Goal: Go to known website: Access a specific website the user already knows

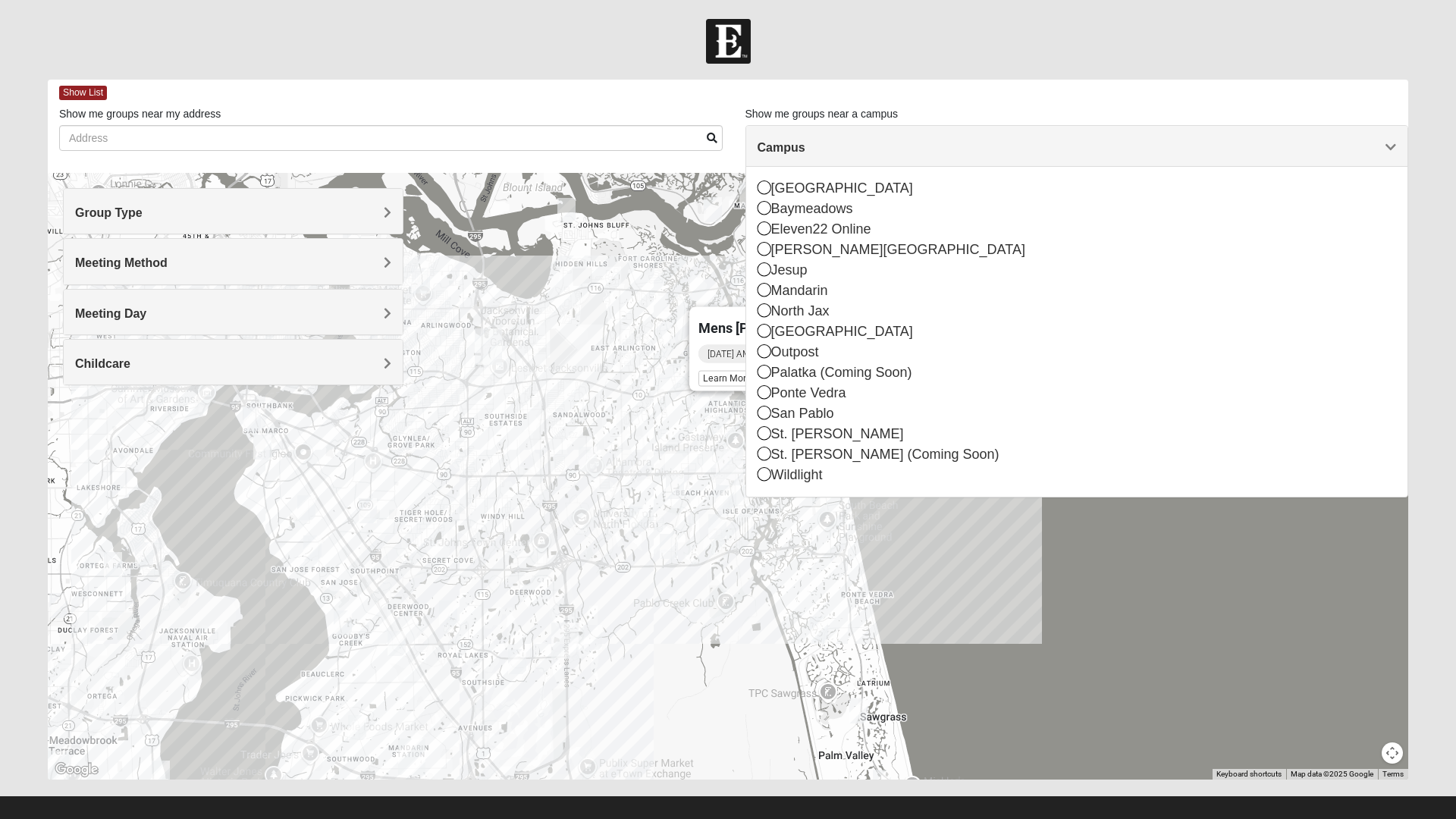
click at [214, 213] on h4 "Group Type" at bounding box center [234, 212] width 316 height 14
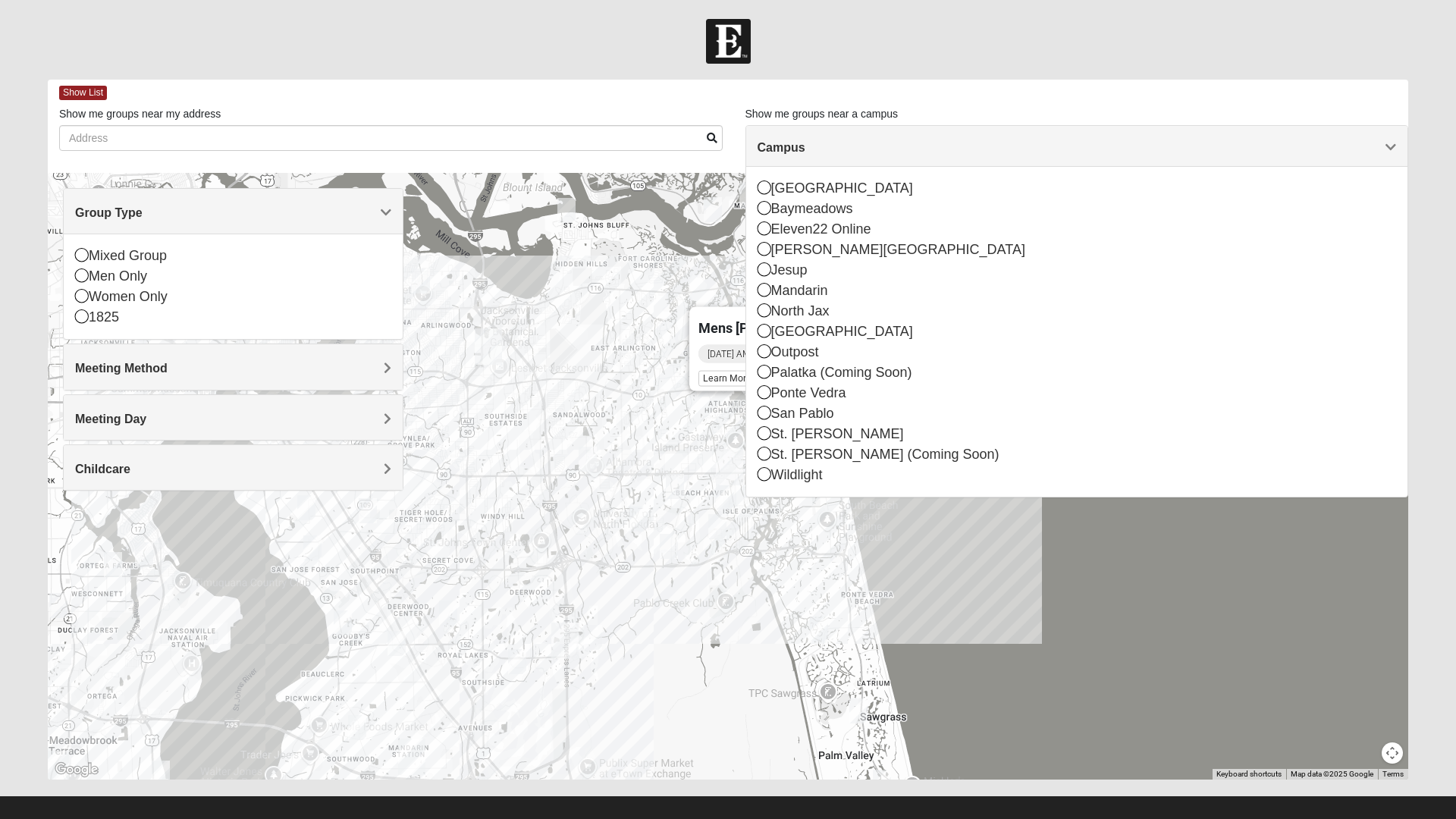
click at [95, 293] on div "Women Only" at bounding box center [234, 296] width 316 height 20
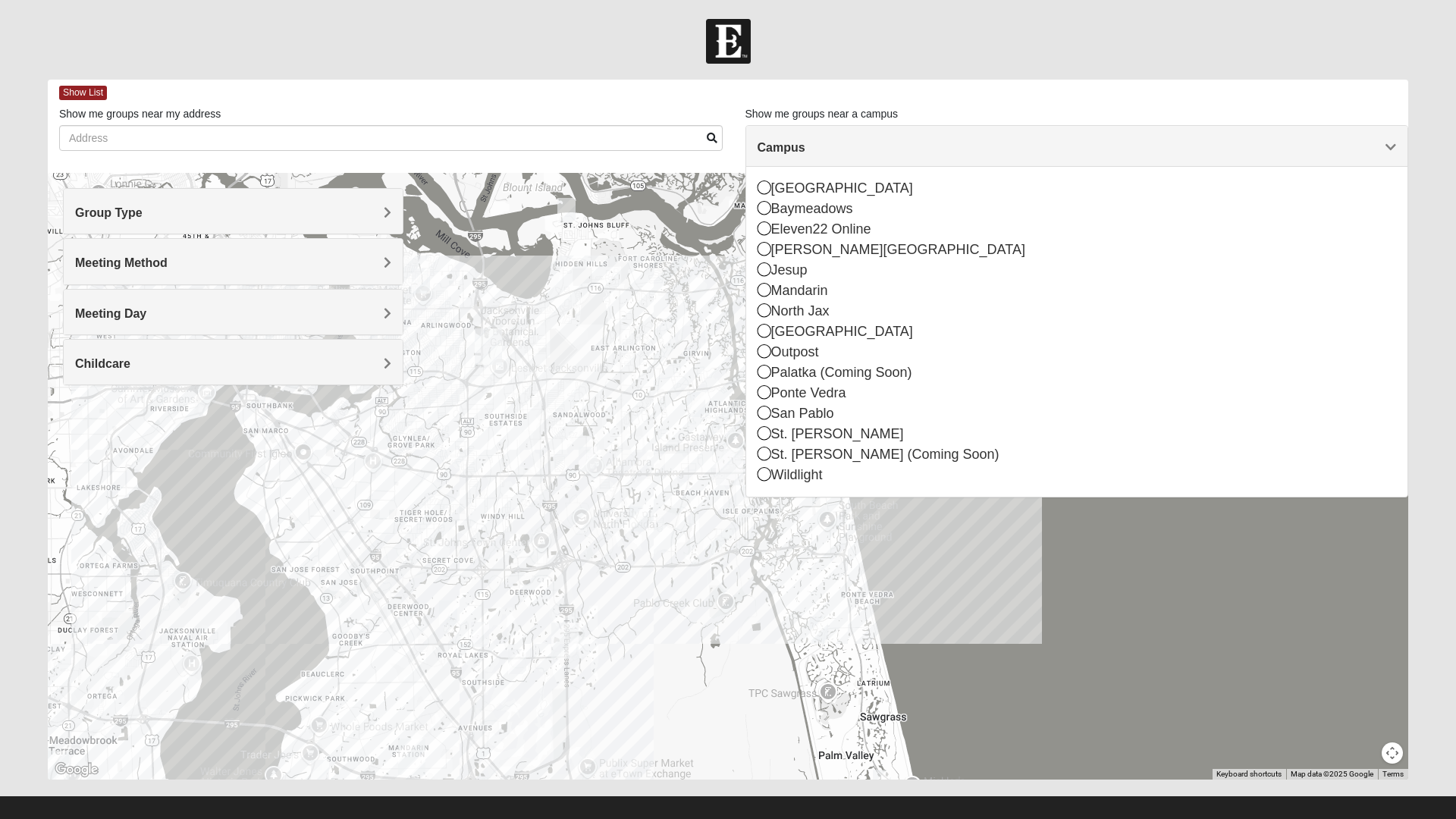
click at [262, 257] on h4 "Meeting Method" at bounding box center [234, 262] width 316 height 14
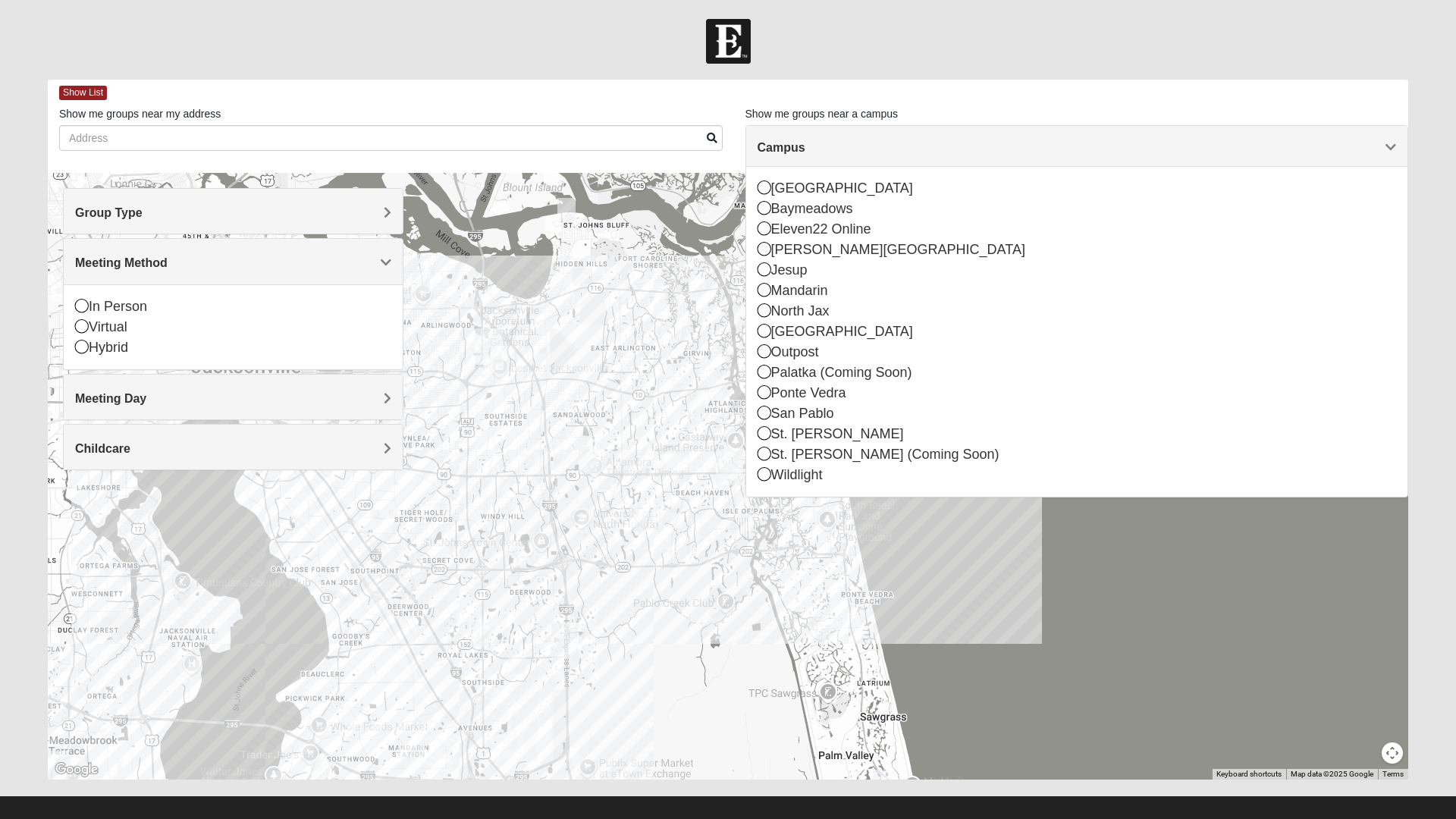
click at [387, 387] on div "Meeting Day" at bounding box center [233, 396] width 339 height 44
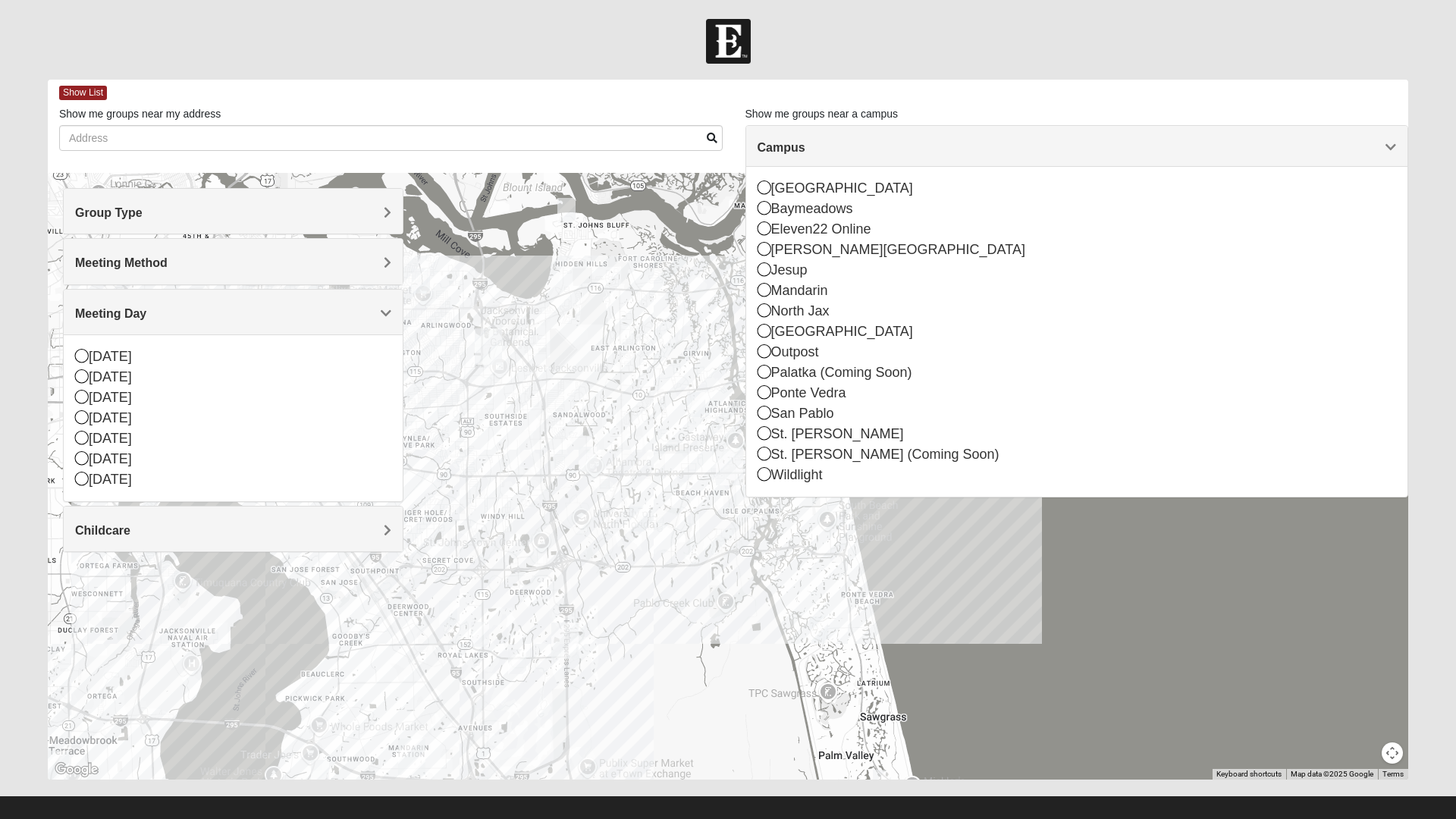
click at [82, 394] on icon at bounding box center [82, 396] width 13 height 13
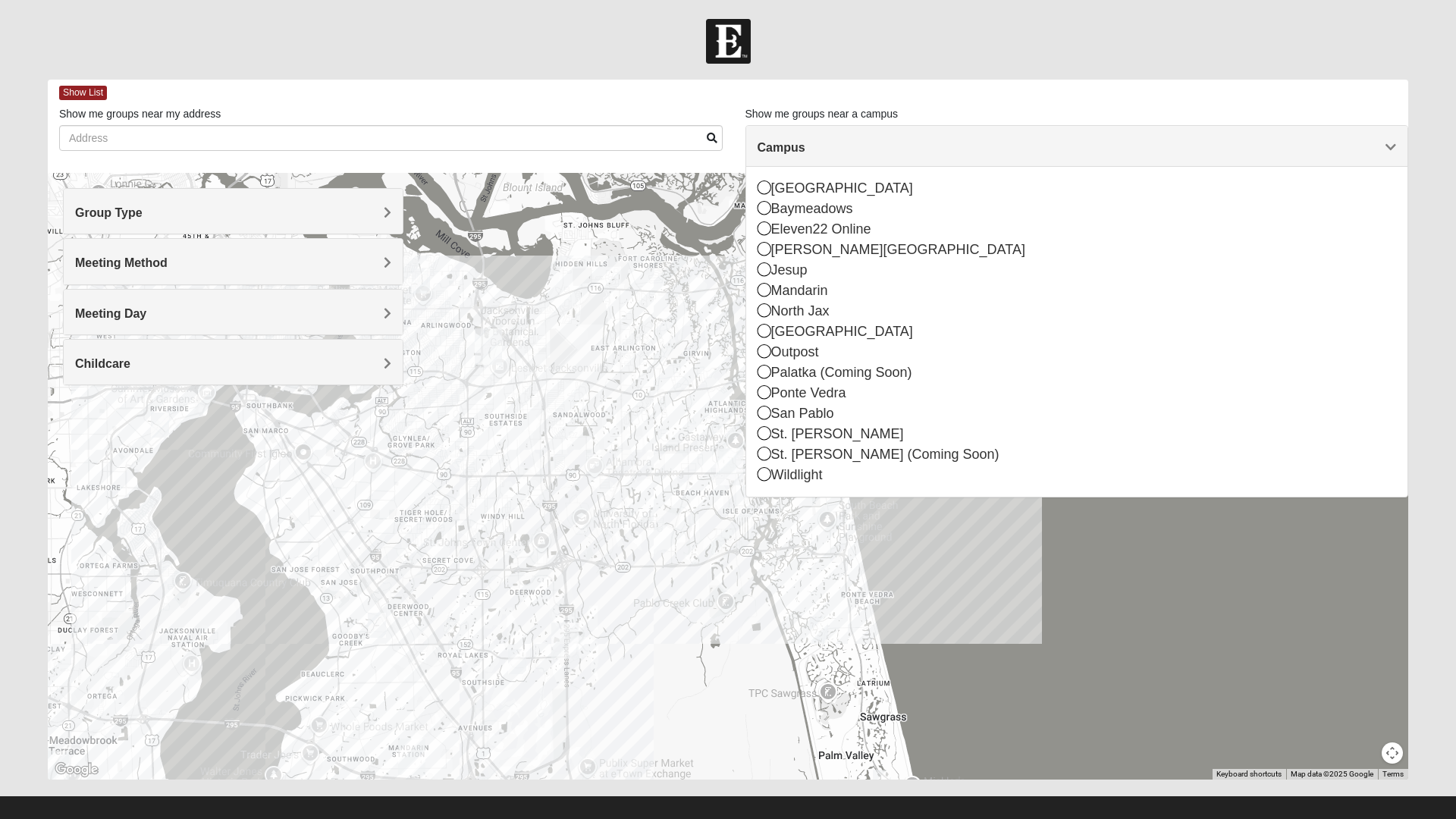
click at [102, 358] on span "Childcare" at bounding box center [103, 363] width 55 height 13
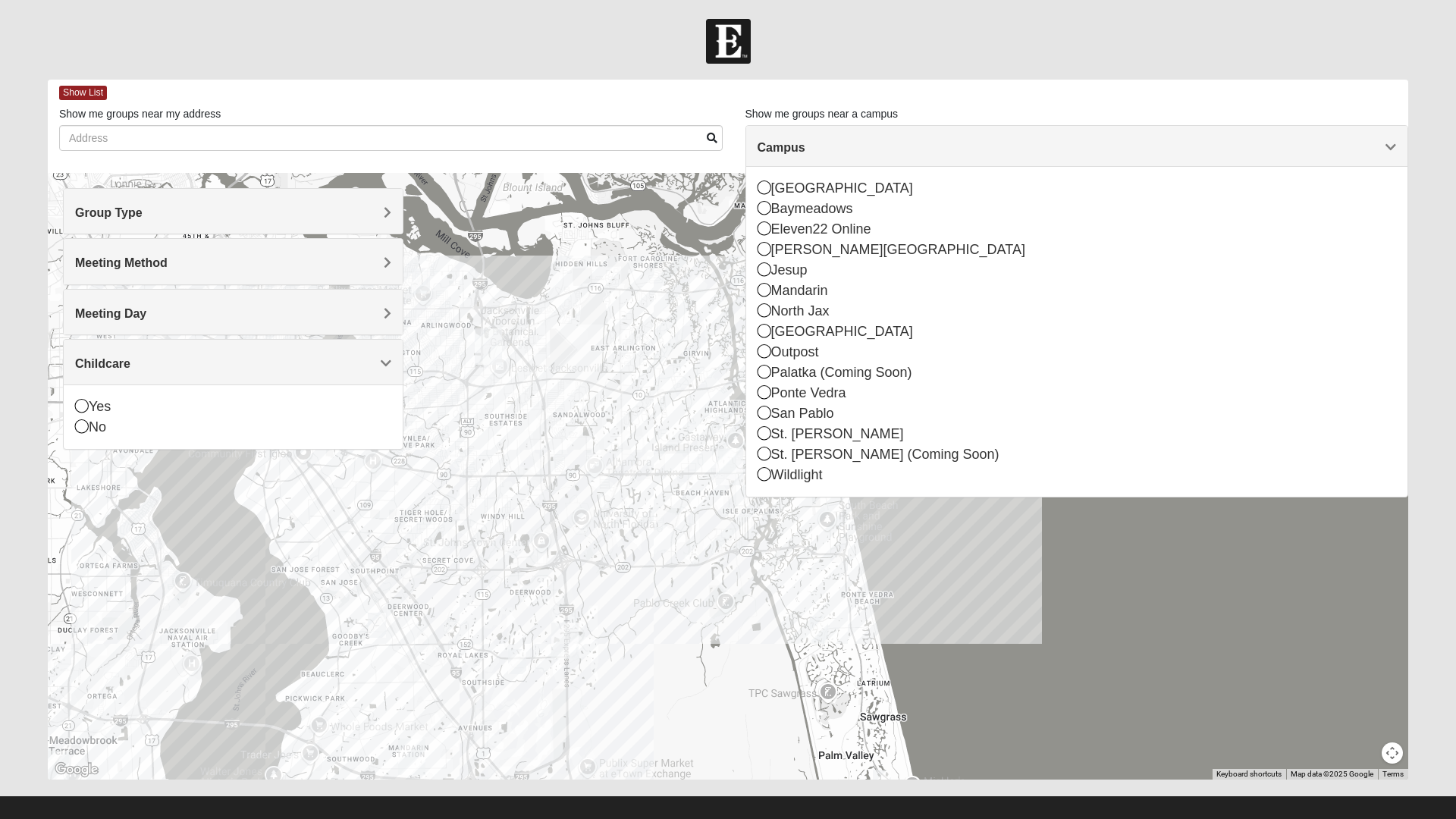
click at [82, 425] on icon at bounding box center [82, 426] width 13 height 13
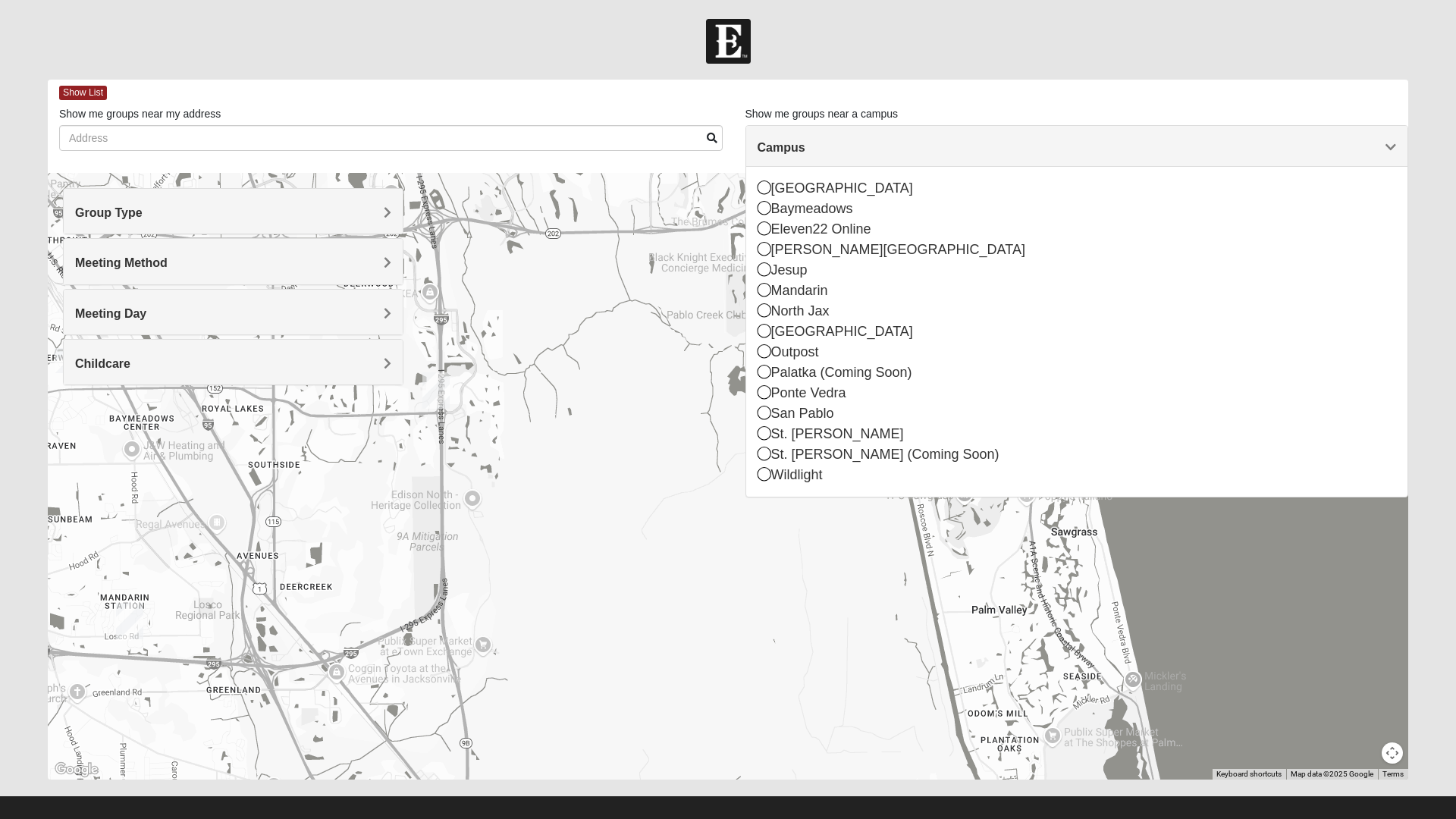
click at [435, 386] on img "Baymeadows" at bounding box center [435, 390] width 39 height 49
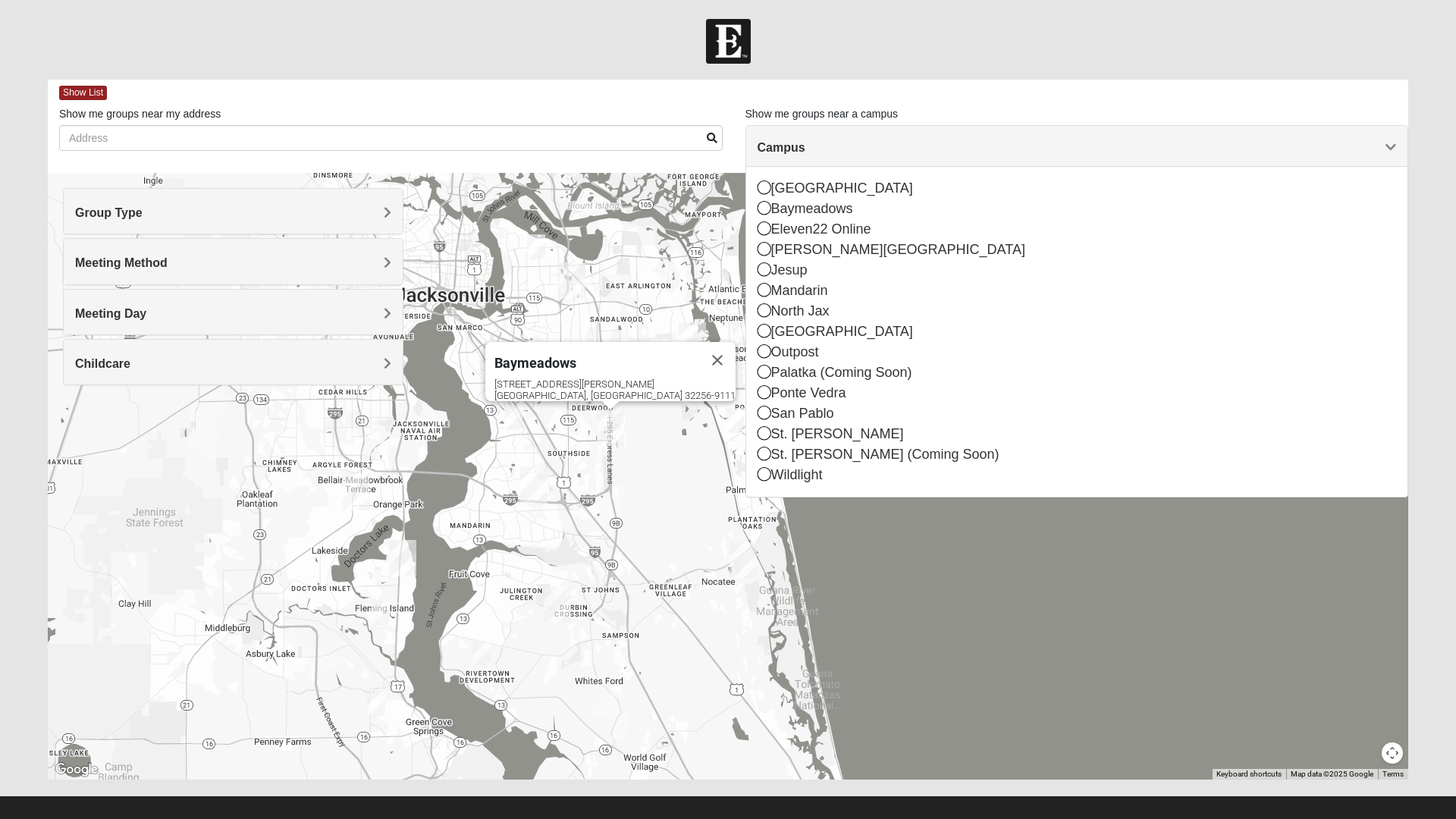
click at [702, 325] on img "San Pablo" at bounding box center [692, 341] width 39 height 49
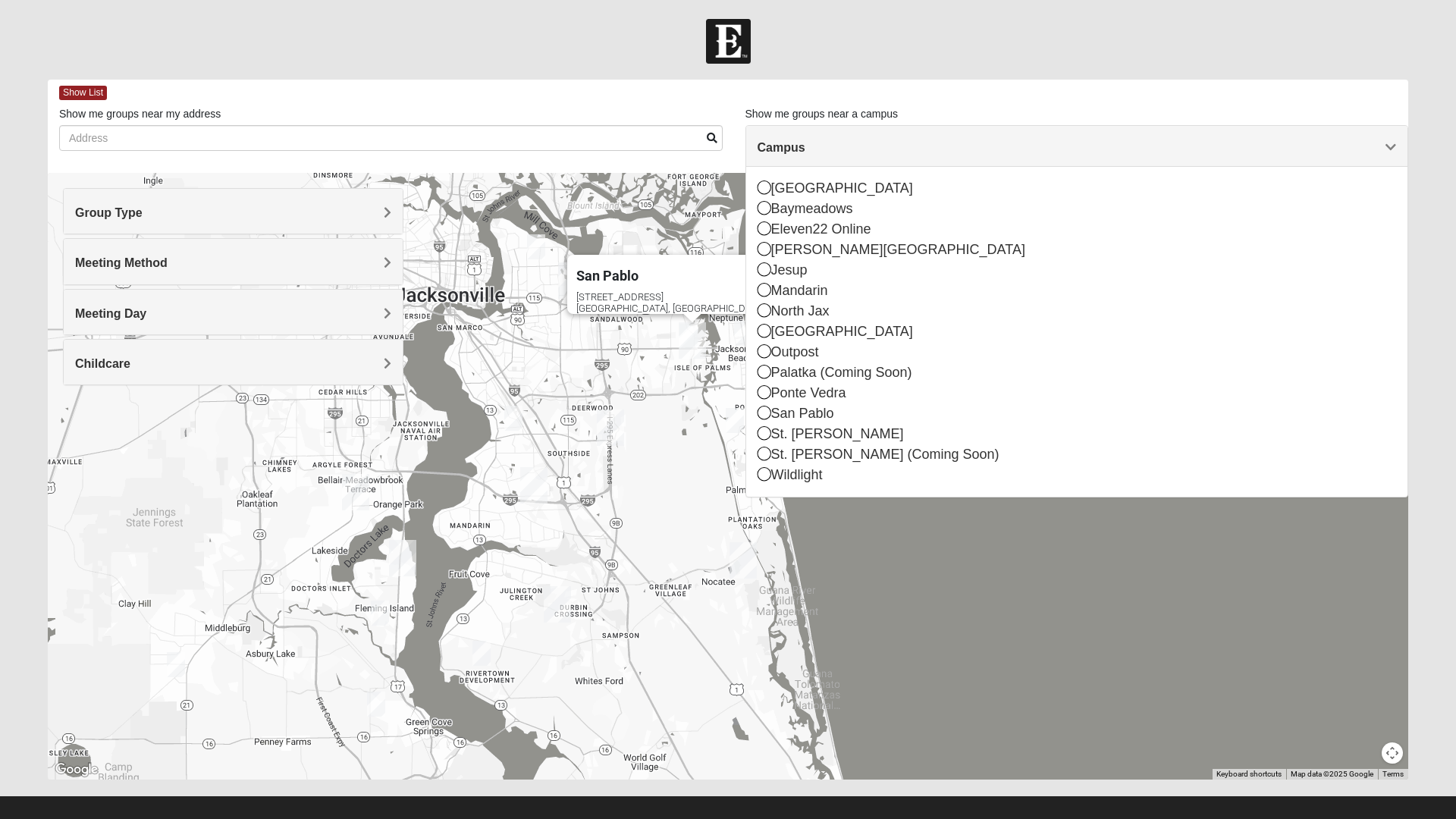
click at [1396, 548] on div "San Pablo 14286 Beach Blvd Jacksonville, FL 32250-1561" at bounding box center [728, 476] width 1361 height 606
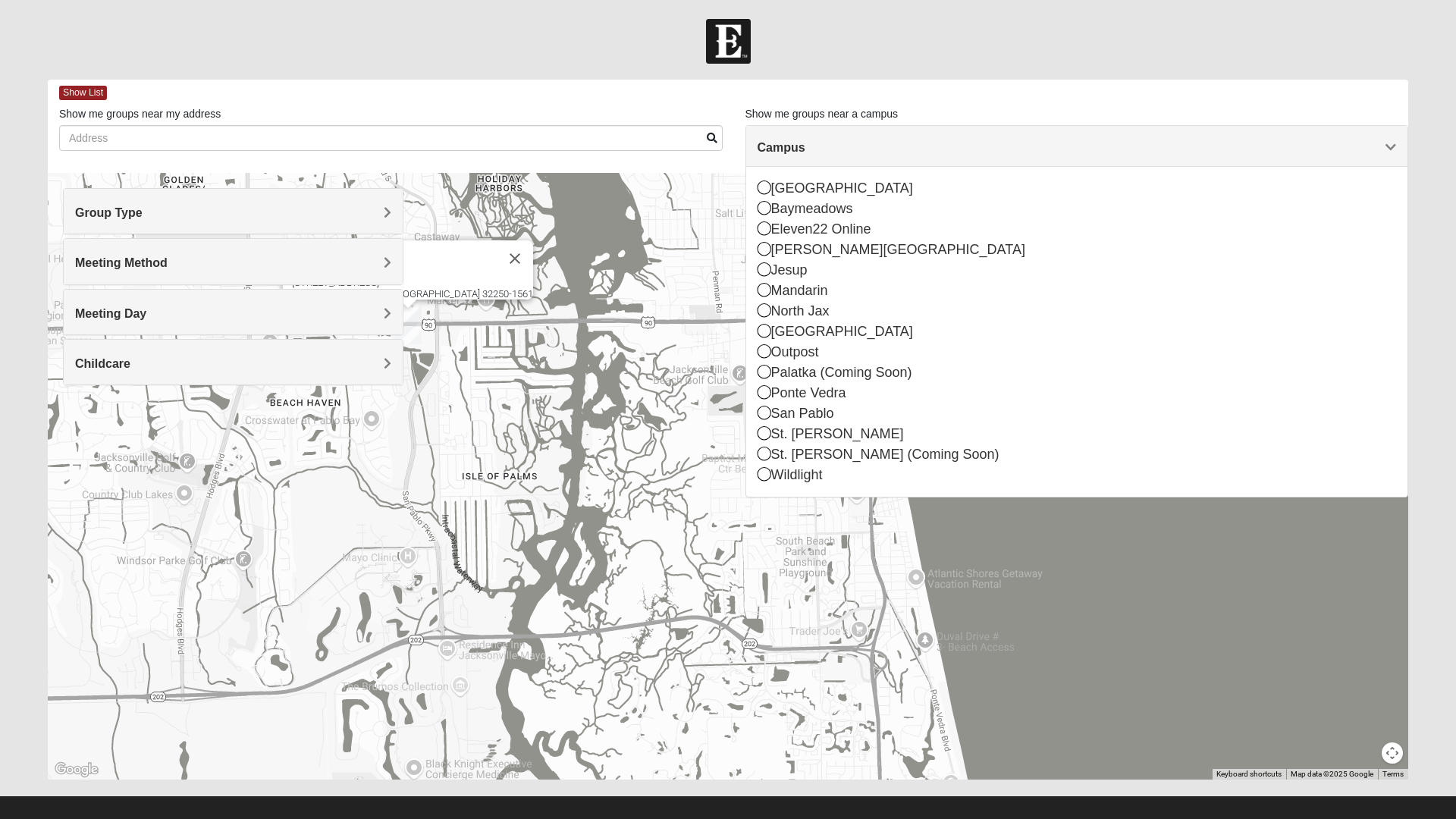
click at [1191, 679] on div "San Pablo 14286 Beach Blvd Jacksonville, FL 32250-1561" at bounding box center [728, 476] width 1361 height 606
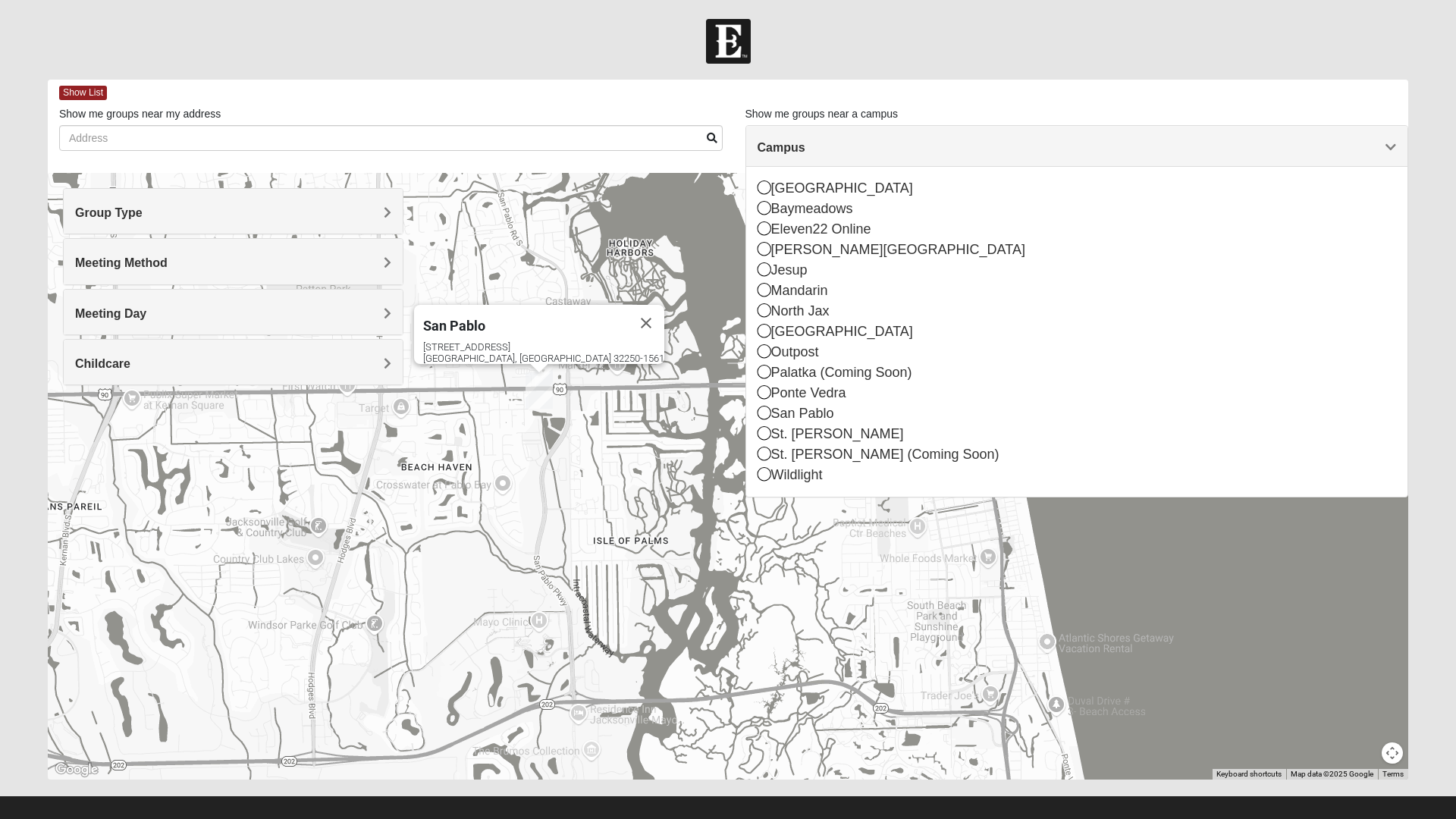
click at [628, 308] on button "Close" at bounding box center [646, 322] width 36 height 36
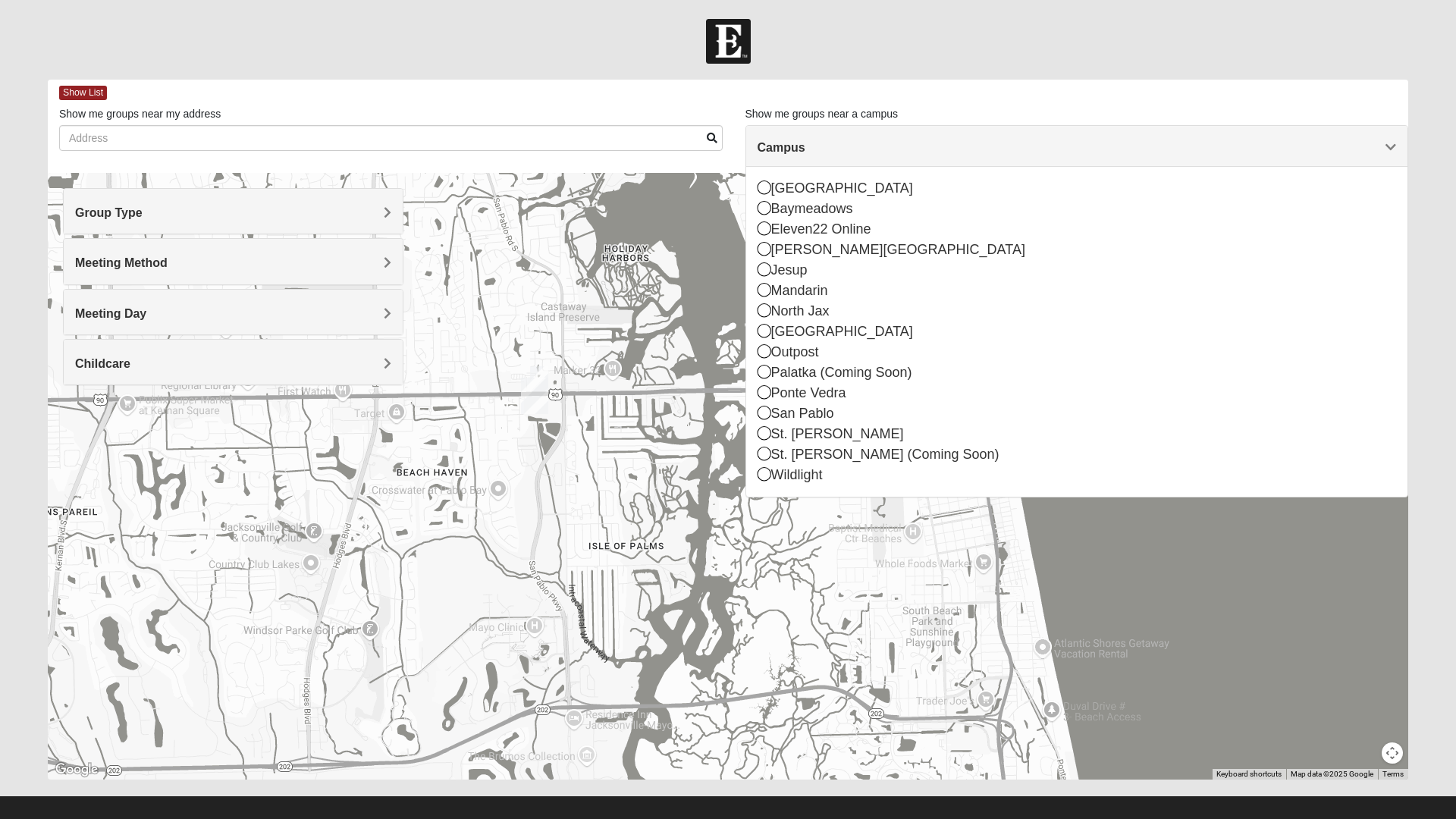
click at [548, 364] on img "On Campus Womens Holt 32250" at bounding box center [539, 379] width 30 height 37
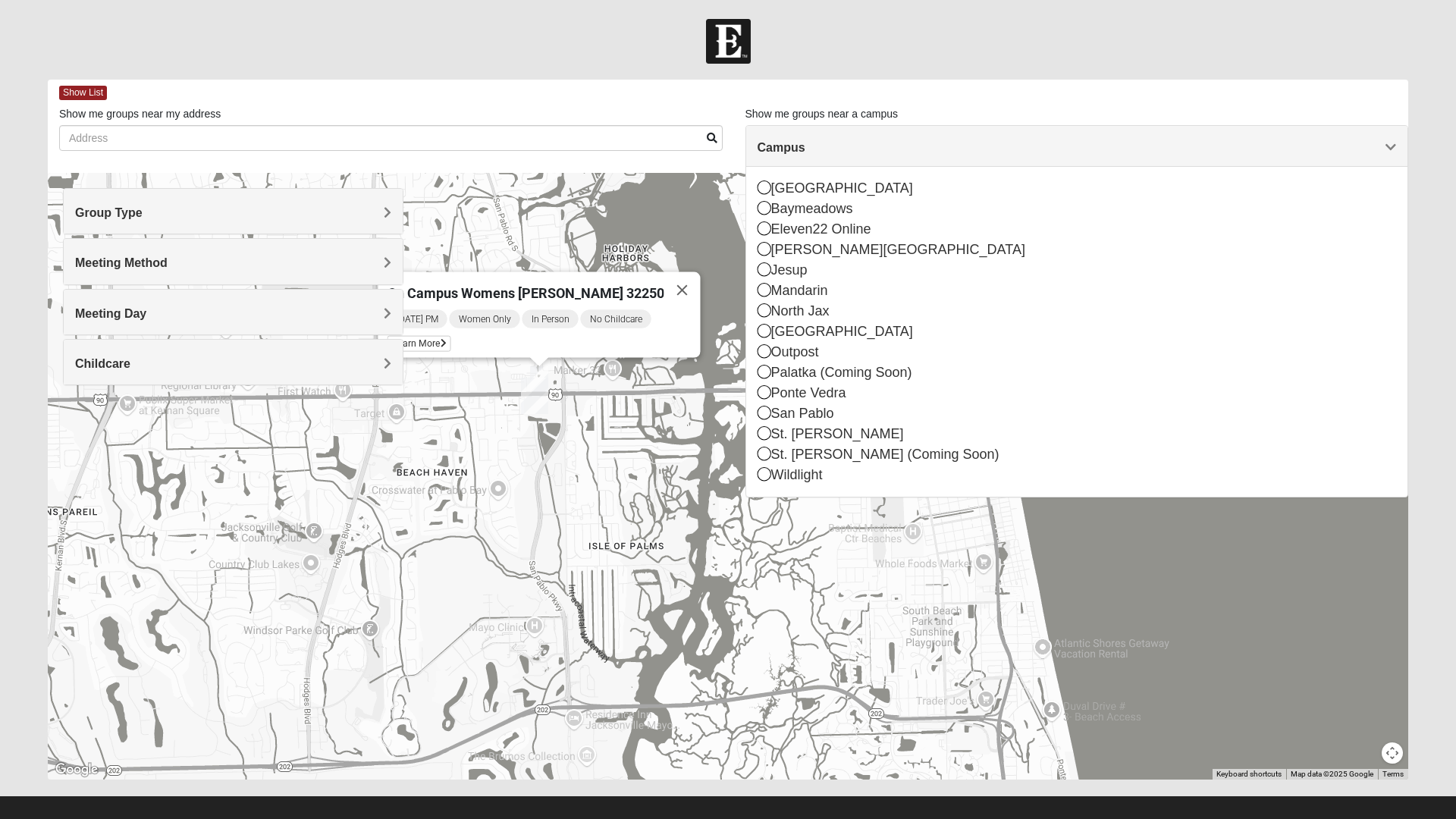
click at [550, 20] on div at bounding box center [728, 41] width 1456 height 44
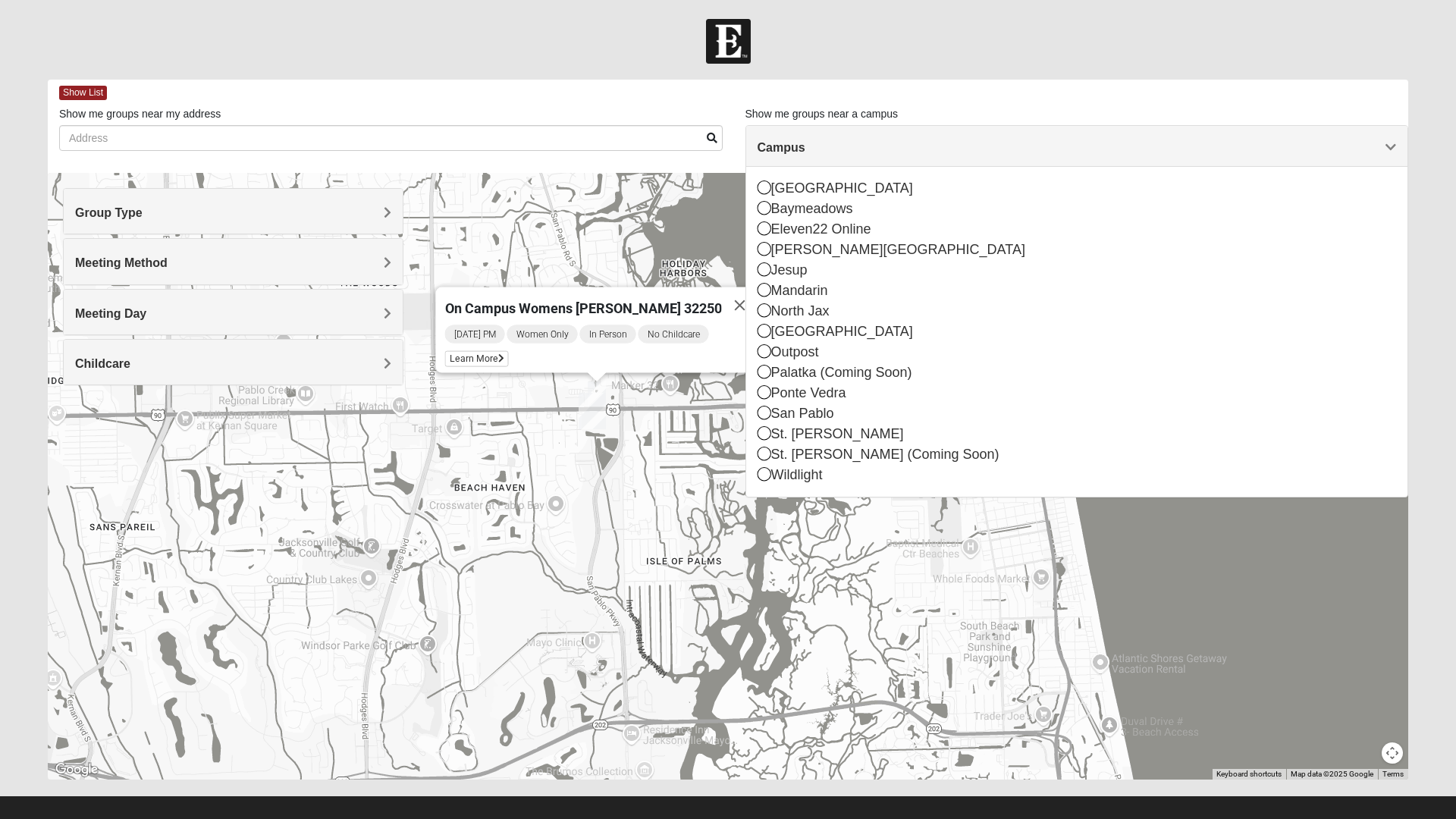
click at [606, 382] on img "On Campus Womens Holt 32250" at bounding box center [597, 394] width 30 height 37
click at [605, 384] on img "On Campus Womens Holt 32250" at bounding box center [597, 394] width 30 height 37
click at [733, 304] on button "Close" at bounding box center [739, 305] width 36 height 36
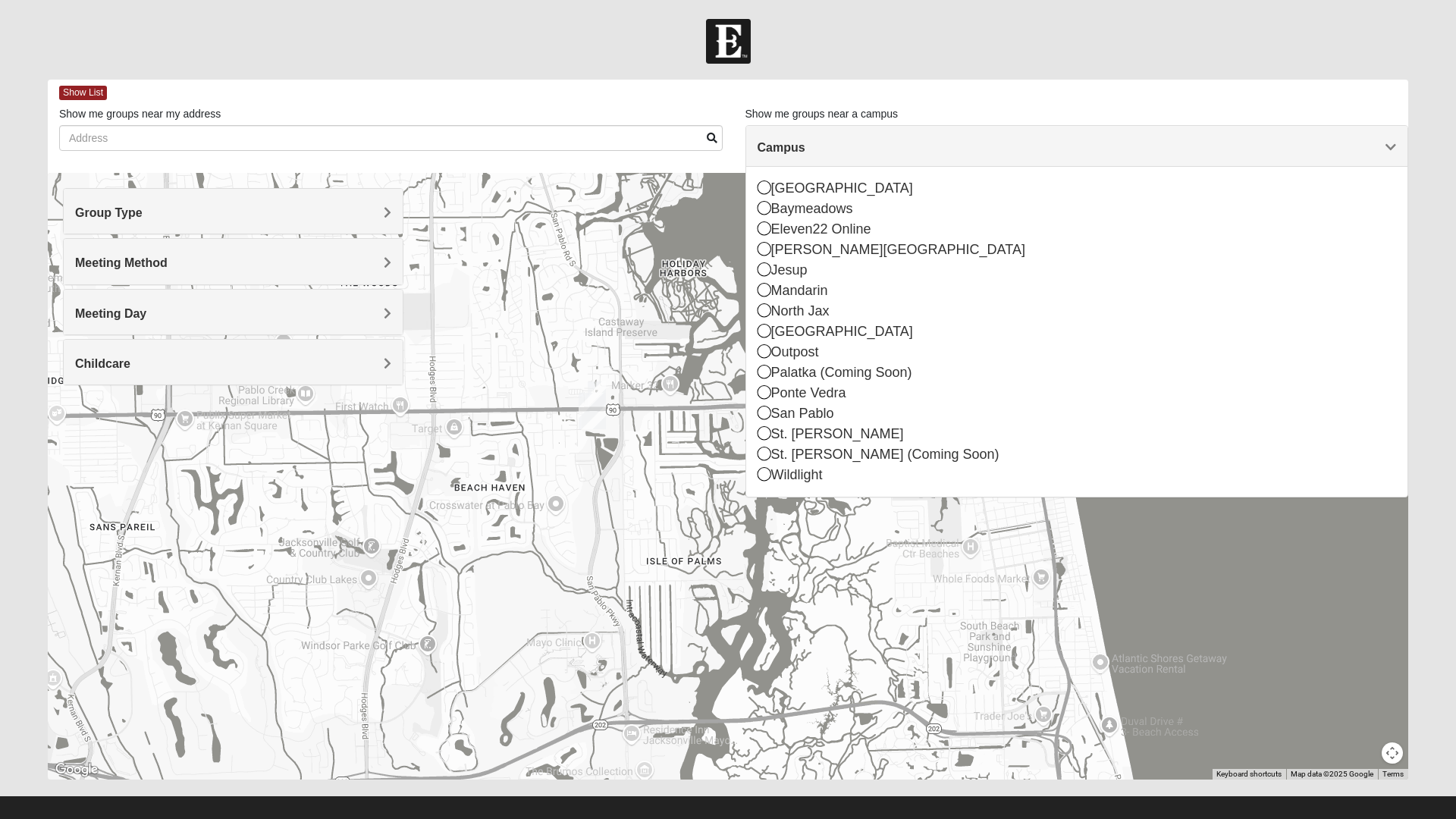
click at [607, 408] on img "San Pablo" at bounding box center [592, 411] width 39 height 49
click at [681, 328] on button "Close" at bounding box center [698, 343] width 36 height 36
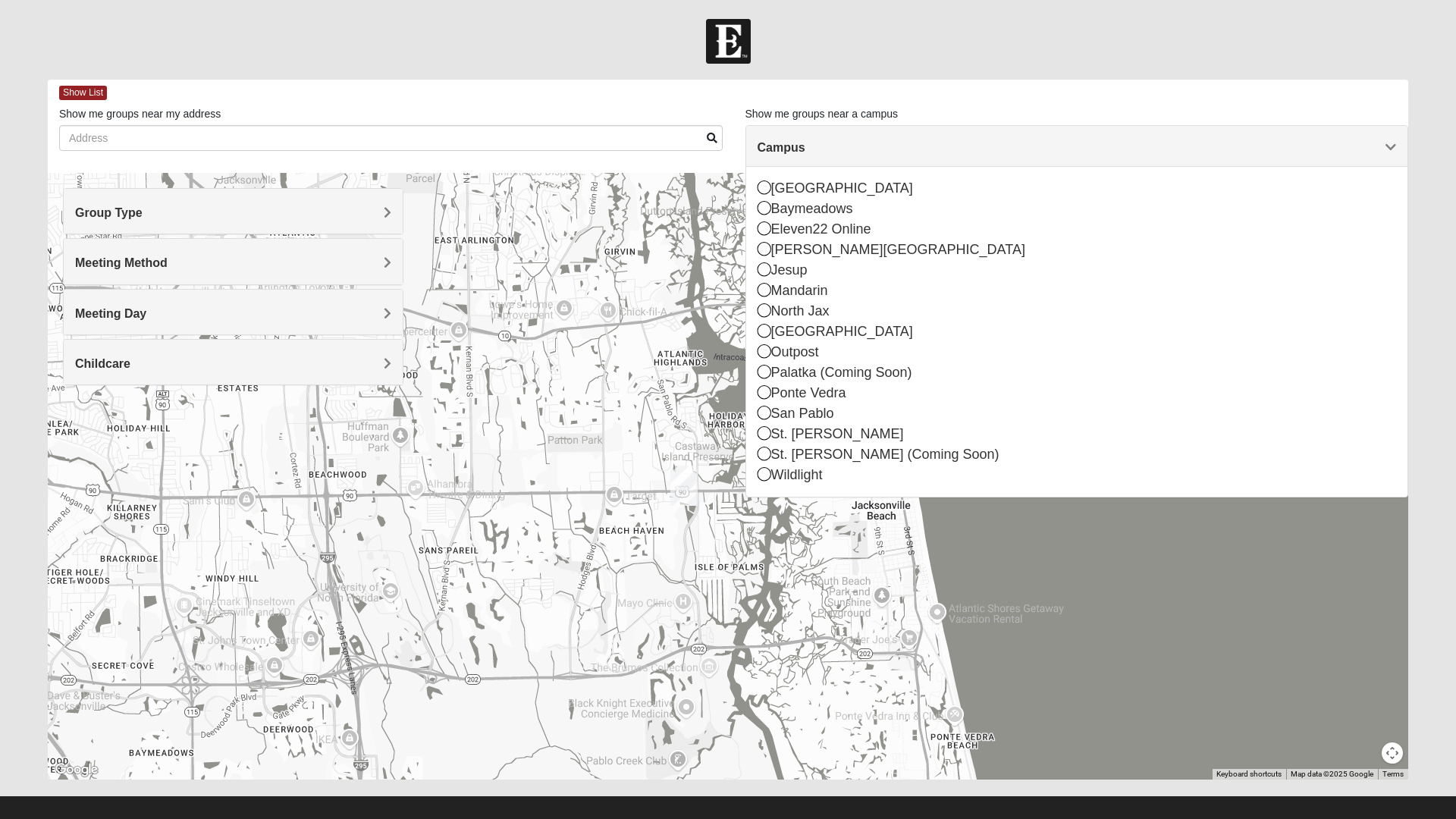
click at [394, 203] on div "Group Type" at bounding box center [233, 210] width 339 height 44
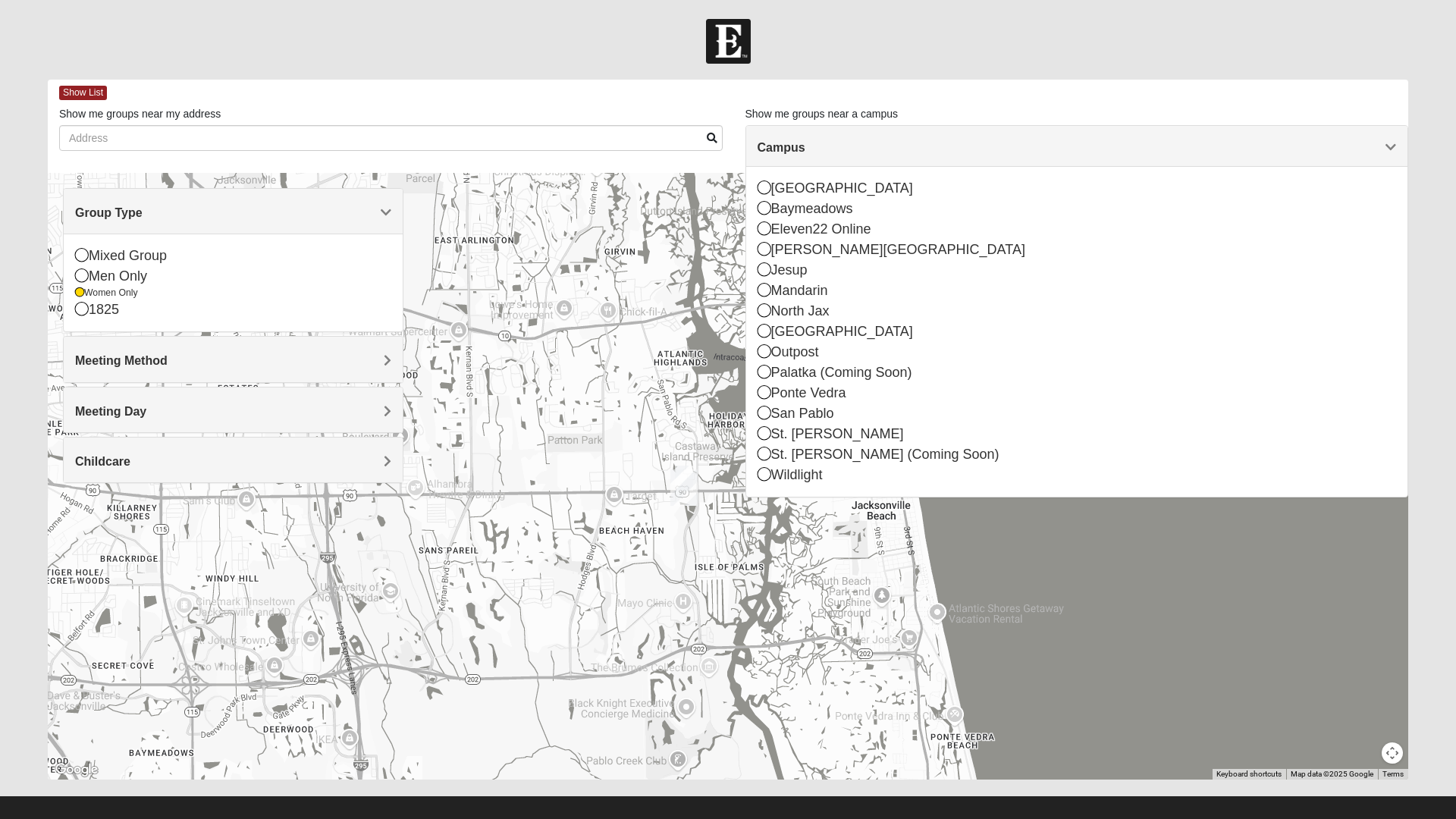
click at [80, 293] on icon at bounding box center [80, 292] width 9 height 9
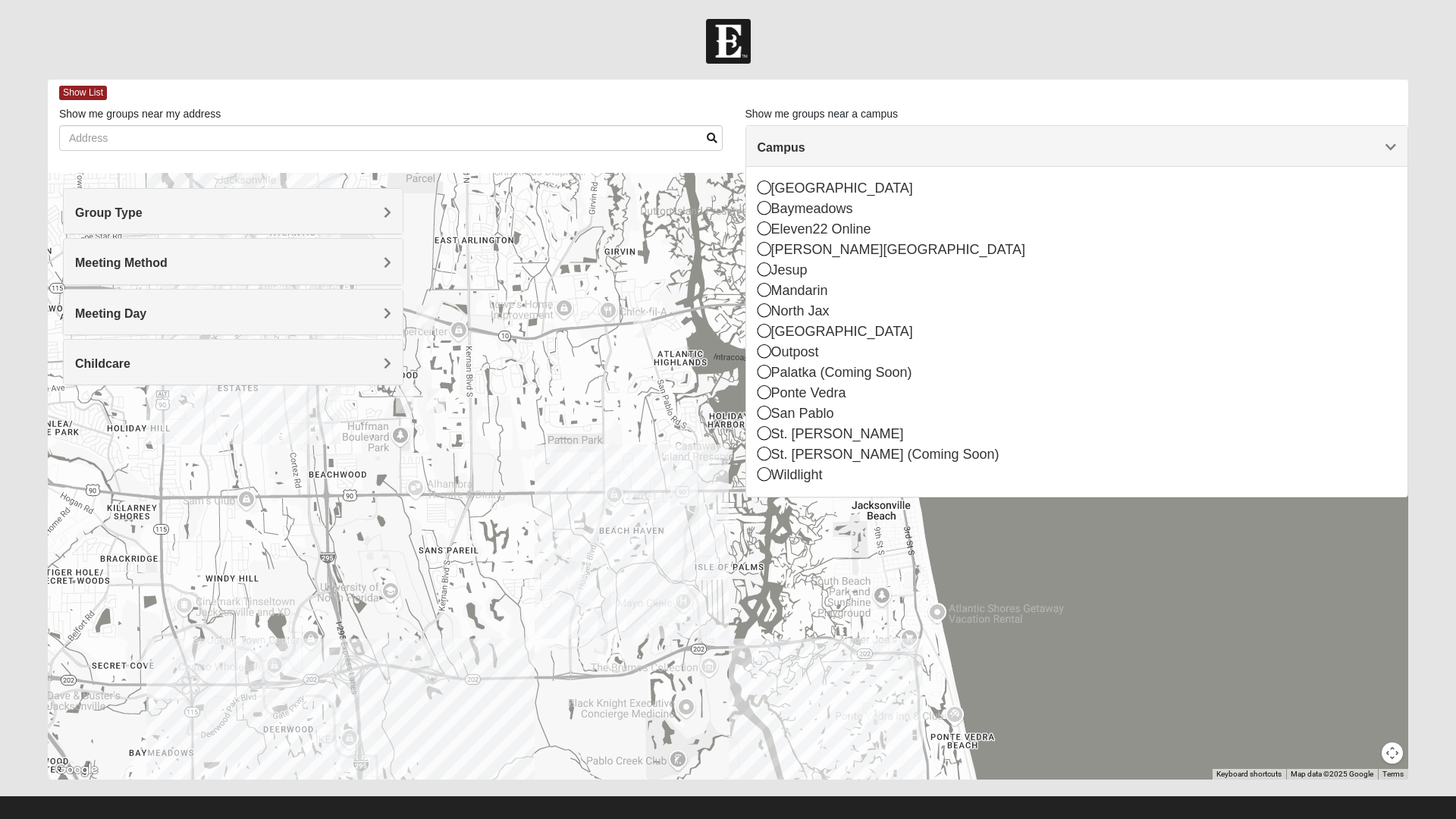
click at [357, 256] on h4 "Meeting Method" at bounding box center [234, 262] width 316 height 14
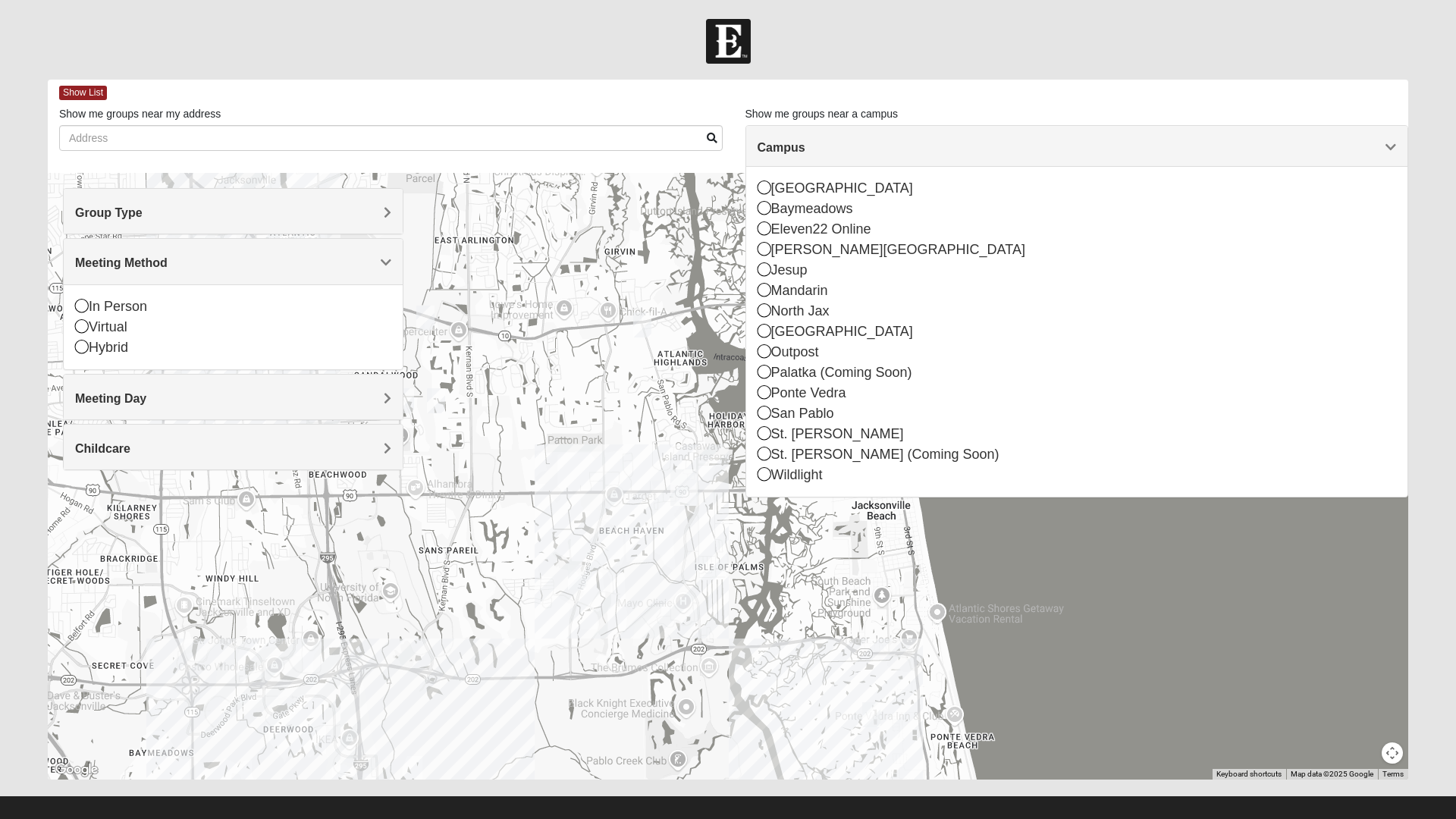
click at [347, 379] on div "Meeting Day" at bounding box center [233, 396] width 339 height 44
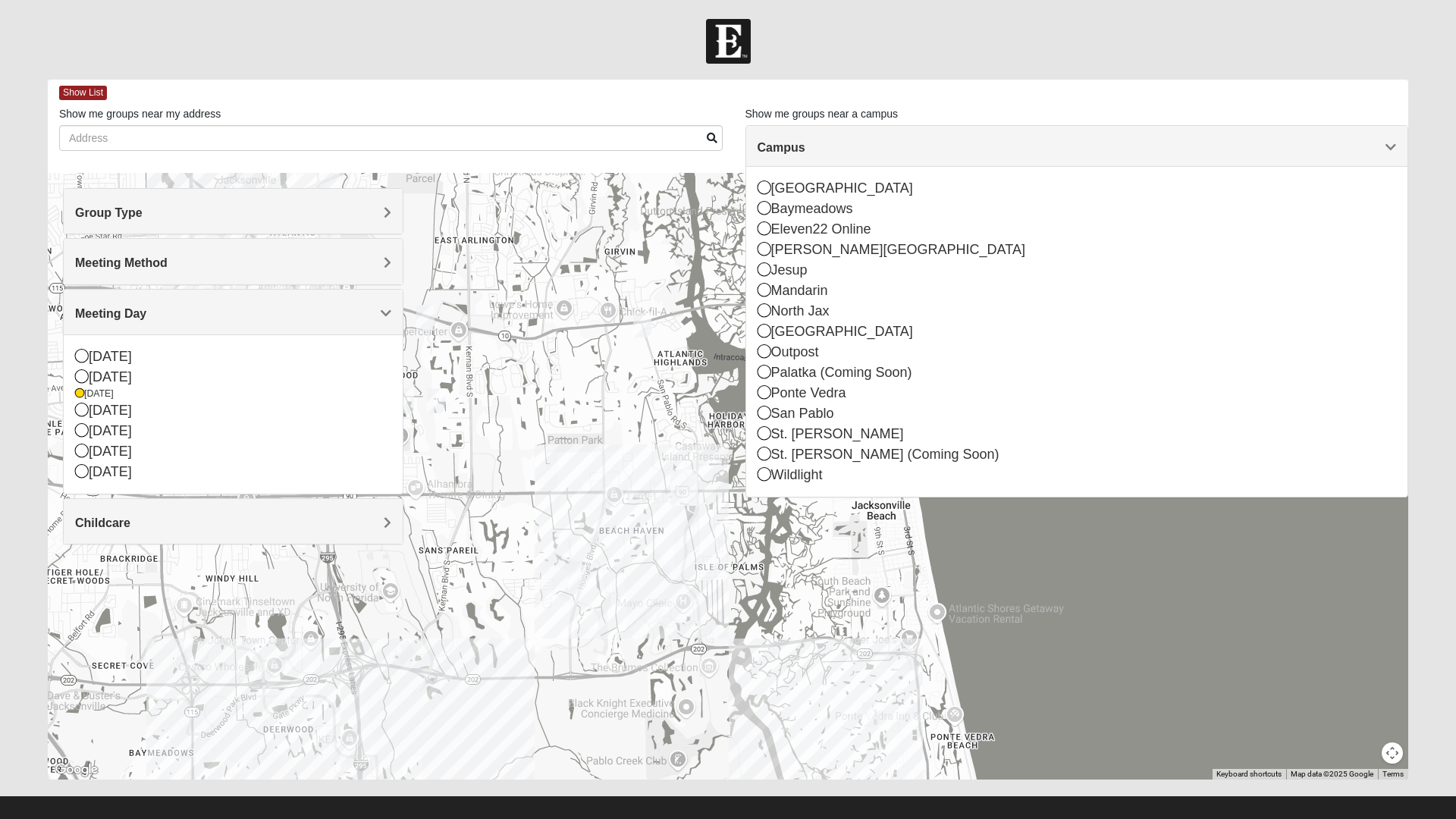
click at [90, 390] on div "[DATE]" at bounding box center [234, 394] width 316 height 13
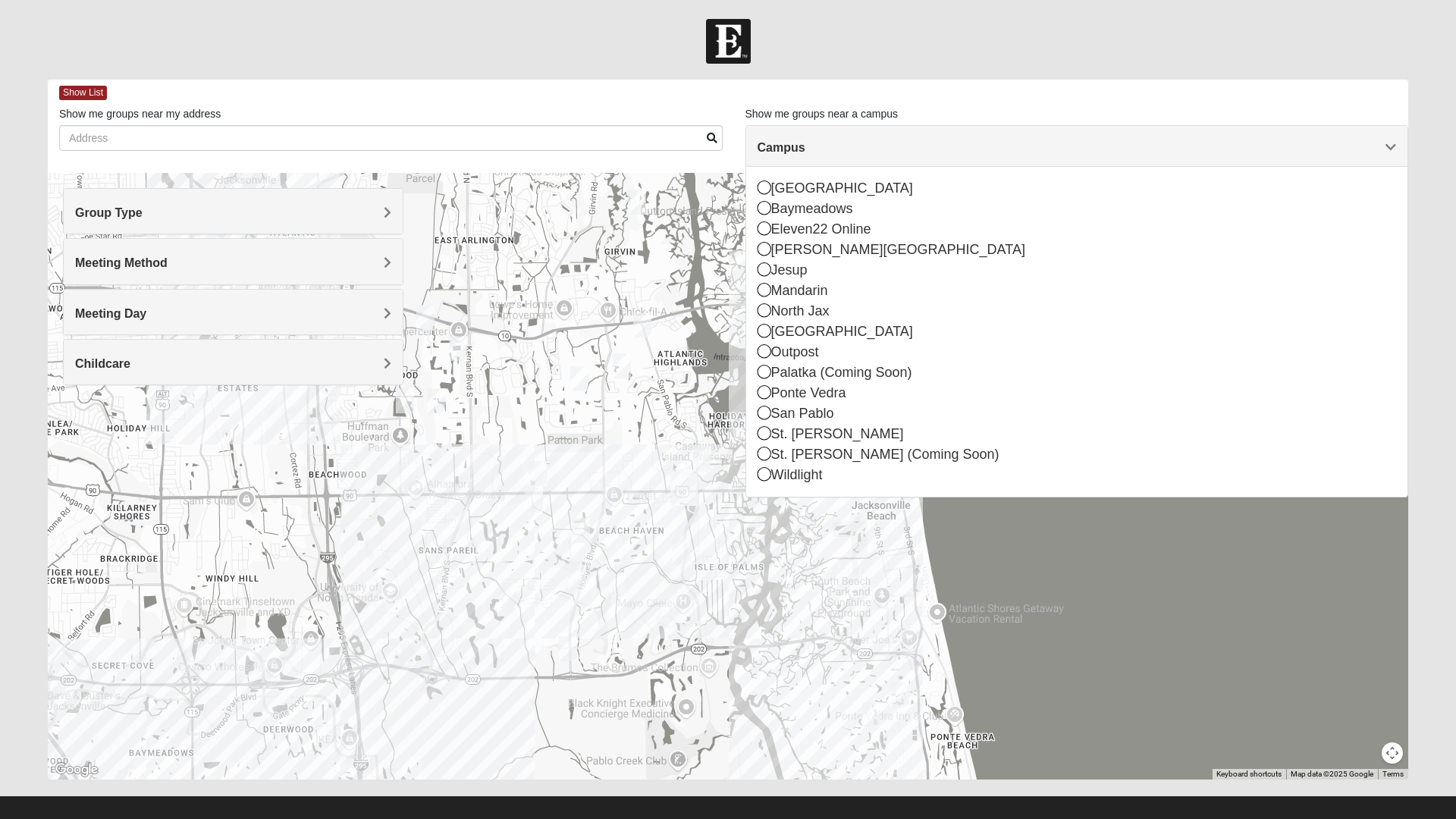
click at [100, 112] on label "Show me groups near my address" at bounding box center [140, 114] width 162 height 15
click at [100, 125] on input "Show me groups near my address" at bounding box center [391, 137] width 663 height 26
click at [84, 96] on span "Show List" at bounding box center [83, 92] width 48 height 14
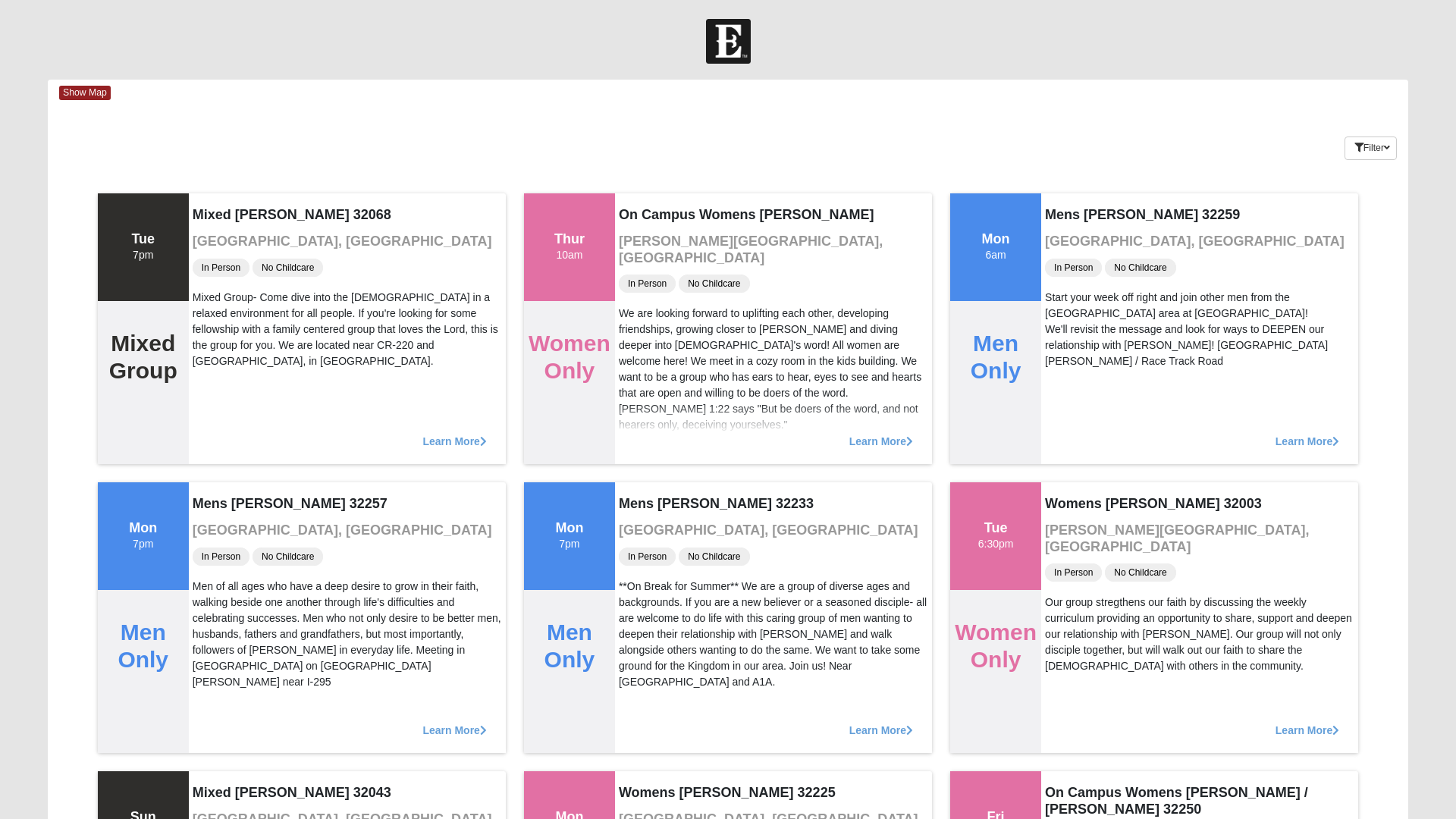
click at [1005, 44] on div at bounding box center [728, 41] width 1456 height 44
click at [992, 34] on div at bounding box center [728, 41] width 1456 height 44
click at [739, 39] on img at bounding box center [728, 41] width 44 height 44
click at [719, 43] on img at bounding box center [728, 41] width 44 height 44
click at [108, 99] on span "Show Map" at bounding box center [85, 92] width 52 height 14
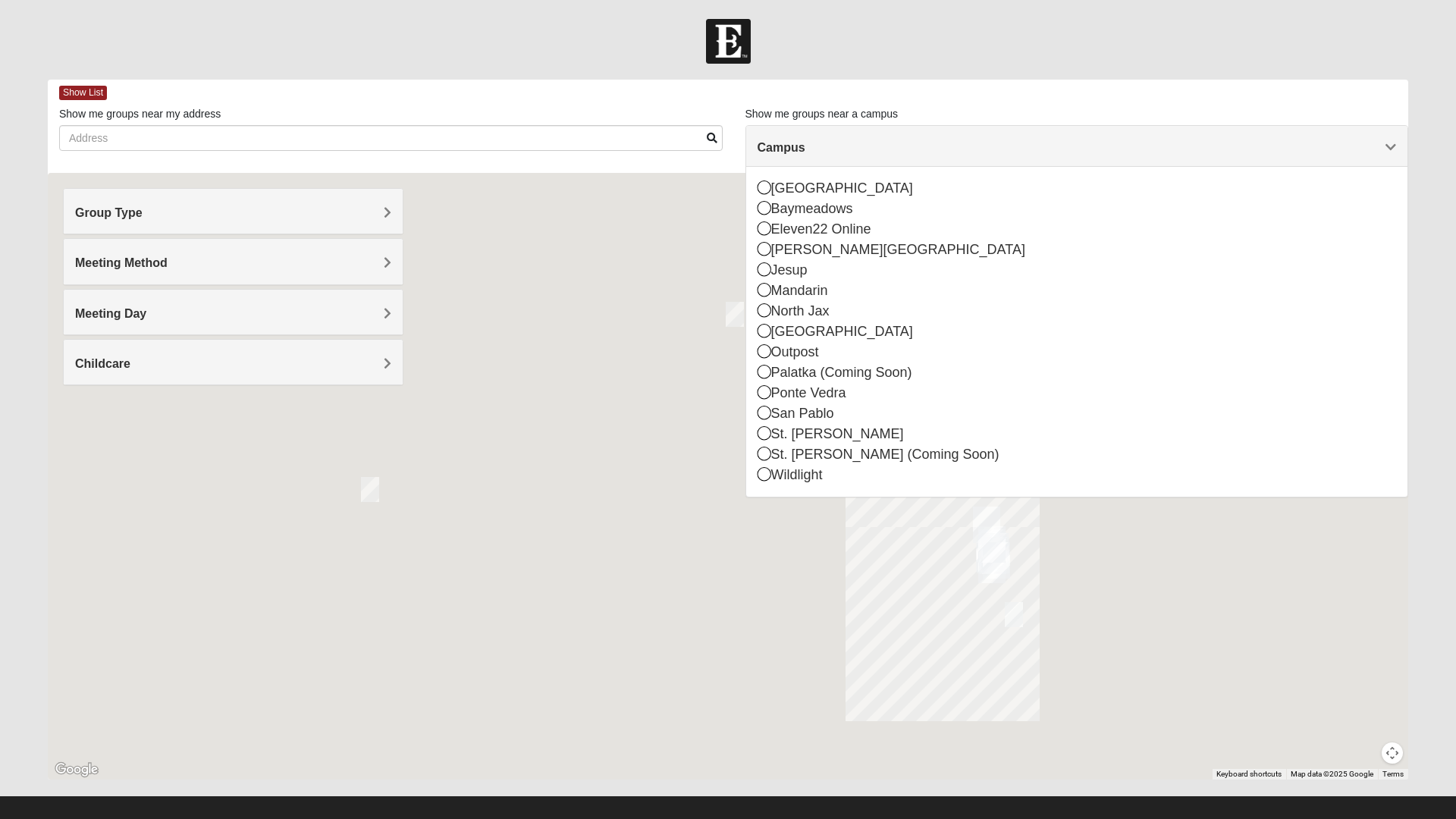
click at [78, 108] on label "Show me groups near my address" at bounding box center [140, 114] width 162 height 15
click at [78, 125] on input "Show me groups near my address" at bounding box center [391, 137] width 663 height 26
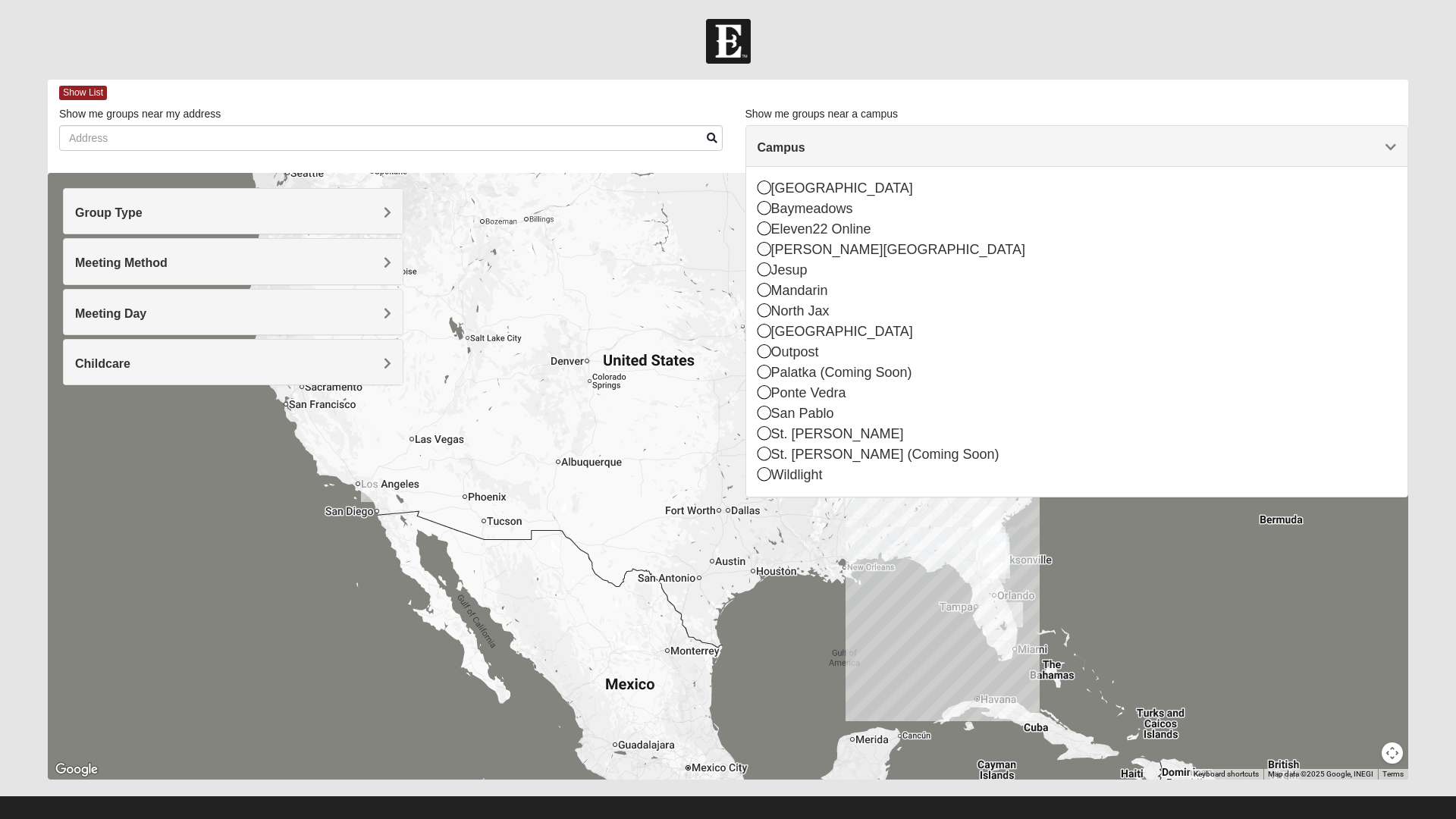
click at [1361, 269] on div "Jesup" at bounding box center [1077, 270] width 639 height 20
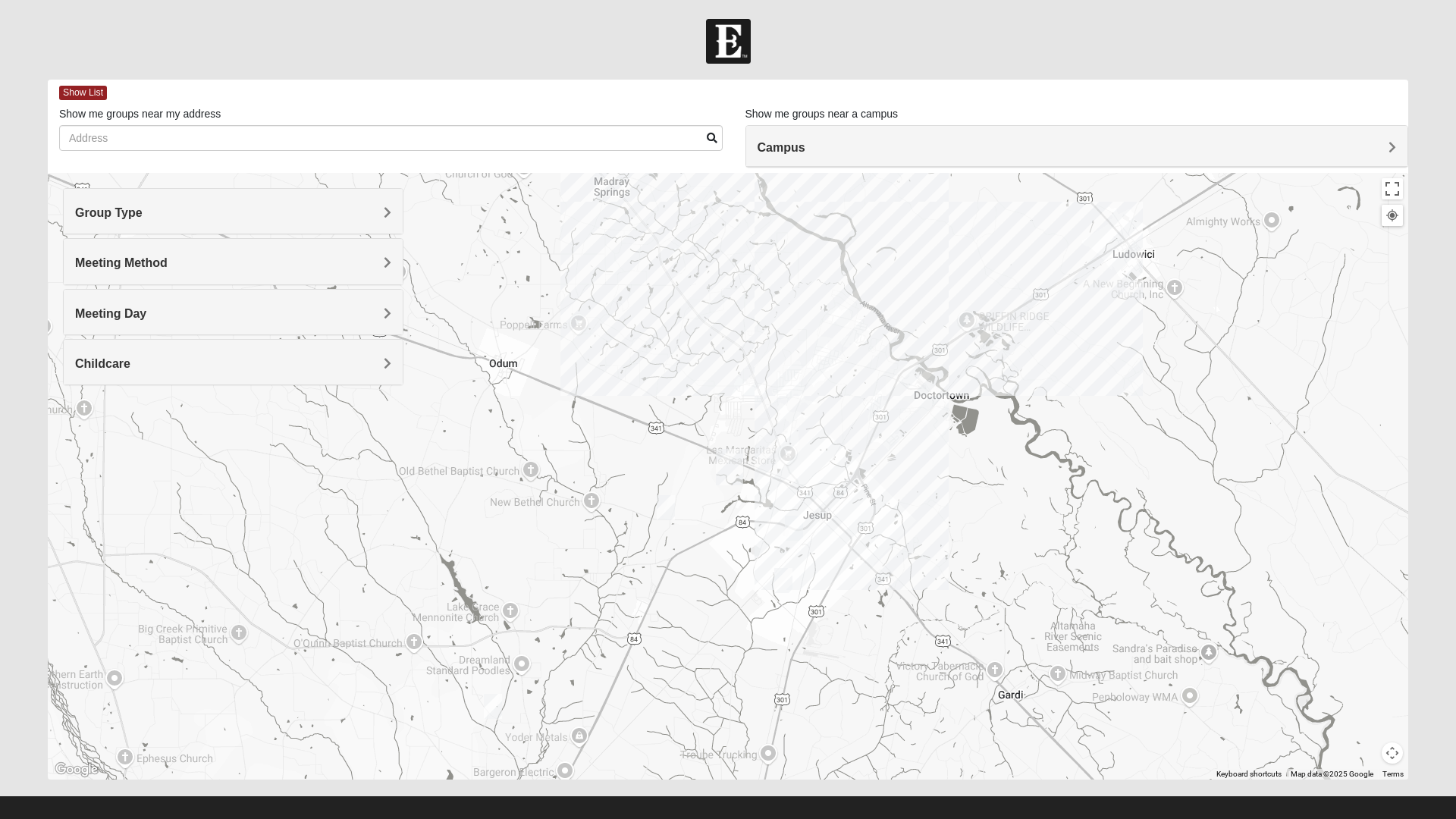
click at [1382, 736] on div at bounding box center [728, 476] width 1361 height 606
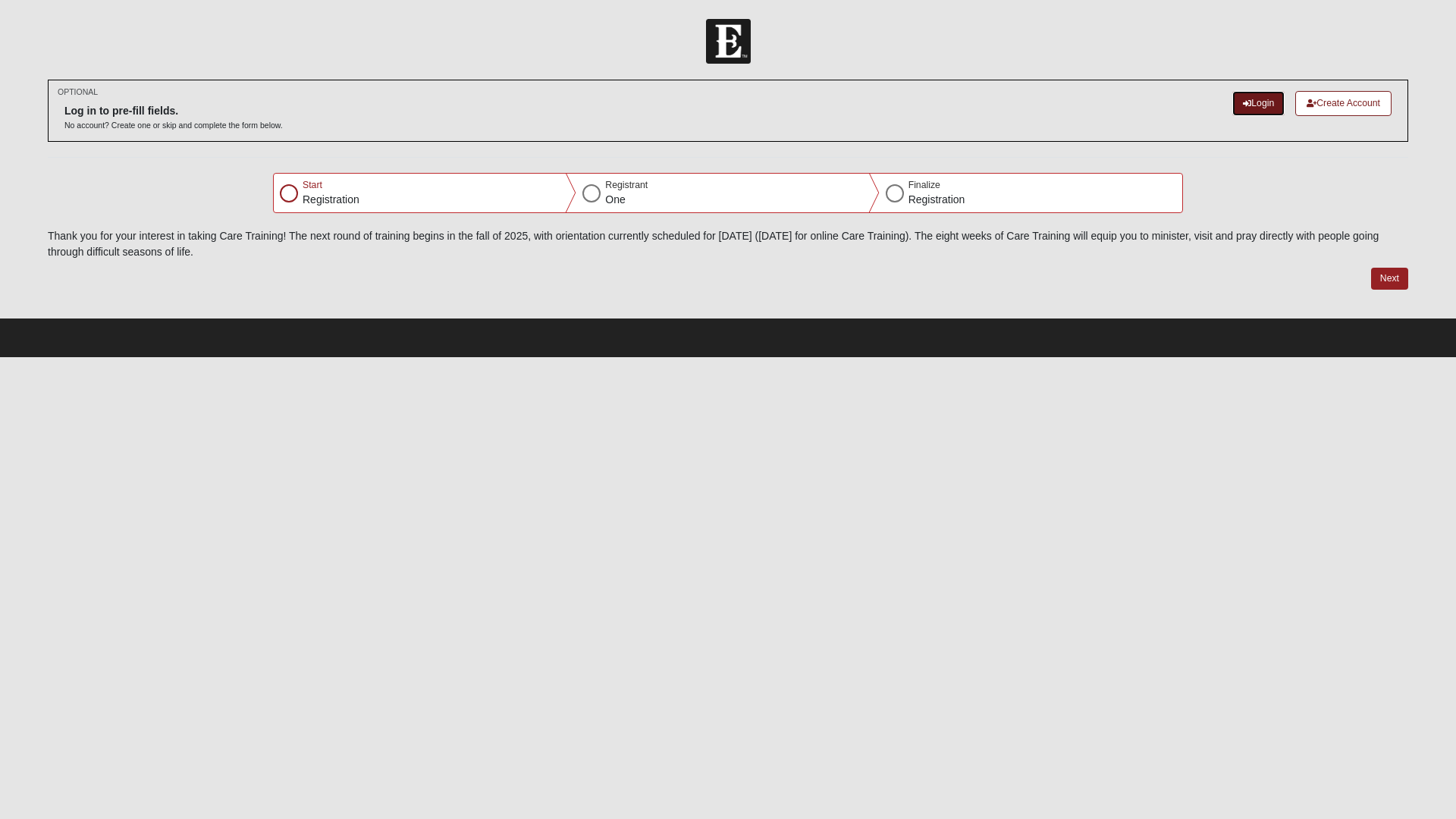
click at [1232, 108] on link "Login" at bounding box center [1258, 104] width 52 height 25
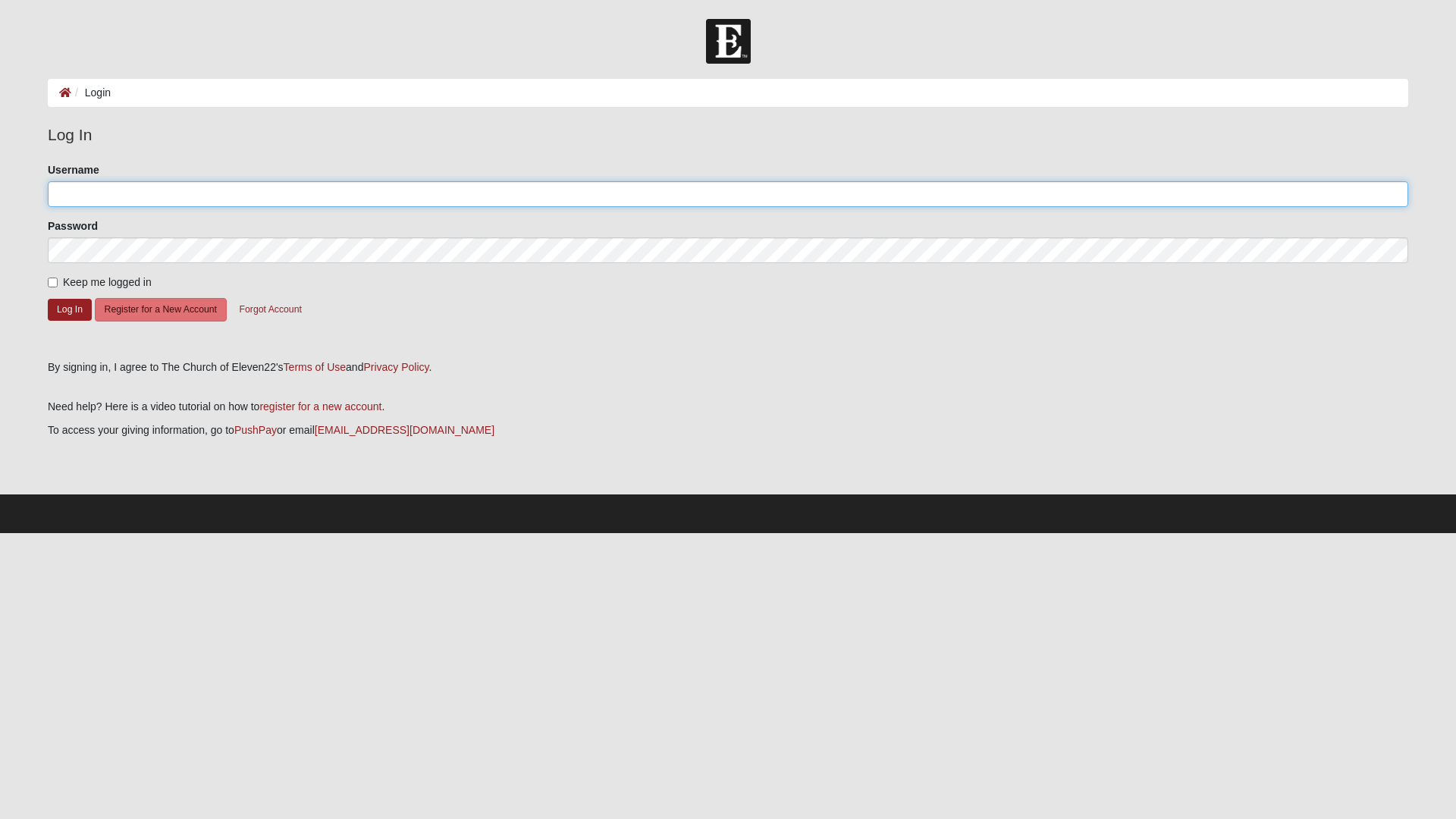
click at [251, 197] on input "Username" at bounding box center [728, 193] width 1361 height 26
type input "Douglas.plowman@elevateprofessionalsolutions.com"
click at [324, 194] on input "[PERSON_NAME][EMAIL_ADDRESS][PERSON_NAME][DOMAIN_NAME]" at bounding box center [728, 193] width 1361 height 26
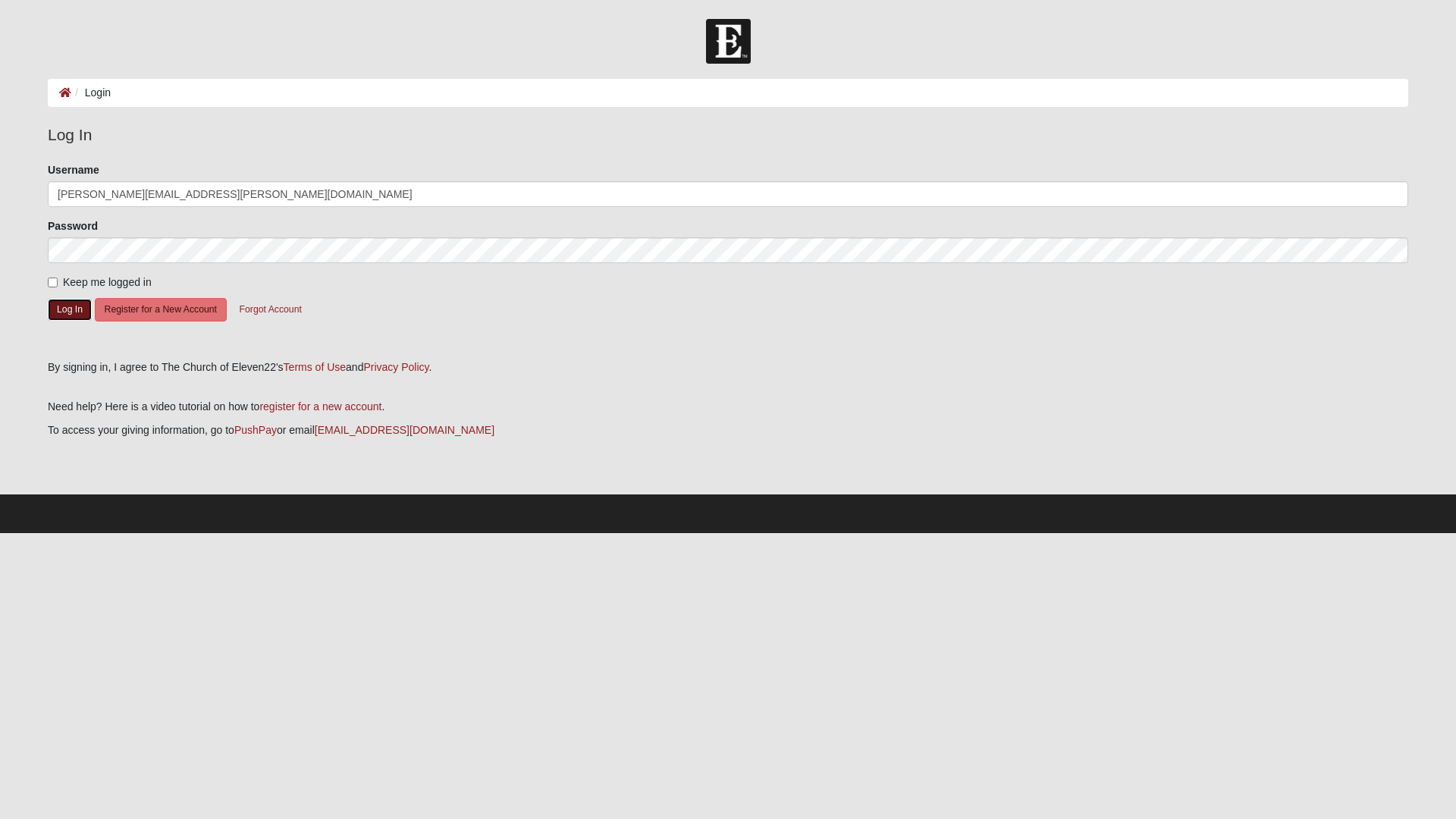
click at [83, 315] on button "Log In" at bounding box center [69, 310] width 44 height 22
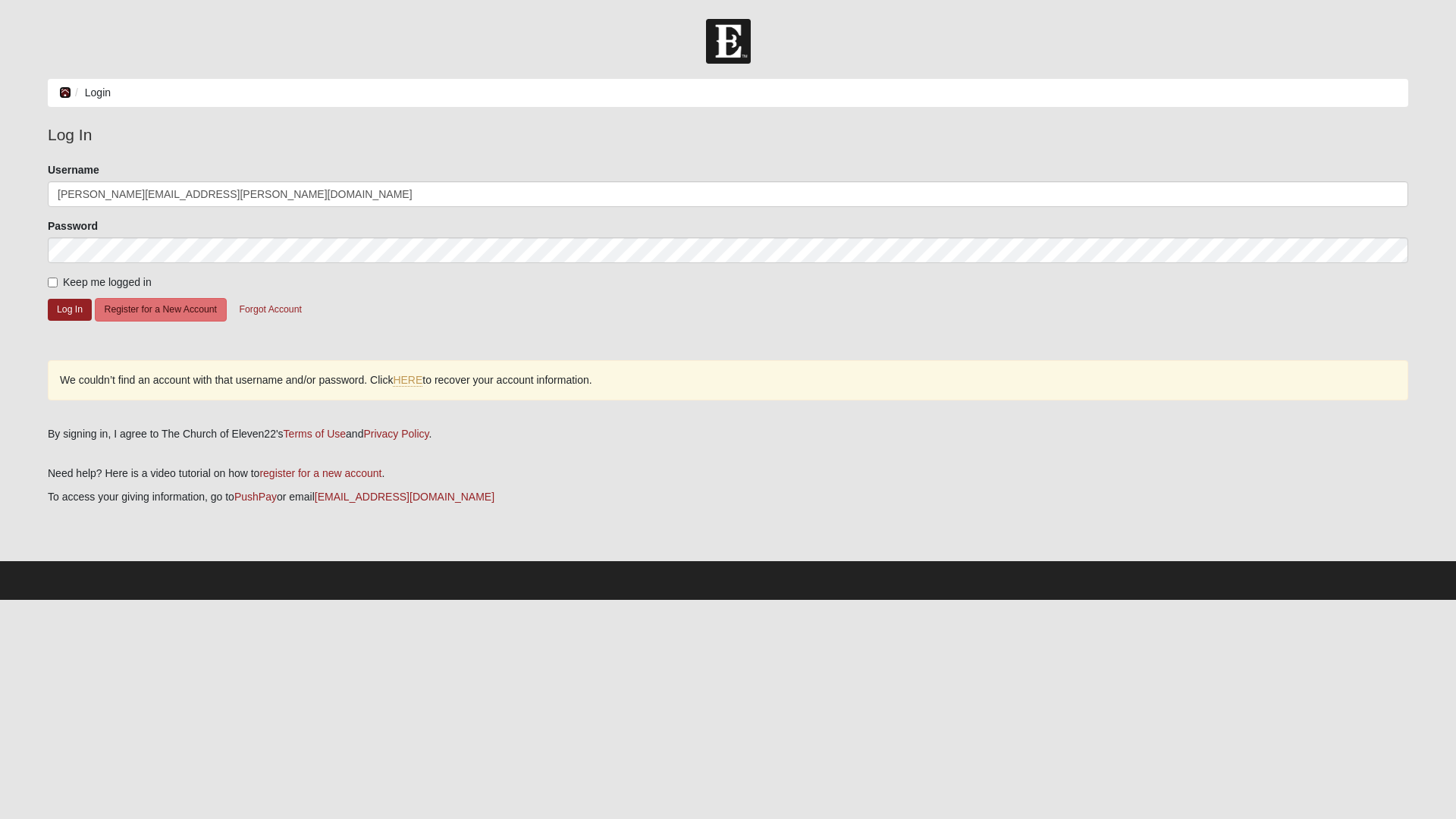
click at [66, 92] on icon at bounding box center [65, 92] width 12 height 11
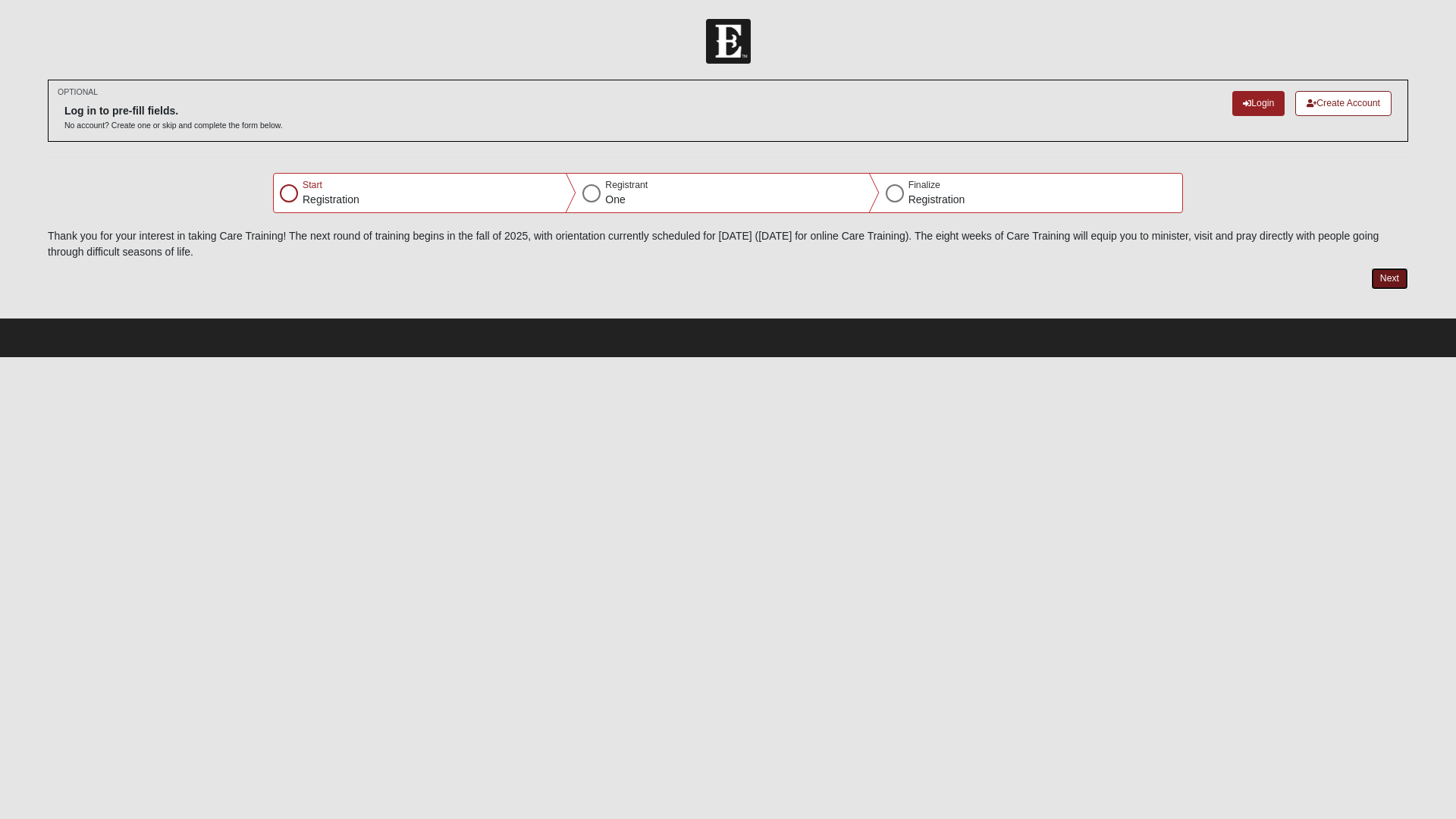
click at [1392, 277] on button "Next" at bounding box center [1389, 279] width 37 height 22
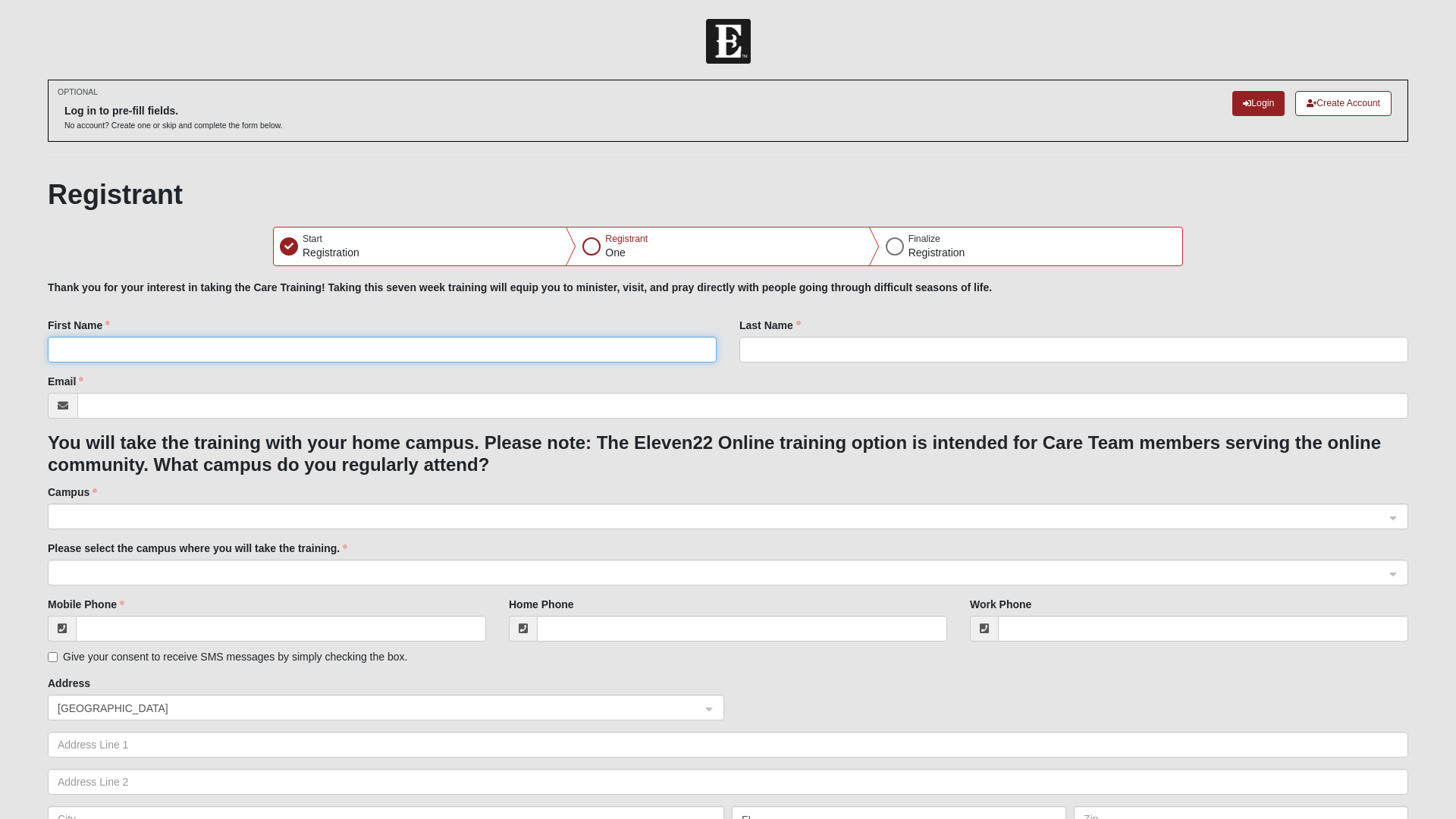
click at [333, 344] on input "First Name" at bounding box center [382, 349] width 669 height 26
type input "[PERSON_NAME]"
click at [795, 348] on input "Last Name" at bounding box center [1073, 349] width 669 height 26
type input "[PERSON_NAME]"
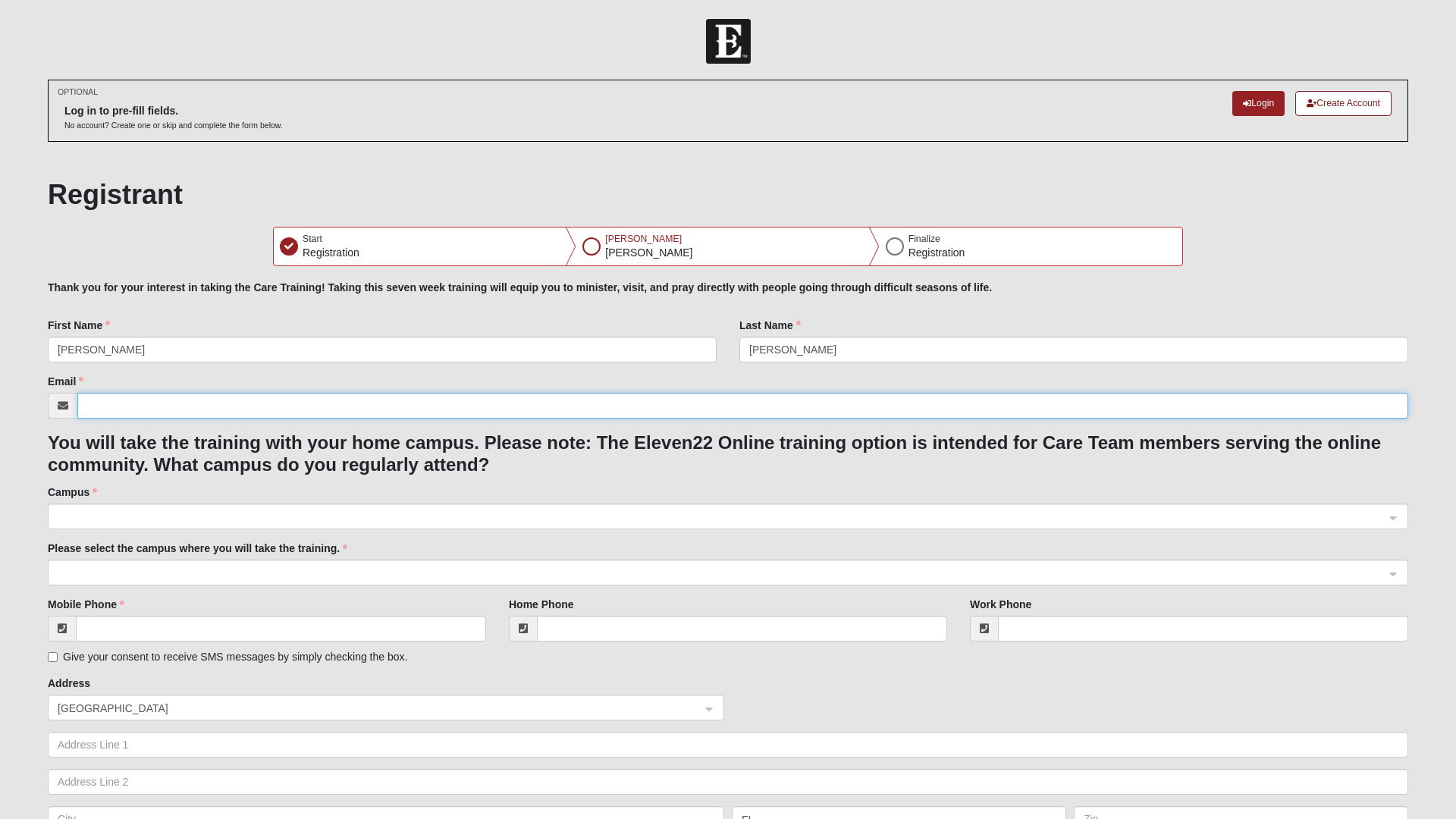
click at [474, 409] on input "Email" at bounding box center [742, 405] width 1330 height 26
click at [481, 406] on input "Email" at bounding box center [742, 405] width 1330 height 26
paste input "[PERSON_NAME][EMAIL_ADDRESS][PERSON_NAME][DOMAIN_NAME]"
type input "[PERSON_NAME][EMAIL_ADDRESS][PERSON_NAME][DOMAIN_NAME]"
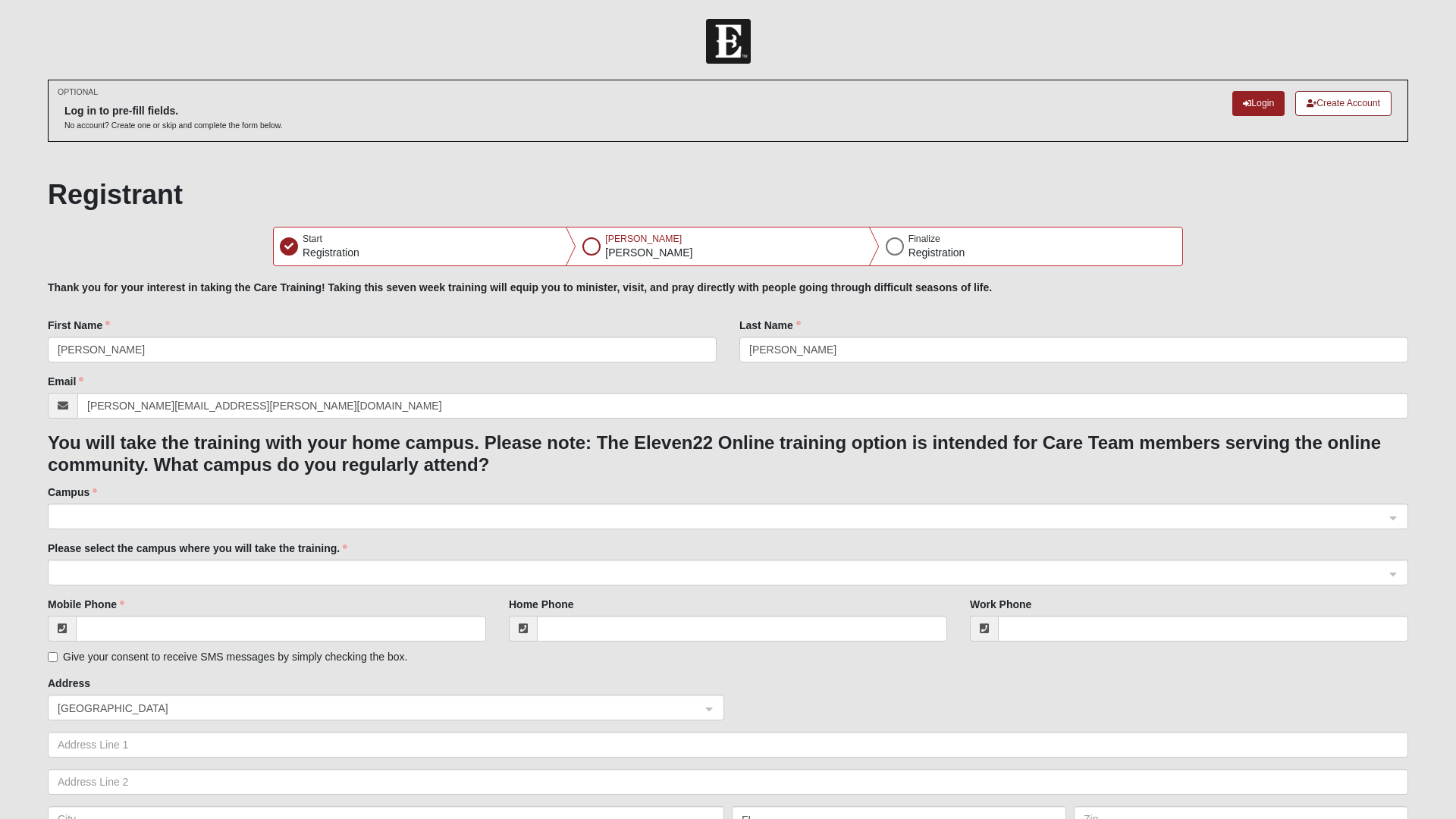
click at [1252, 277] on div "Registrant Start Registration [PERSON_NAME] Finalize Registration Please correc…" at bounding box center [728, 641] width 1361 height 925
click at [176, 511] on span at bounding box center [721, 518] width 1327 height 17
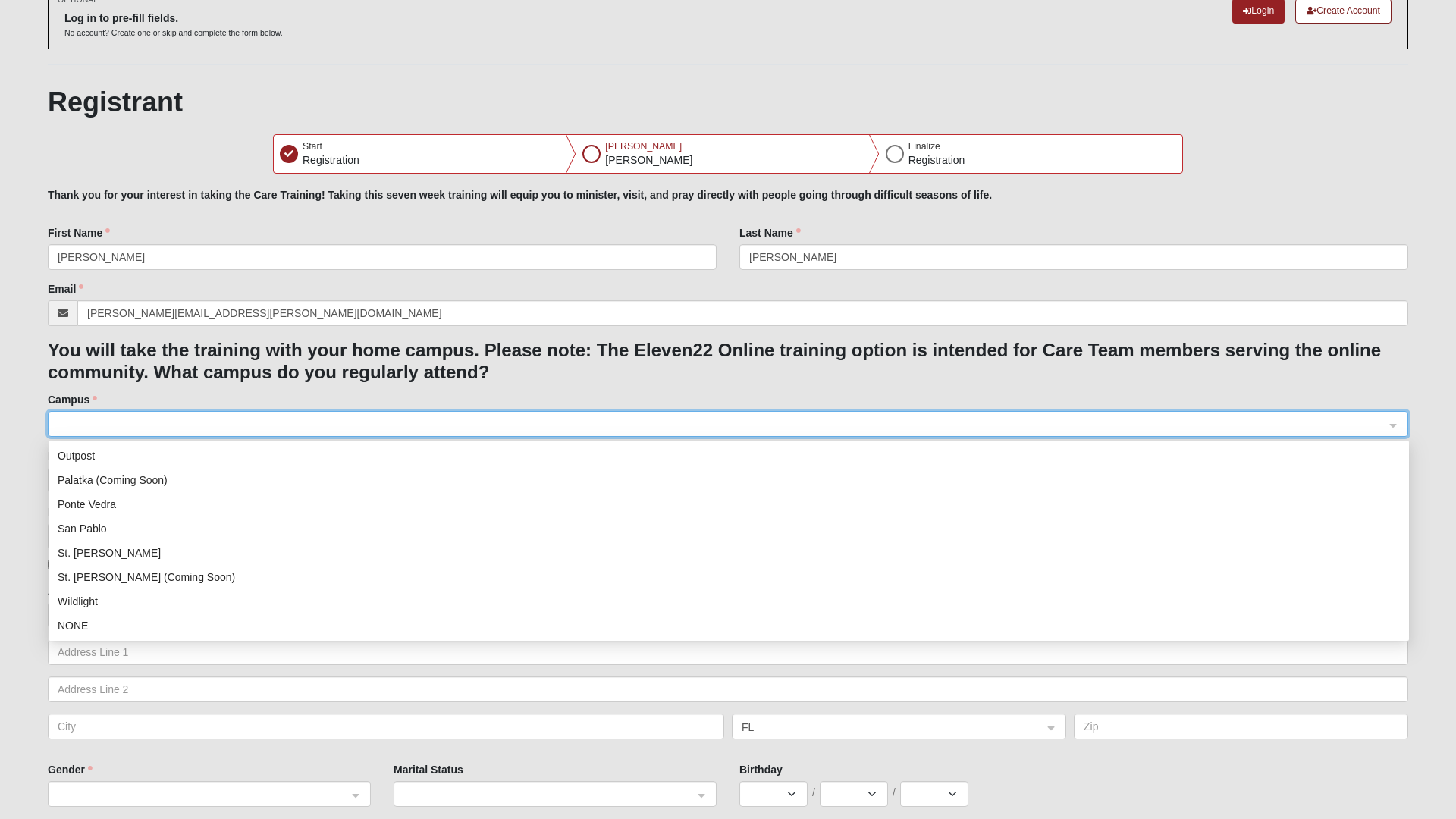
scroll to position [93, 0]
click at [133, 526] on div "San Pablo" at bounding box center [728, 528] width 1342 height 17
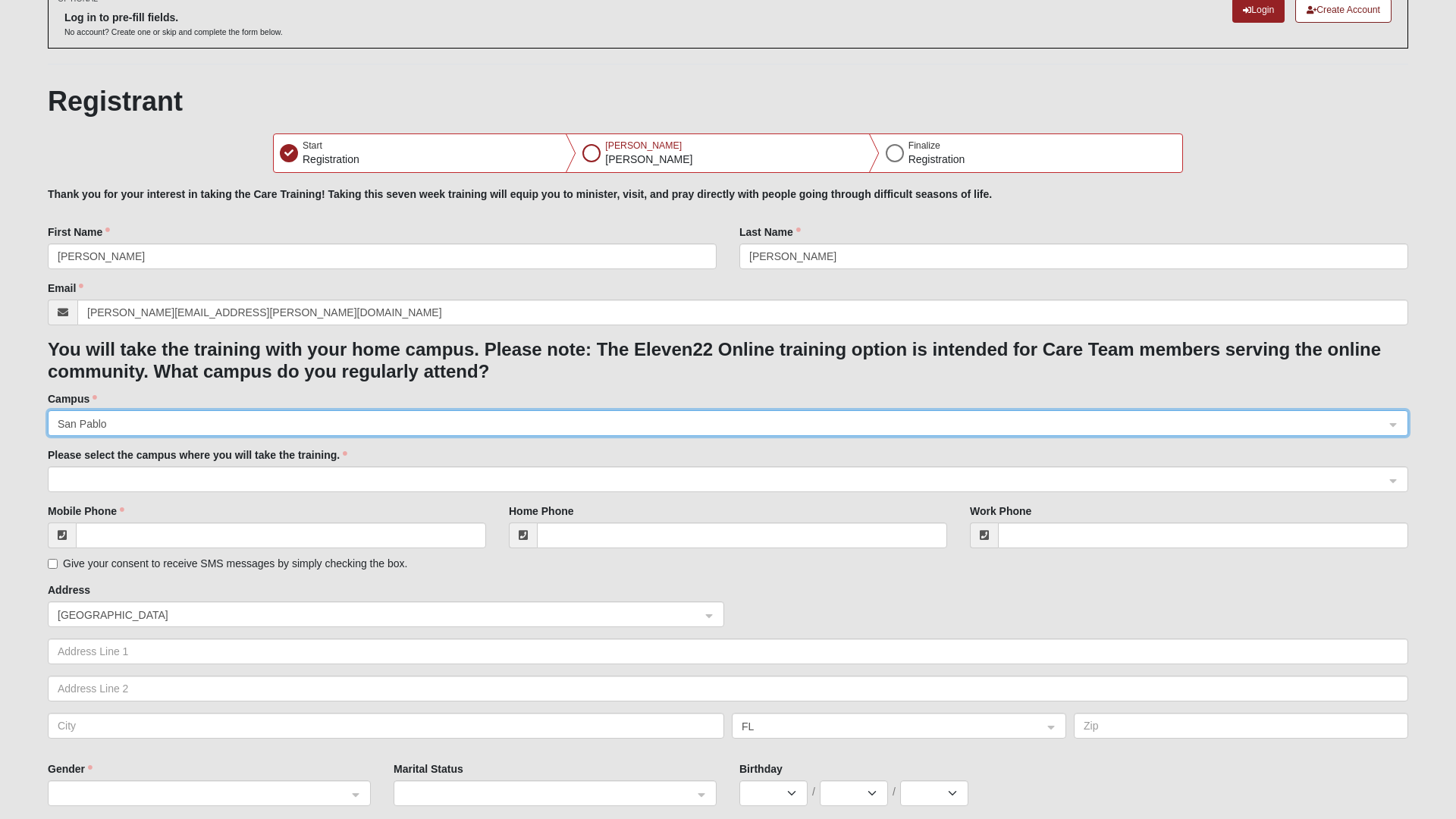
click at [221, 480] on span at bounding box center [721, 480] width 1327 height 17
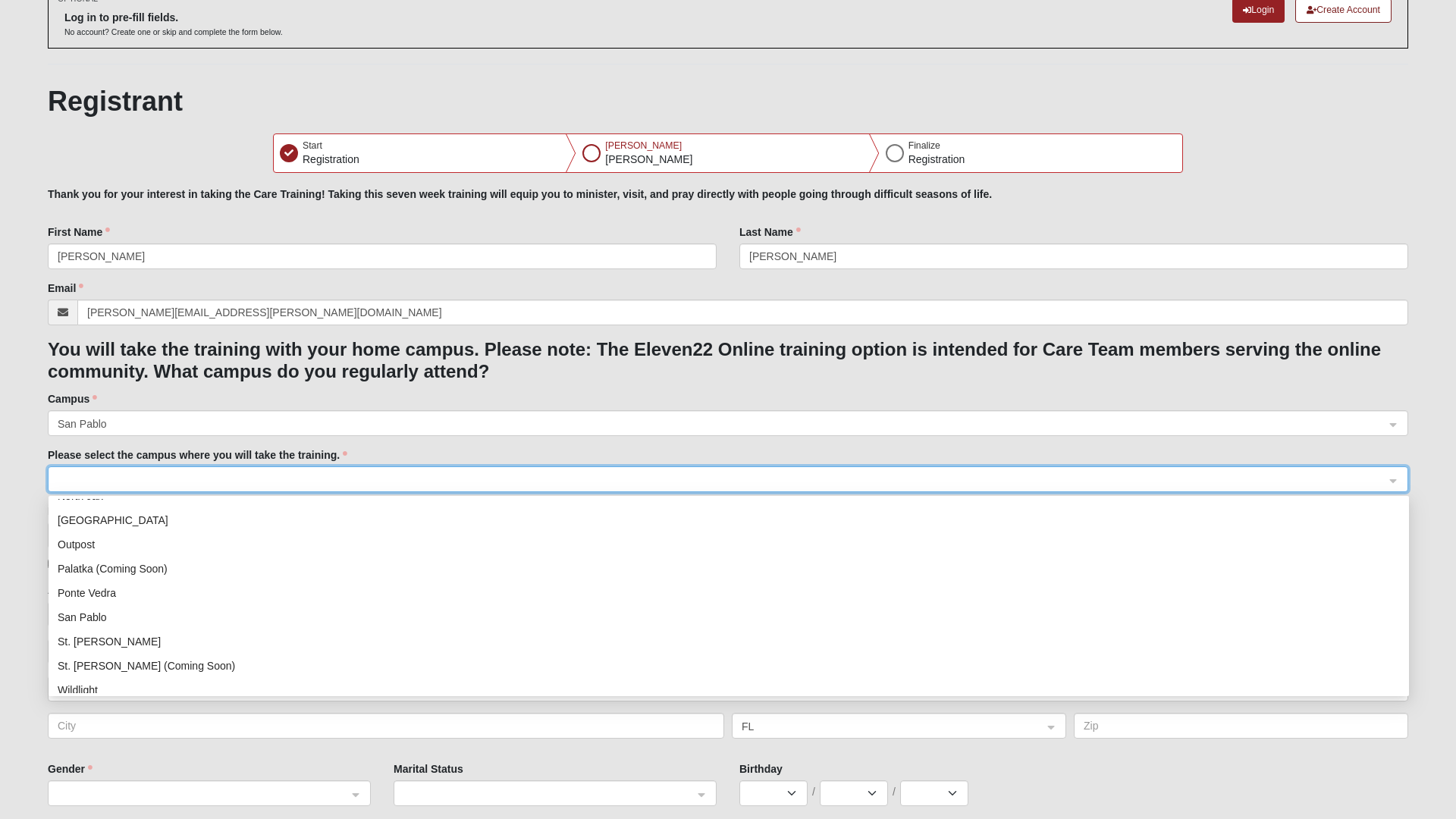
scroll to position [194, 0]
click at [107, 585] on div "San Pablo" at bounding box center [728, 584] width 1342 height 17
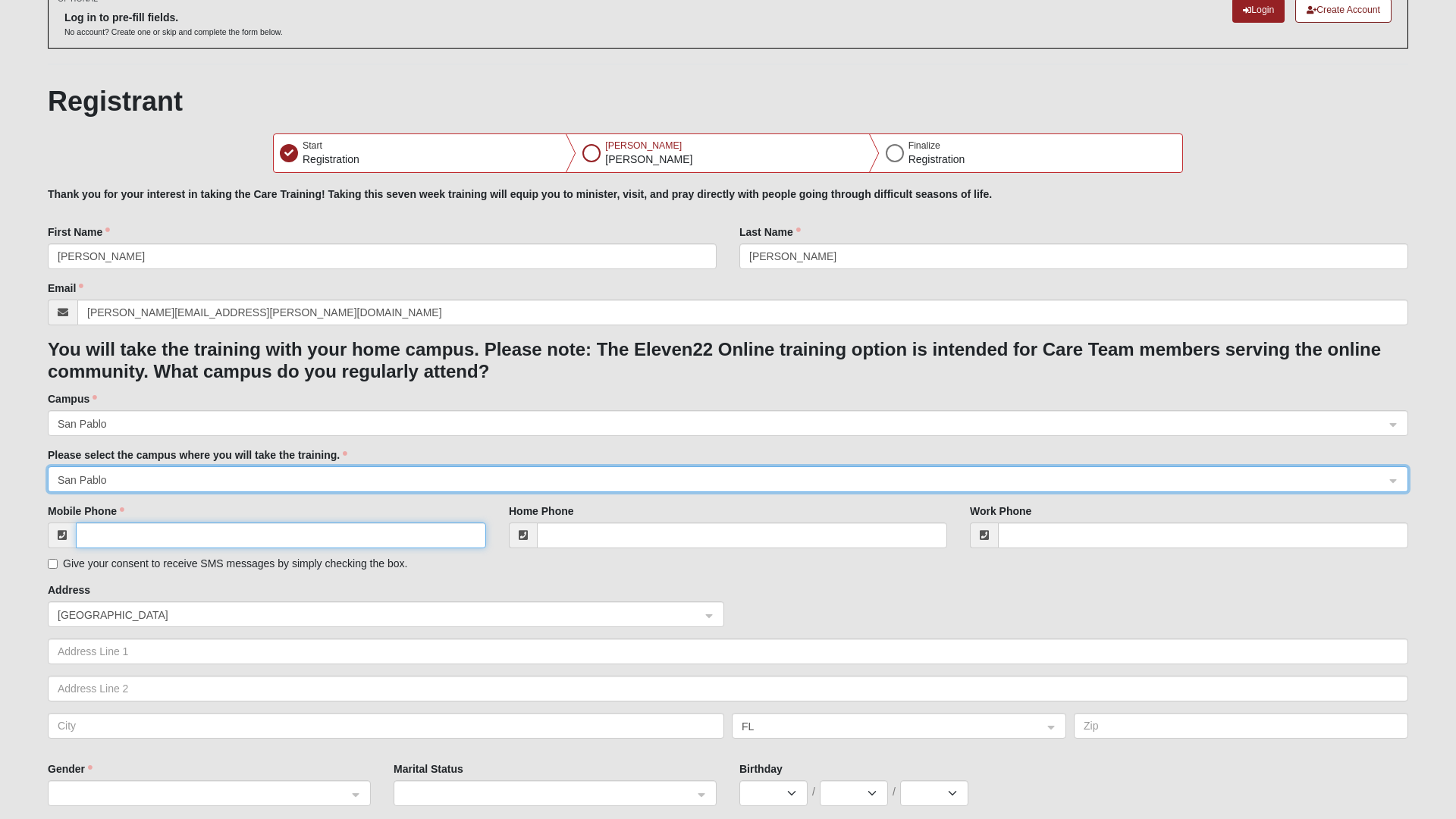
click at [213, 533] on input "Mobile Phone" at bounding box center [281, 535] width 410 height 26
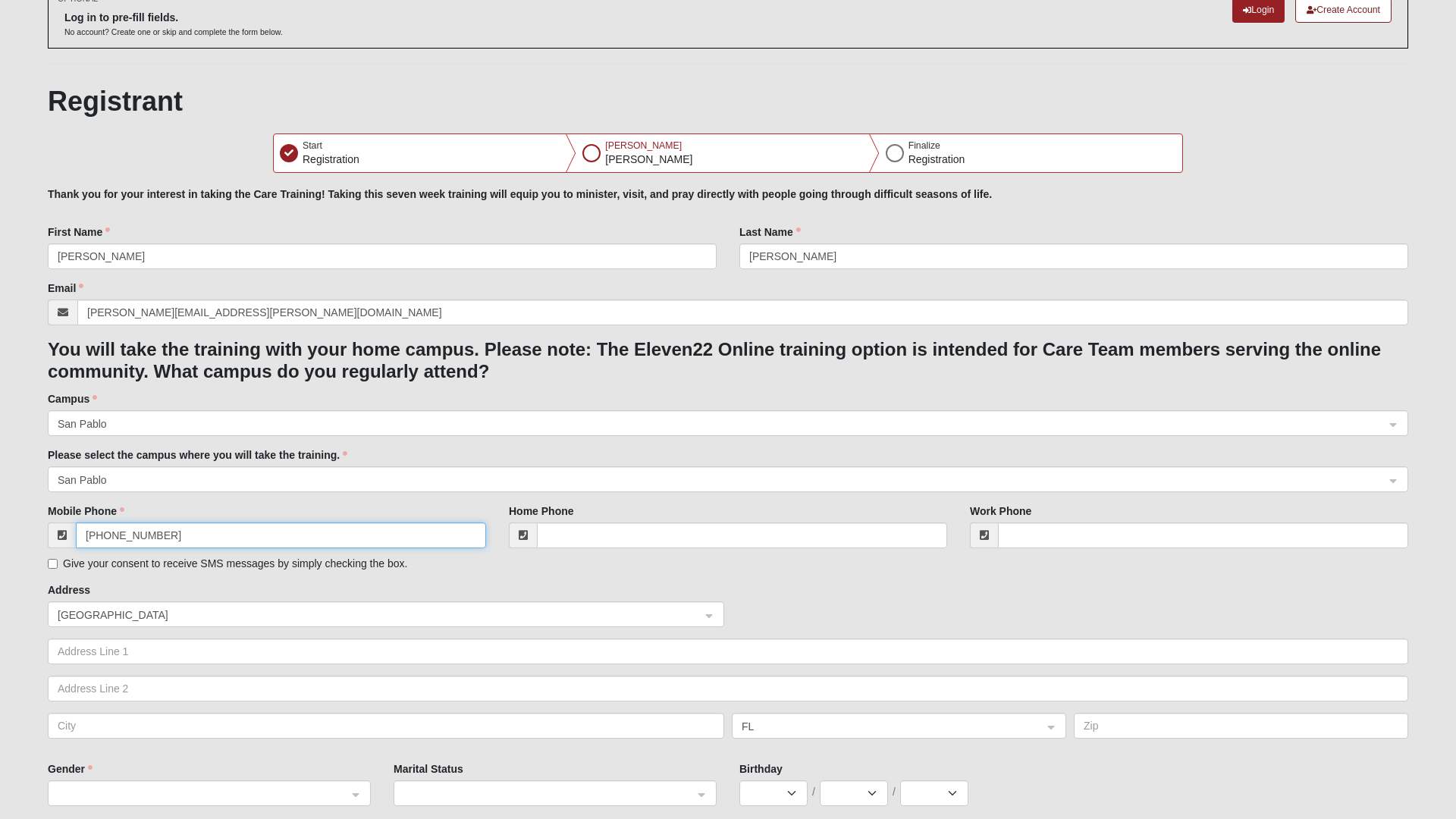
type input "(305) 394-3852"
click at [641, 535] on input "Home Phone" at bounding box center [742, 535] width 410 height 26
click at [527, 607] on span "United States" at bounding box center [373, 615] width 630 height 17
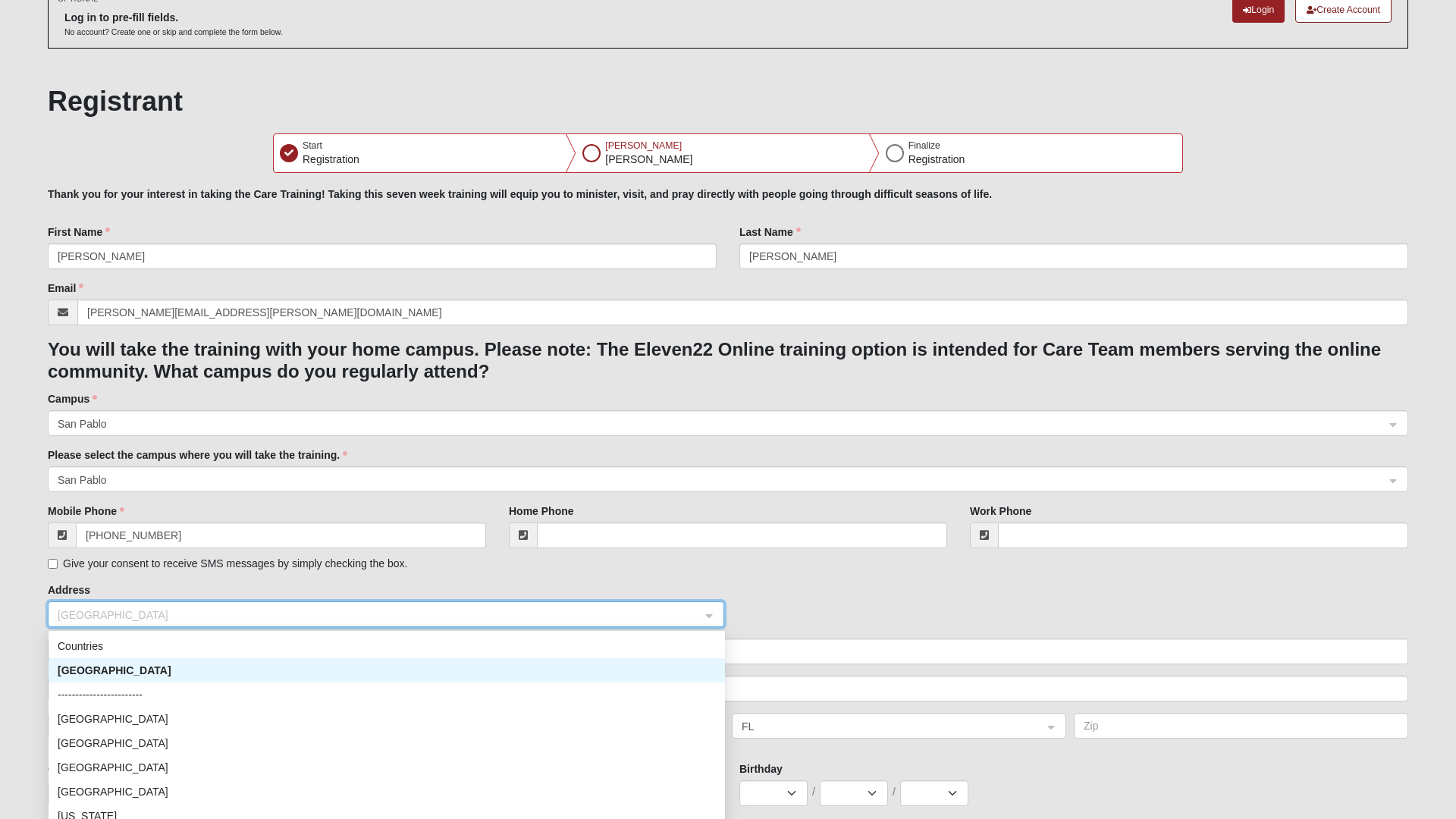
click at [846, 591] on div "Address United States US ------------------------ Countries United States -----…" at bounding box center [728, 666] width 1361 height 167
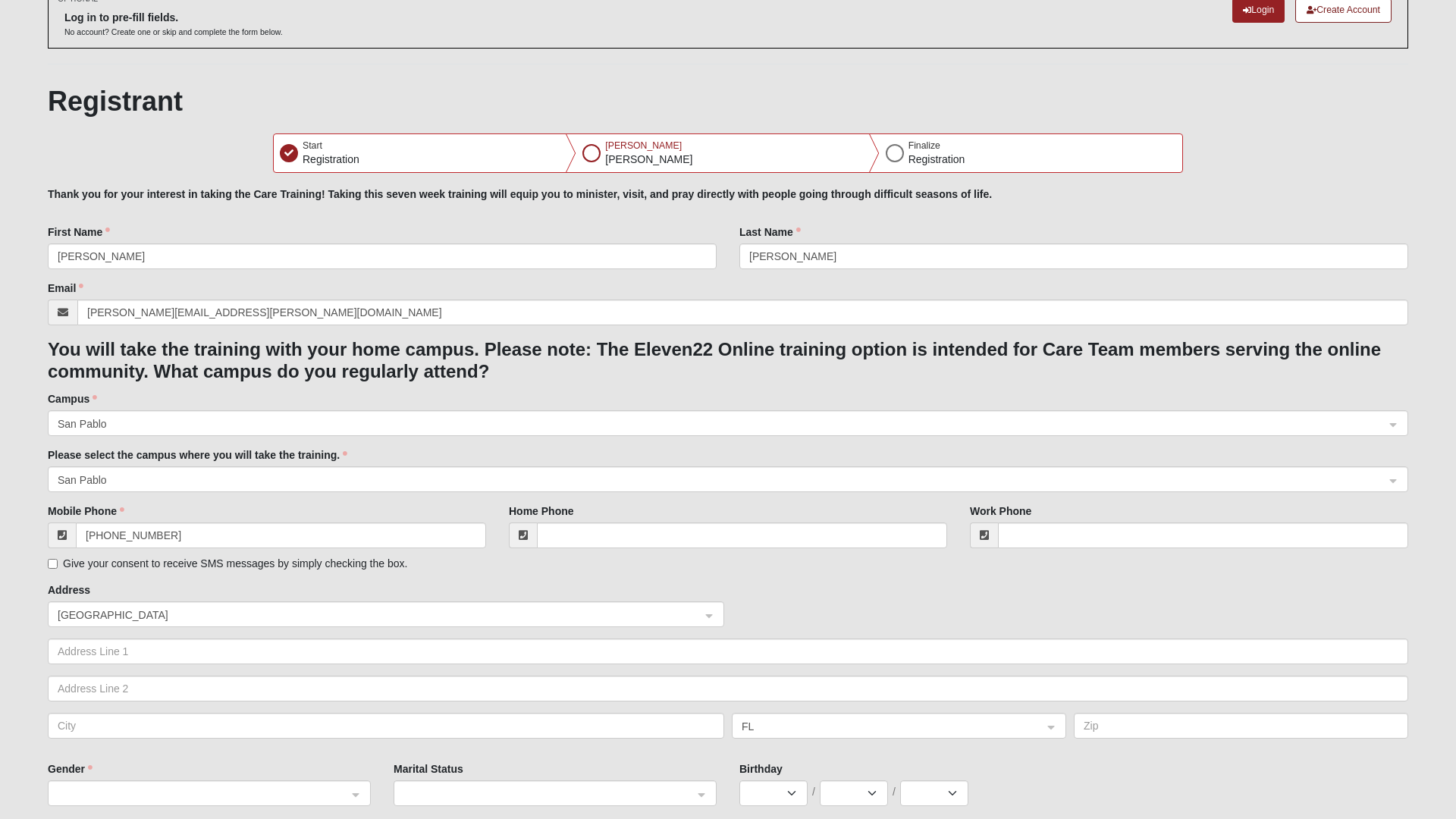
click at [846, 600] on div "Address United States US ------------------------ Countries United States -----…" at bounding box center [728, 666] width 1361 height 167
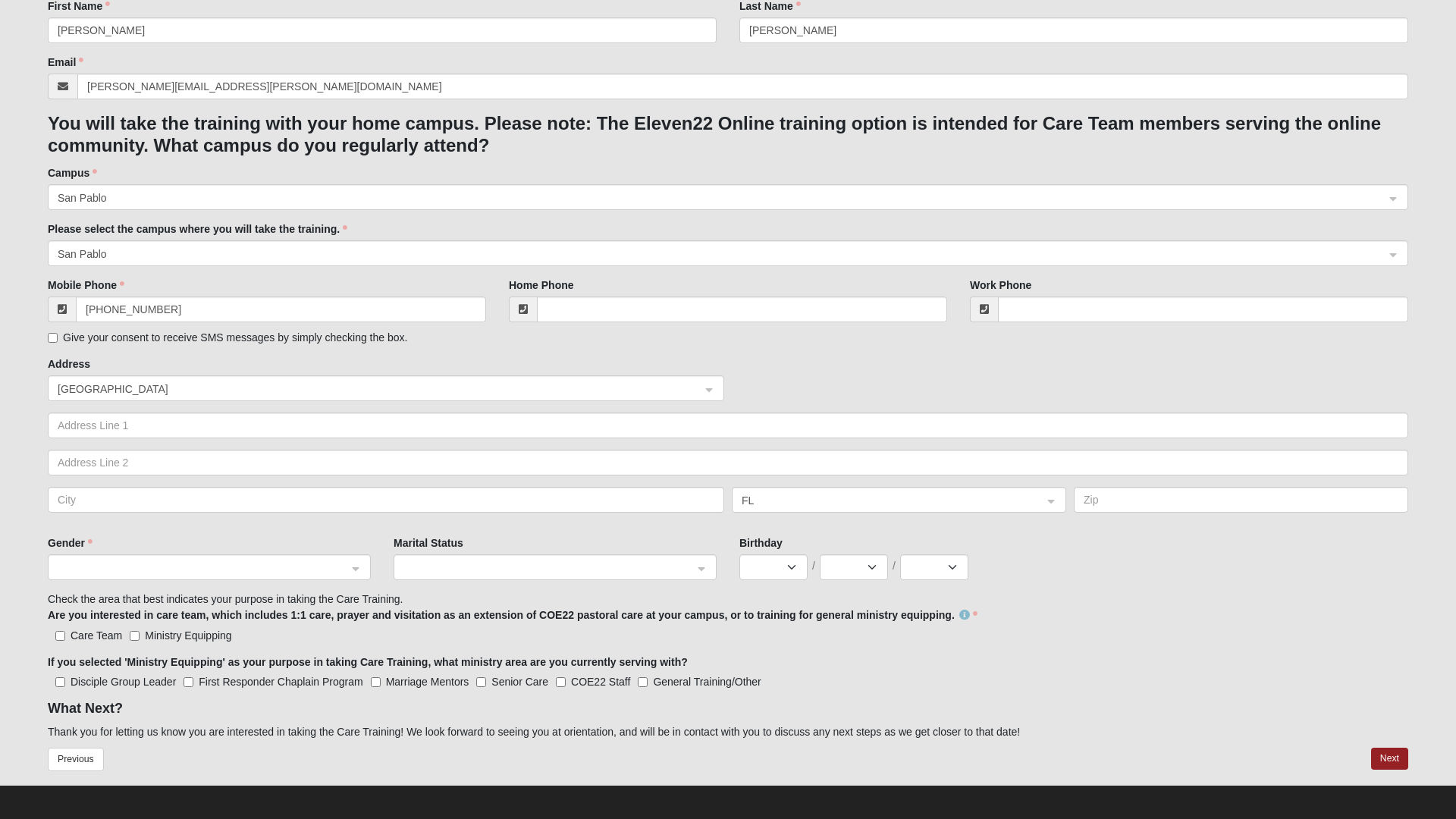
scroll to position [325, 0]
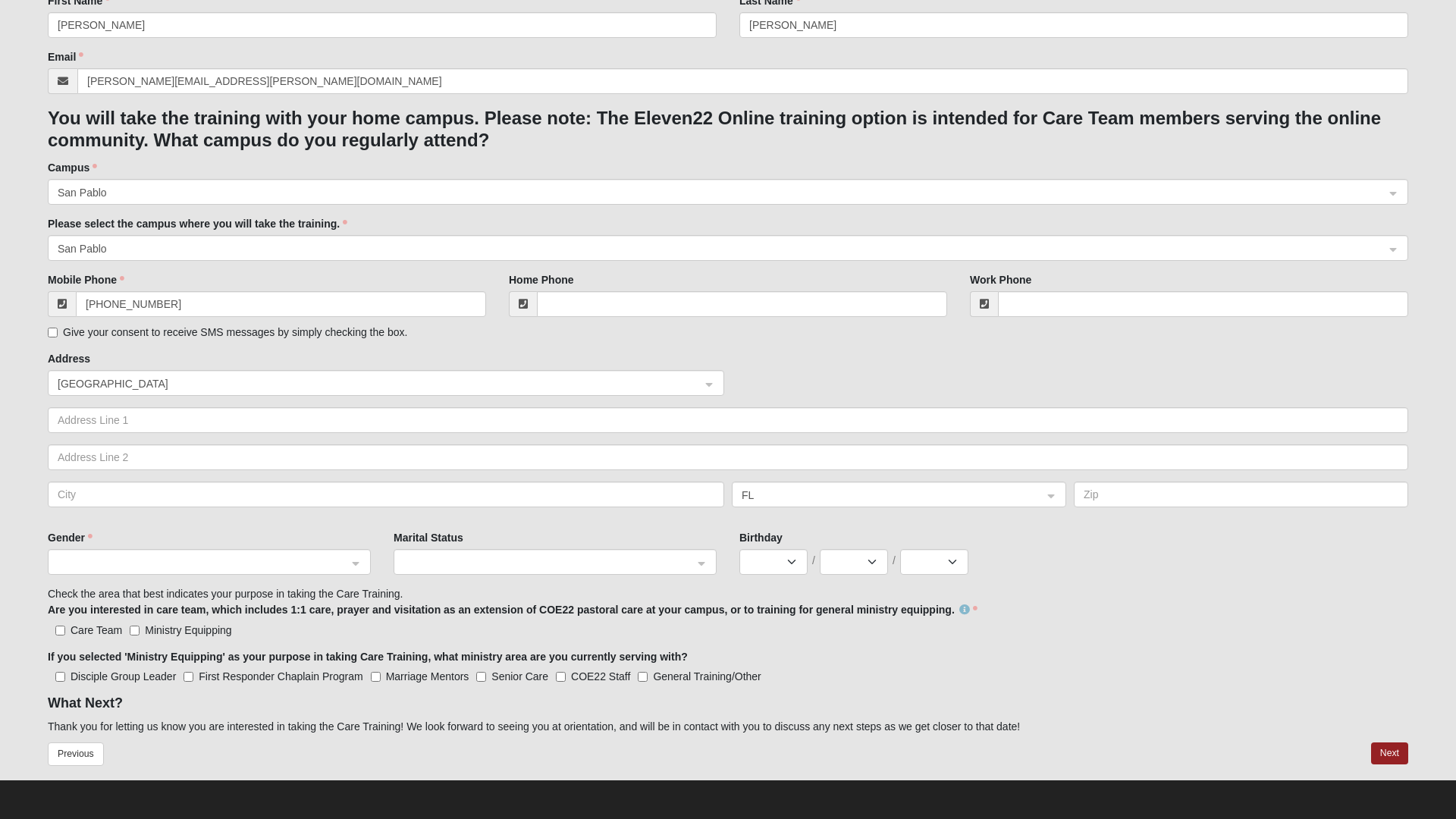
click at [346, 561] on span at bounding box center [203, 563] width 290 height 17
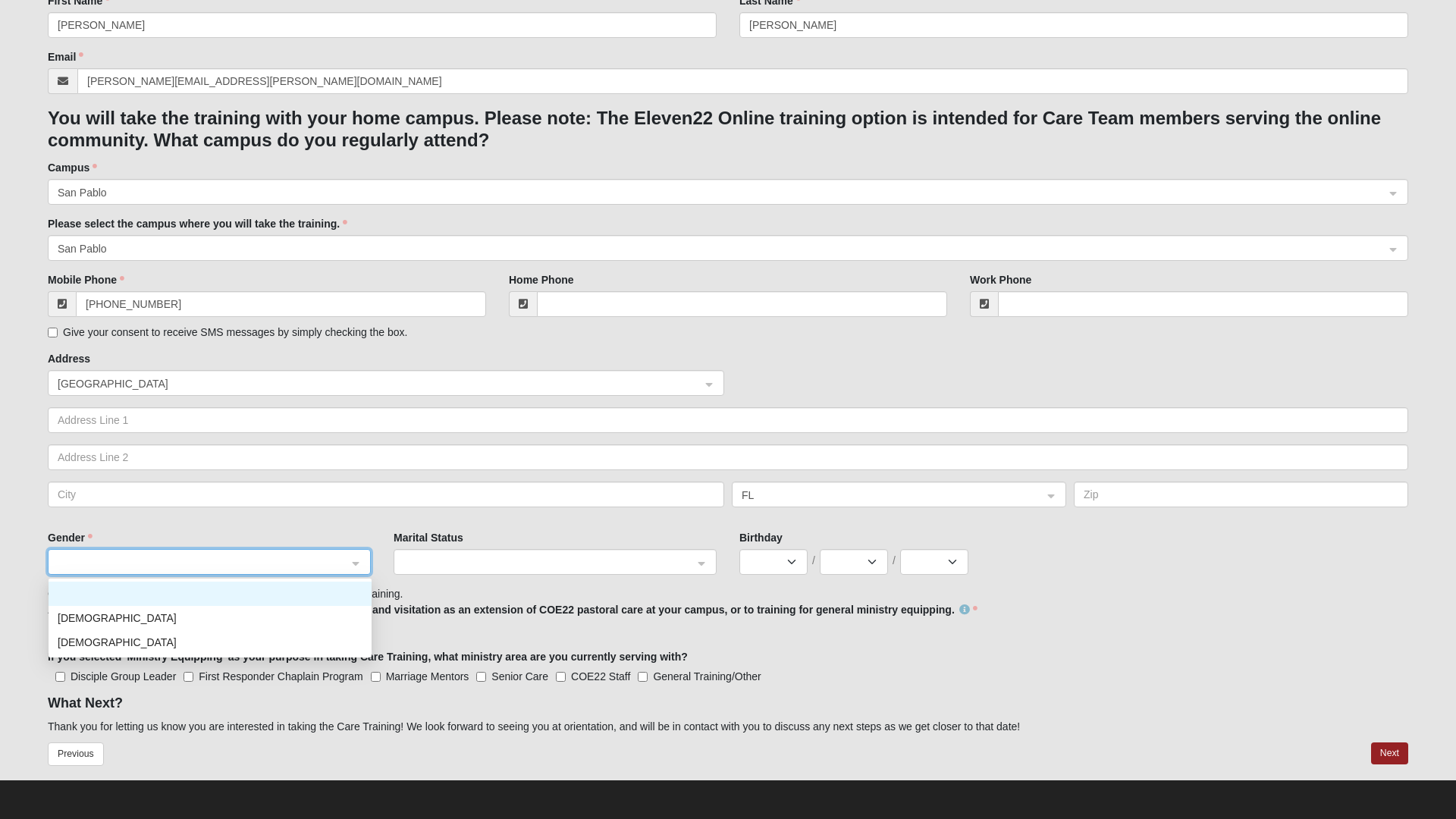
click at [275, 615] on div "Male" at bounding box center [210, 618] width 305 height 17
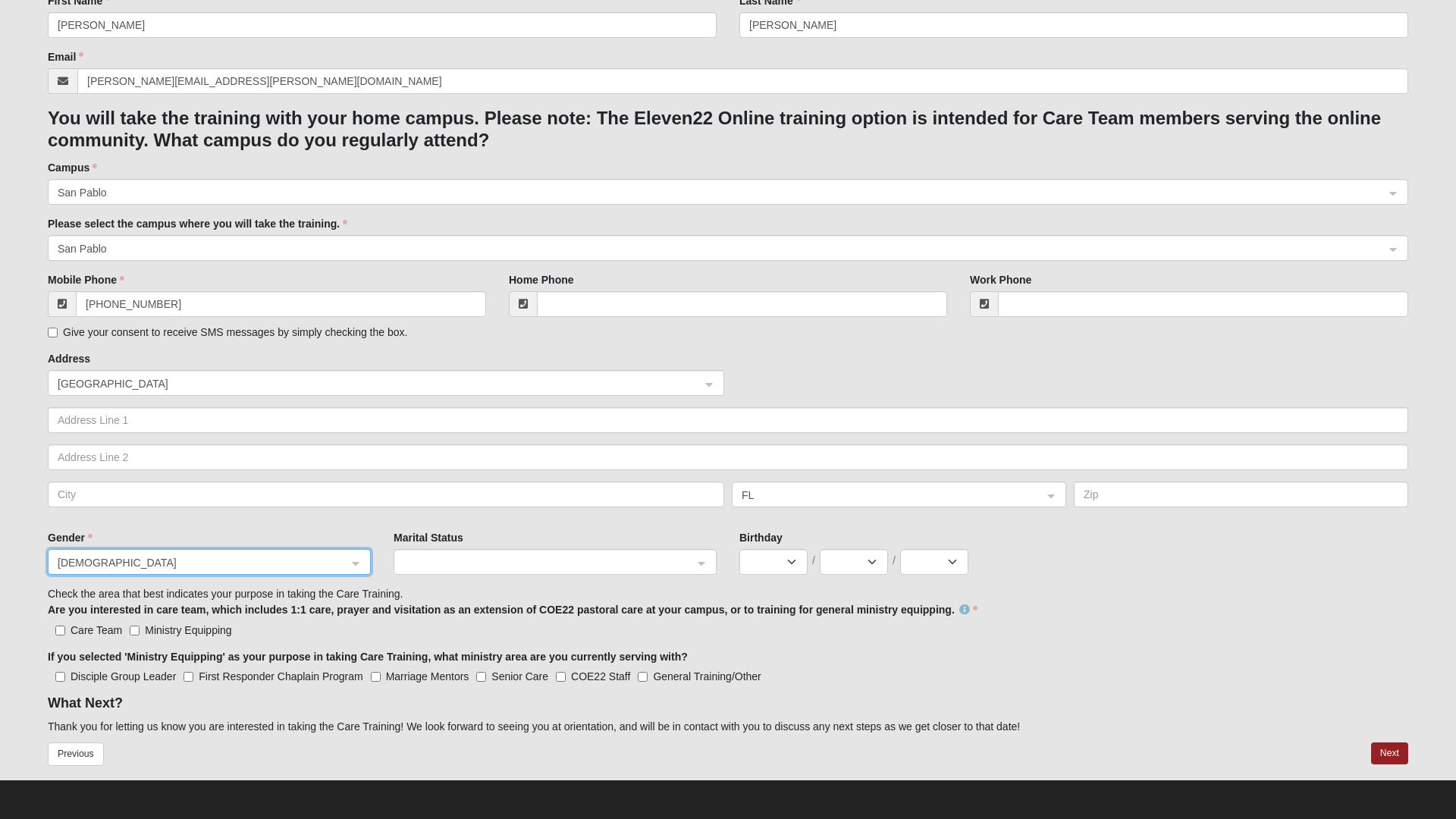
click at [500, 566] on span at bounding box center [548, 563] width 290 height 17
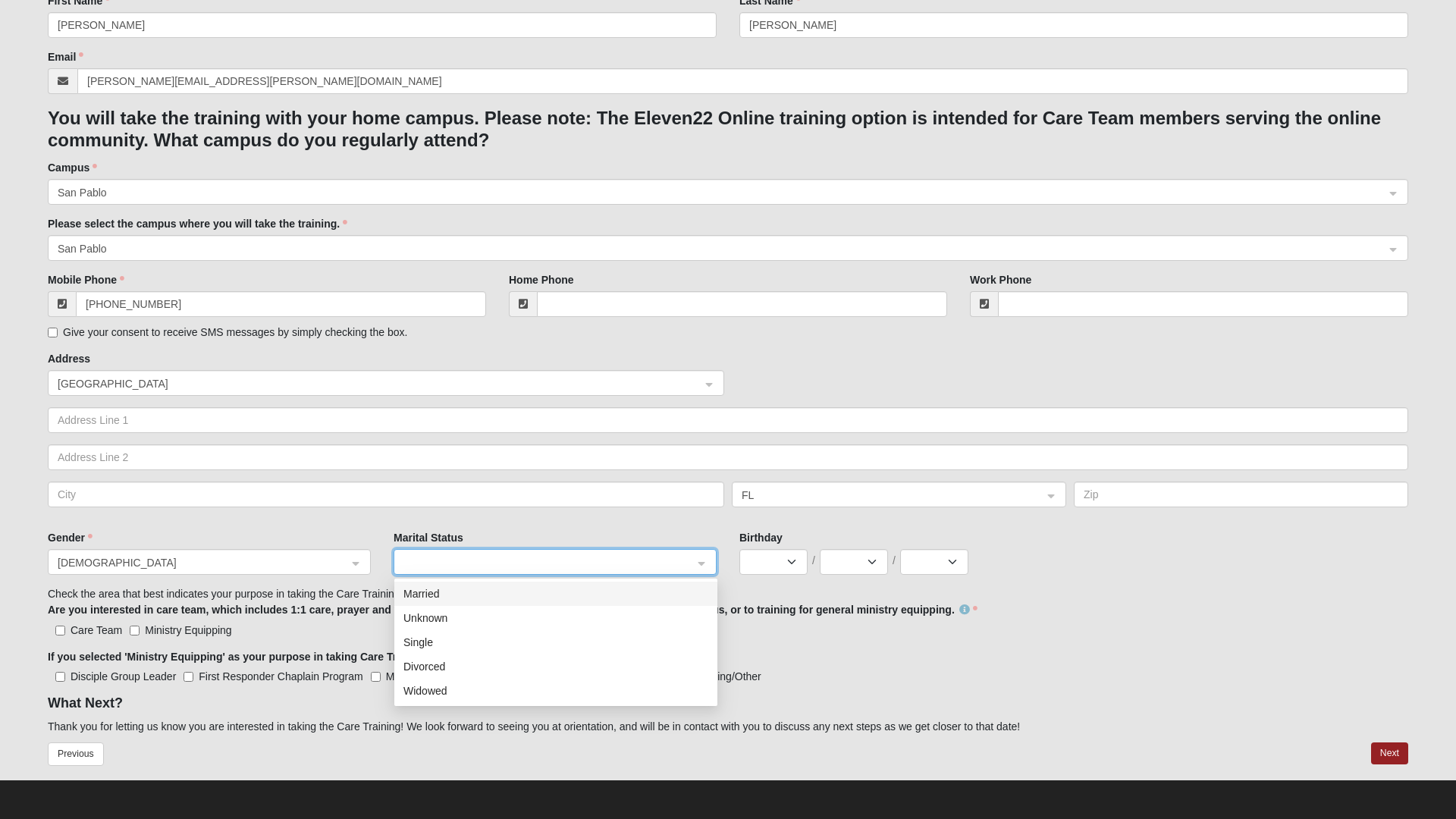
click at [496, 645] on div "Single" at bounding box center [556, 642] width 305 height 17
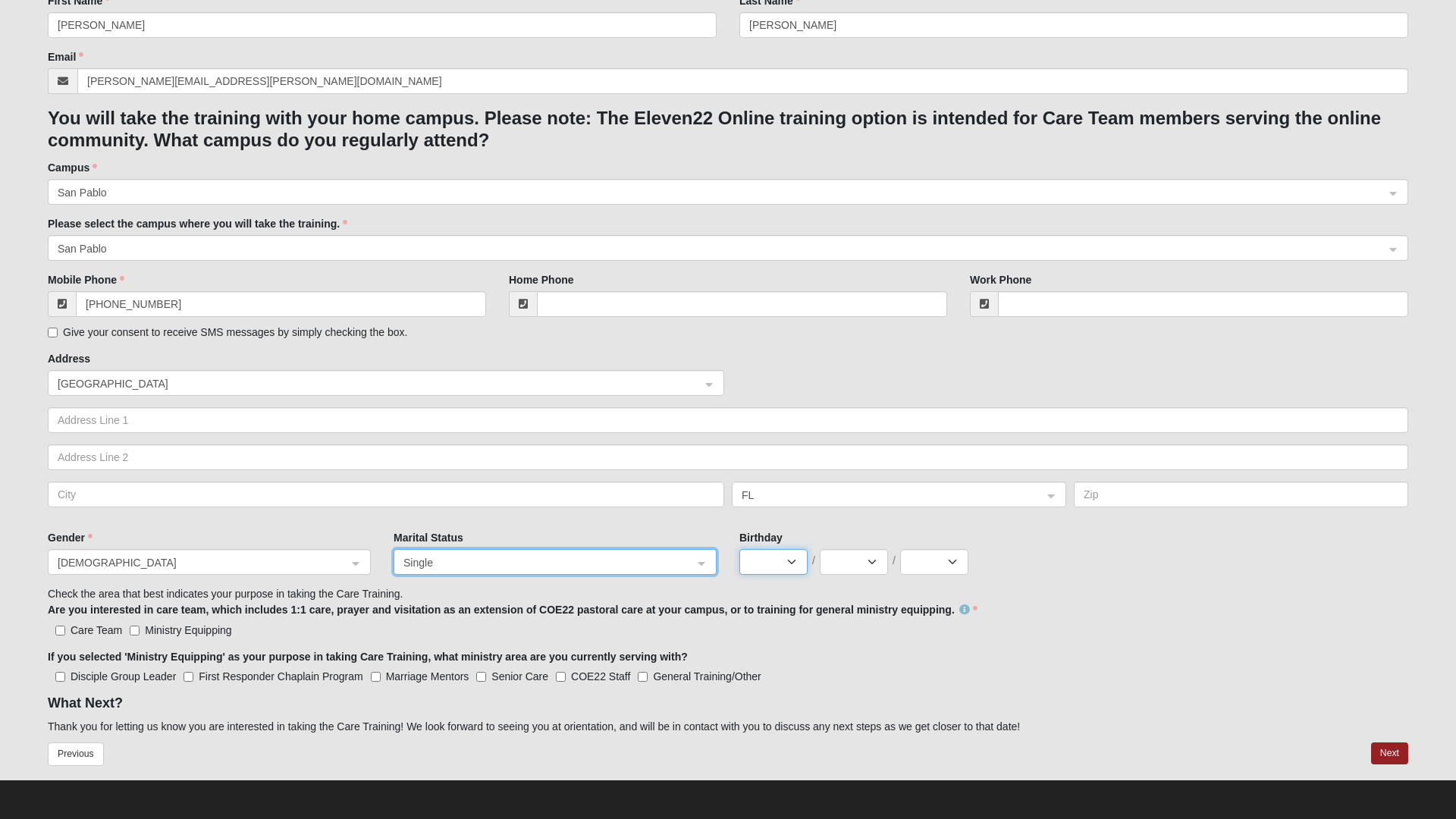
click at [799, 570] on select "Jan Feb Mar Apr May Jun Jul Aug Sep Oct Nov Dec" at bounding box center [774, 562] width 69 height 26
select select "5"
click at [739, 549] on select "Jan Feb Mar Apr May Jun Jul Aug Sep Oct Nov Dec" at bounding box center [774, 562] width 69 height 26
click at [843, 566] on select "1 2 3 4 5 6 7 8 9 10 11 12 13 14 15 16 17 18 19 20 21 22 23 24 25 26 27 28 29 3…" at bounding box center [854, 562] width 69 height 26
select select "12"
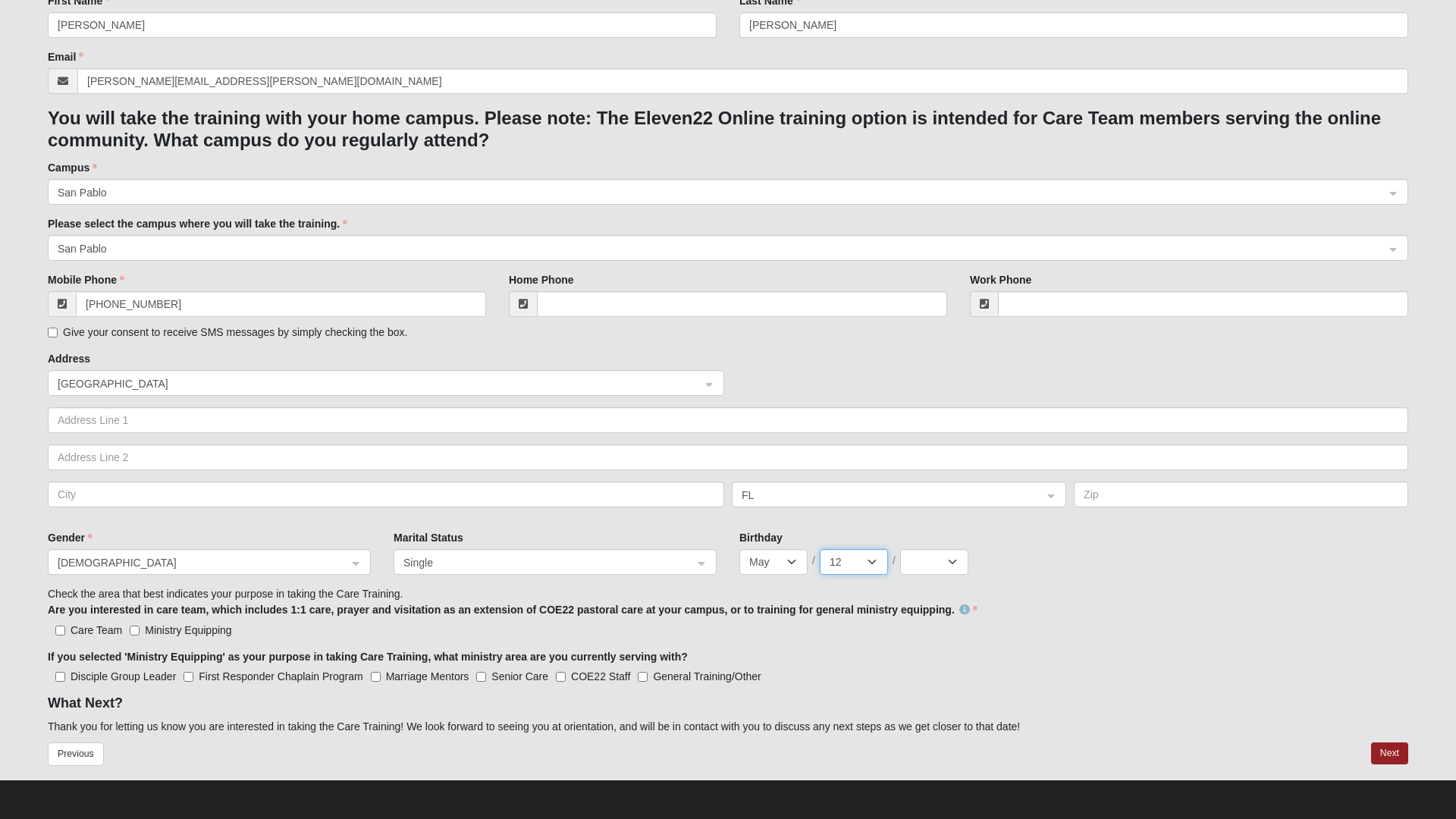
click at [820, 549] on select "1 2 3 4 5 6 7 8 9 10 11 12 13 14 15 16 17 18 19 20 21 22 23 24 25 26 27 28 29 3…" at bounding box center [854, 562] width 69 height 26
click at [939, 563] on select "2025 2024 2023 2022 2021 2020 2019 2018 2017 2016 2015 2014 2013 2012 2011 2010…" at bounding box center [934, 562] width 69 height 26
select select "1993"
click at [900, 549] on select "2025 2024 2023 2022 2021 2020 2019 2018 2017 2016 2015 2014 2013 2012 2011 2010…" at bounding box center [934, 562] width 69 height 26
click at [63, 628] on input "Care Team" at bounding box center [60, 631] width 10 height 10
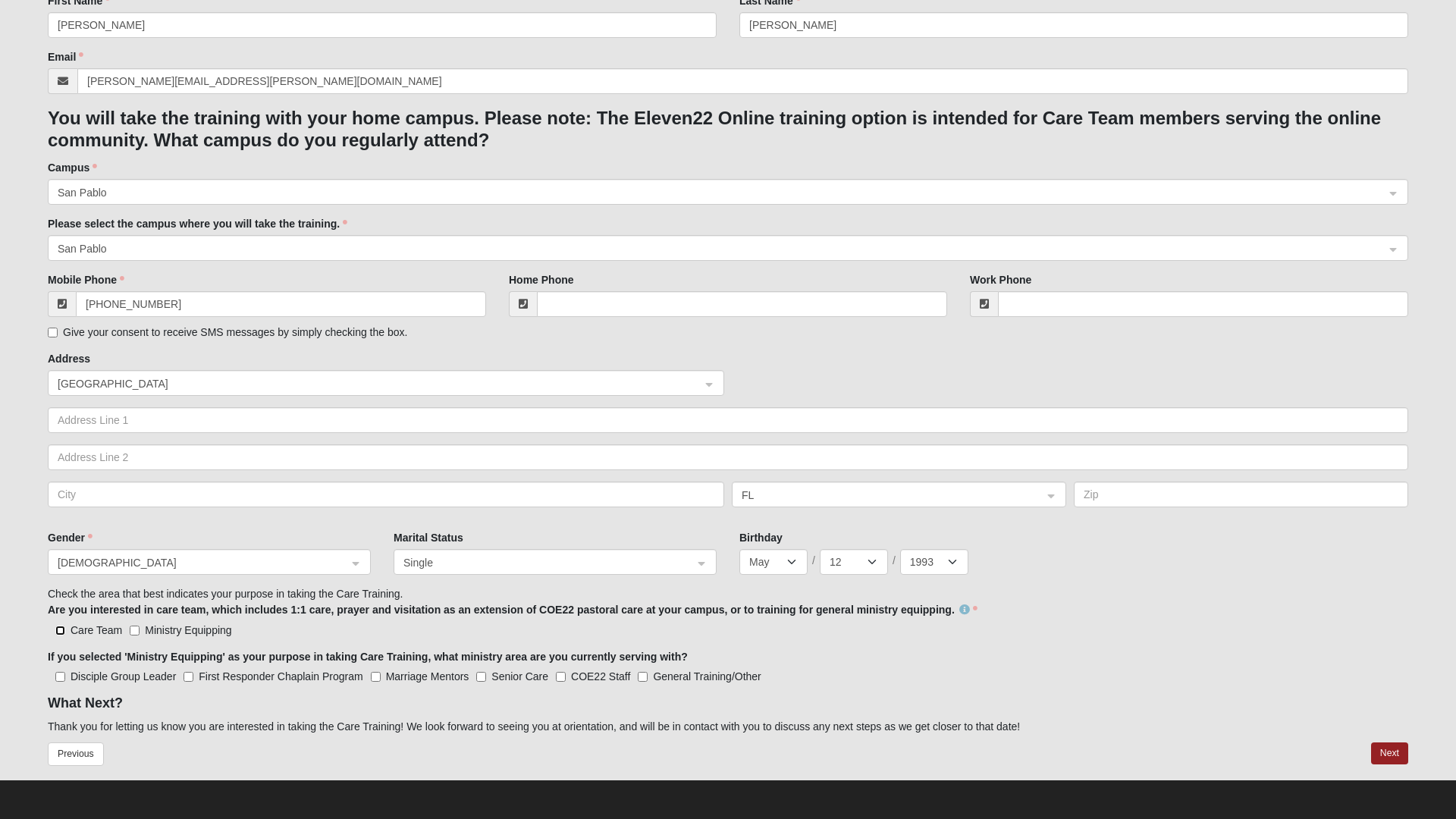
checkbox input "true"
click at [1379, 751] on button "Next" at bounding box center [1389, 754] width 37 height 22
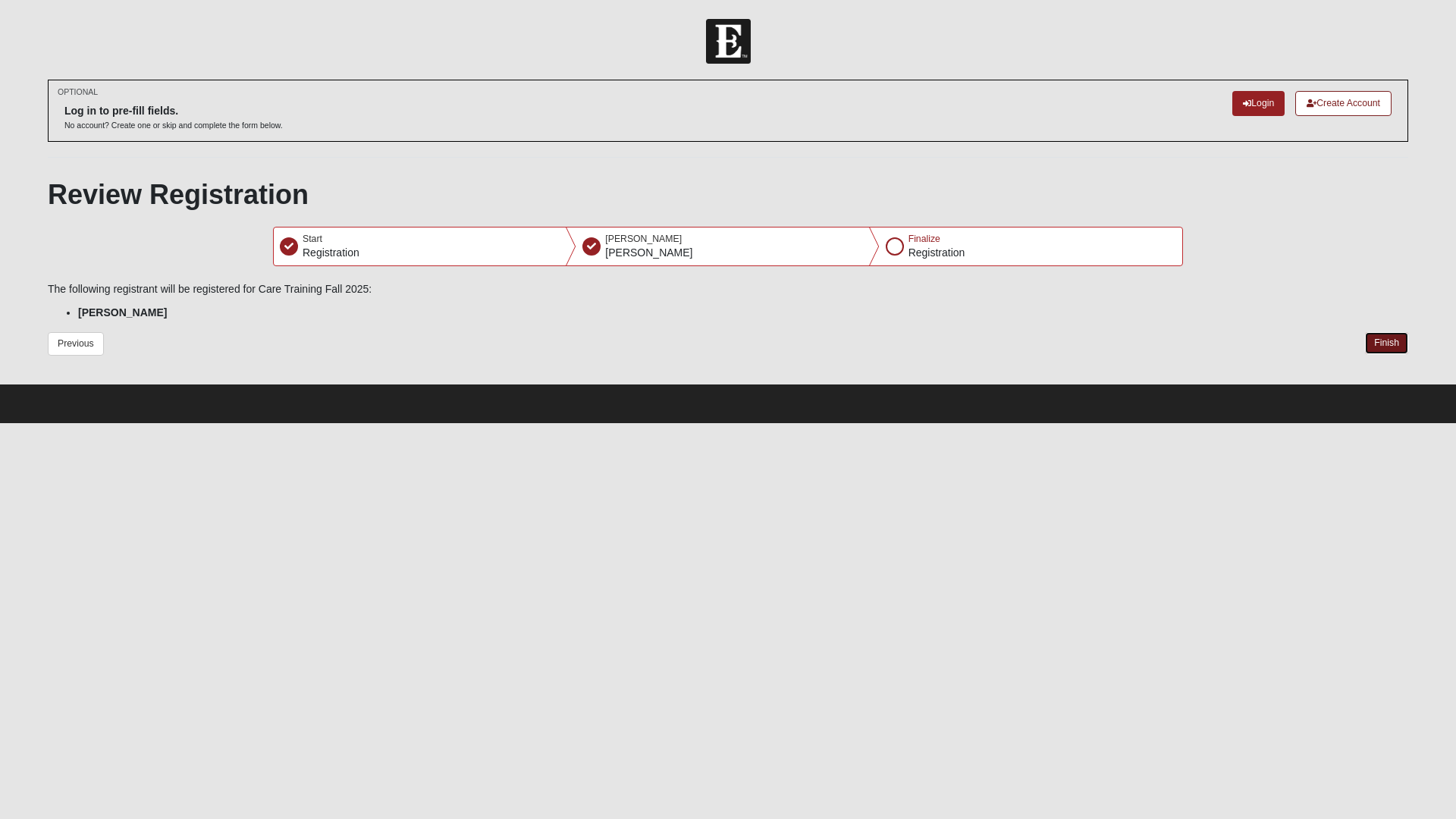
click at [1386, 344] on button "Finish" at bounding box center [1387, 343] width 44 height 22
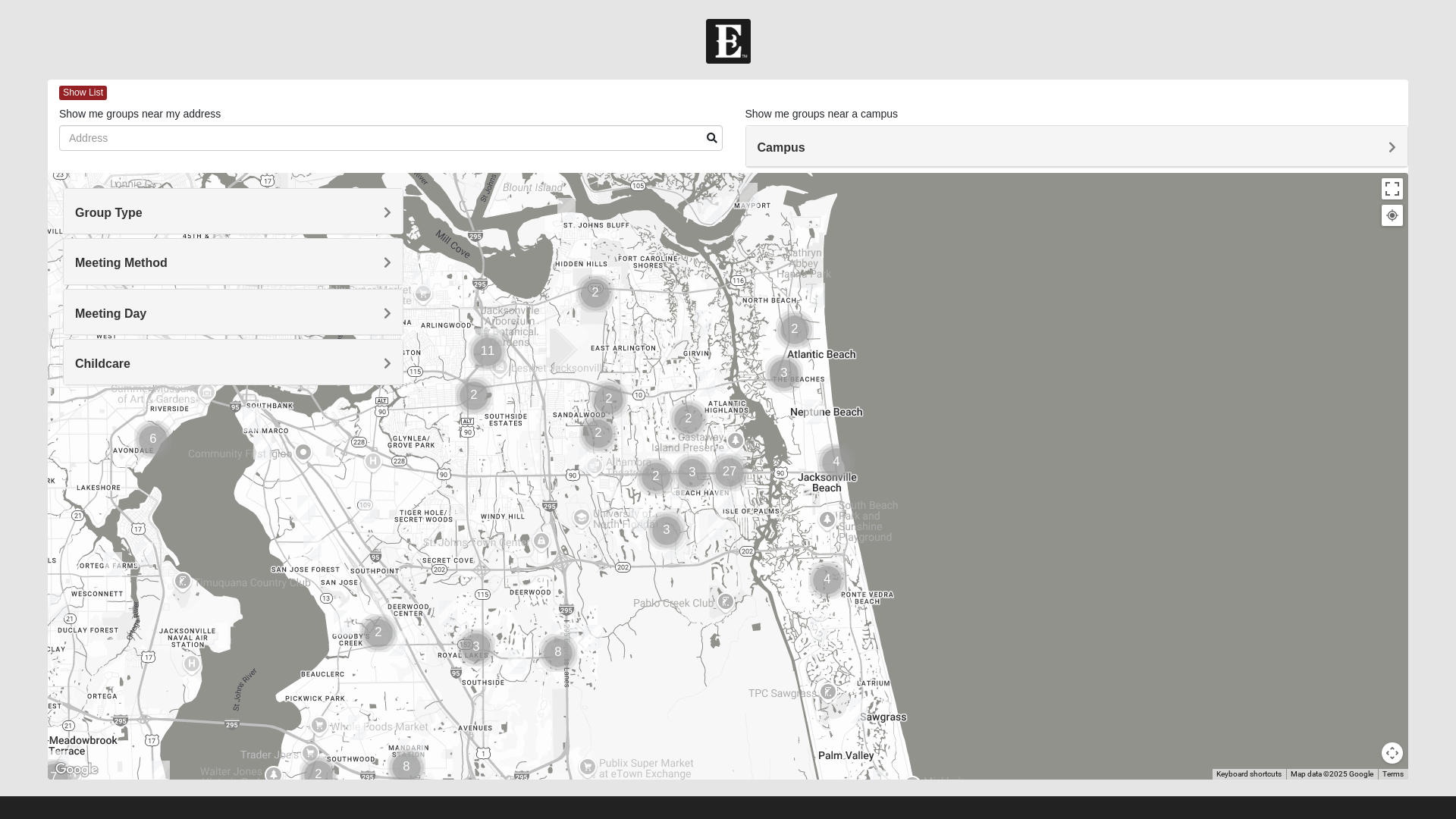
click at [684, 502] on img "1825 Mens Cason 32224" at bounding box center [675, 487] width 30 height 37
click at [252, 207] on h4 "Group Type" at bounding box center [234, 212] width 316 height 14
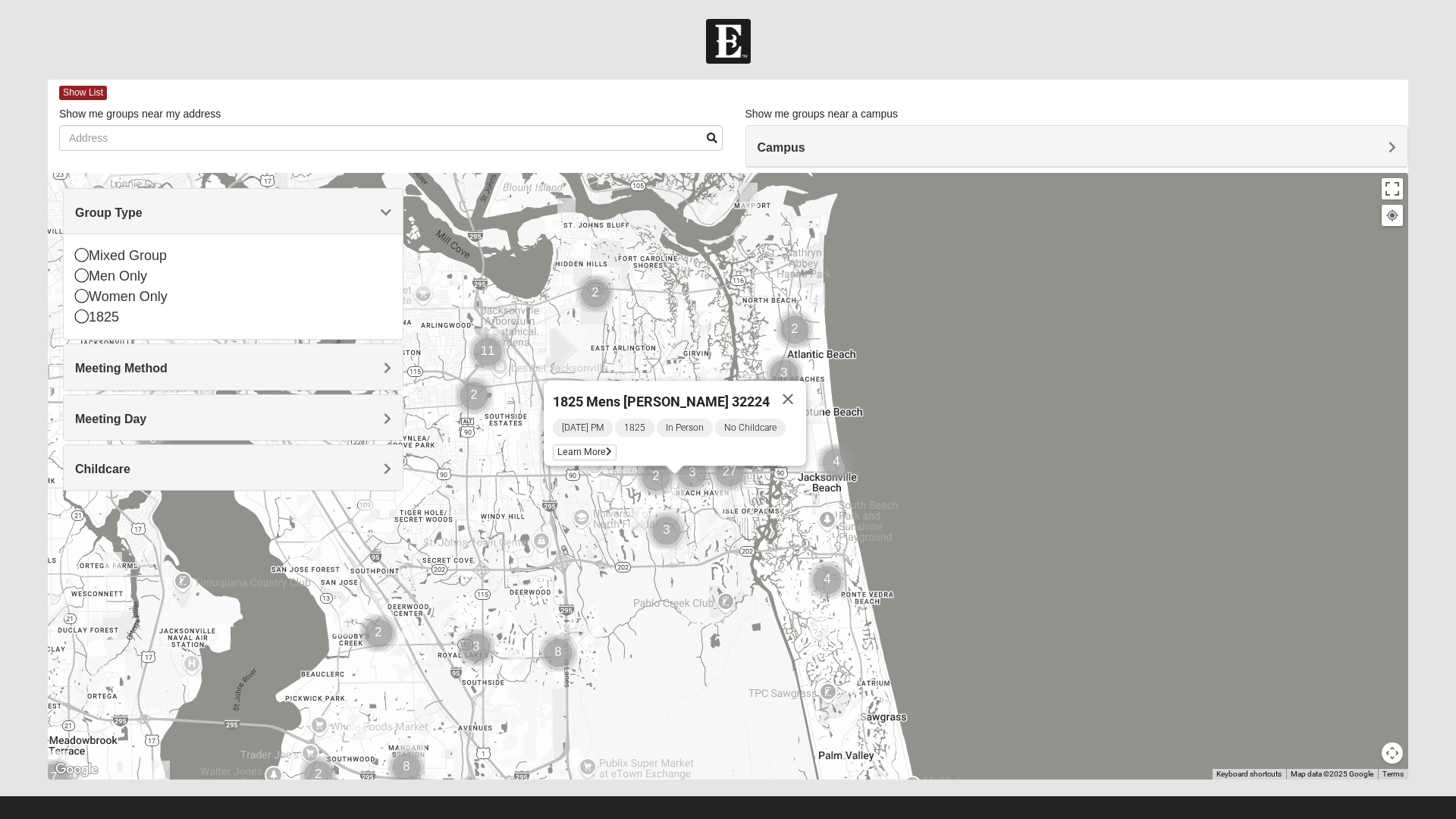
click at [81, 301] on icon at bounding box center [82, 296] width 13 height 13
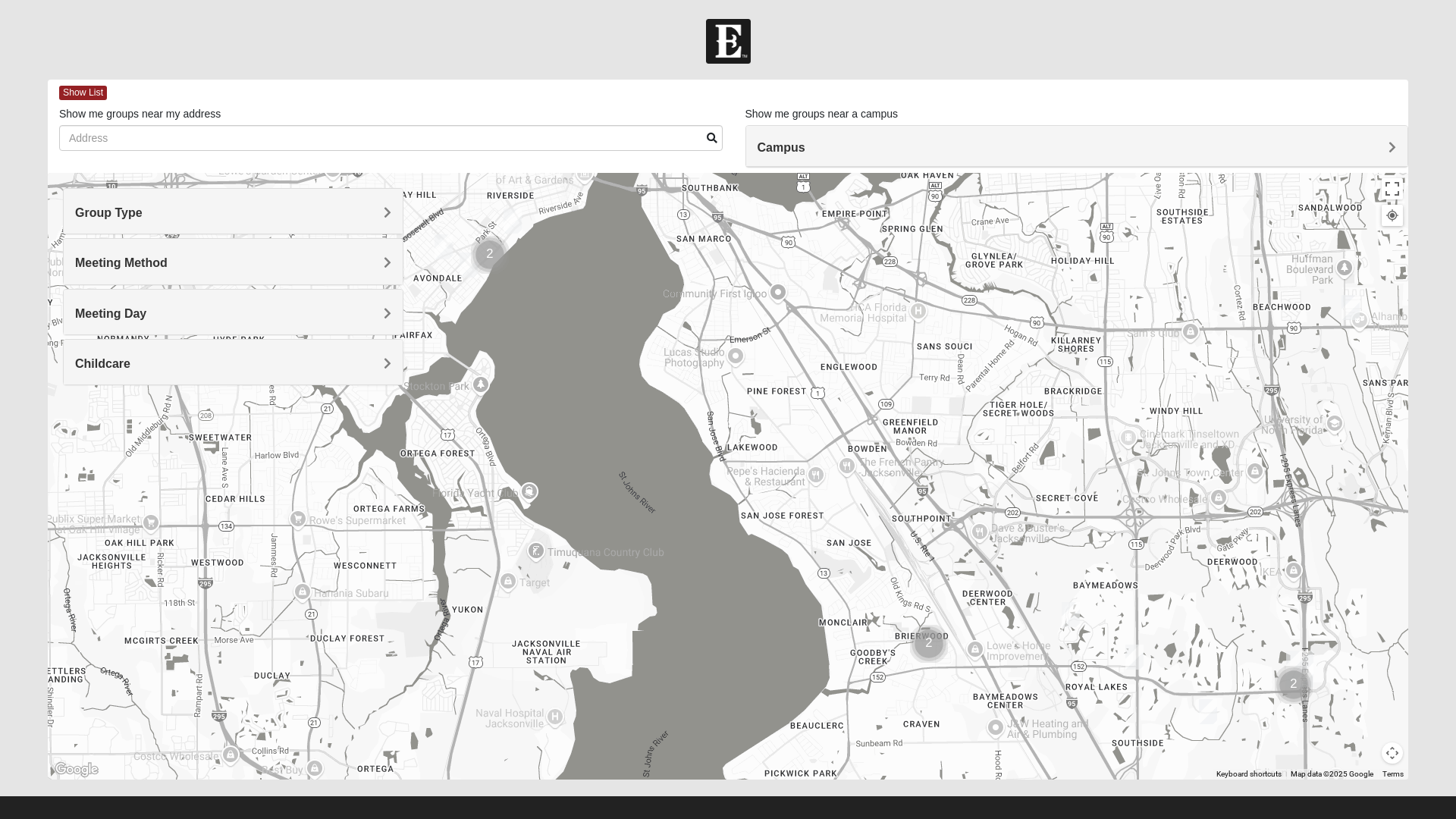
click at [742, 459] on div at bounding box center [728, 476] width 1361 height 606
click at [693, 352] on div "Lakewood Lakewood Jacksonville, FL View on Google Maps" at bounding box center [728, 476] width 1361 height 606
click at [766, 282] on button "Close" at bounding box center [766, 281] width 36 height 36
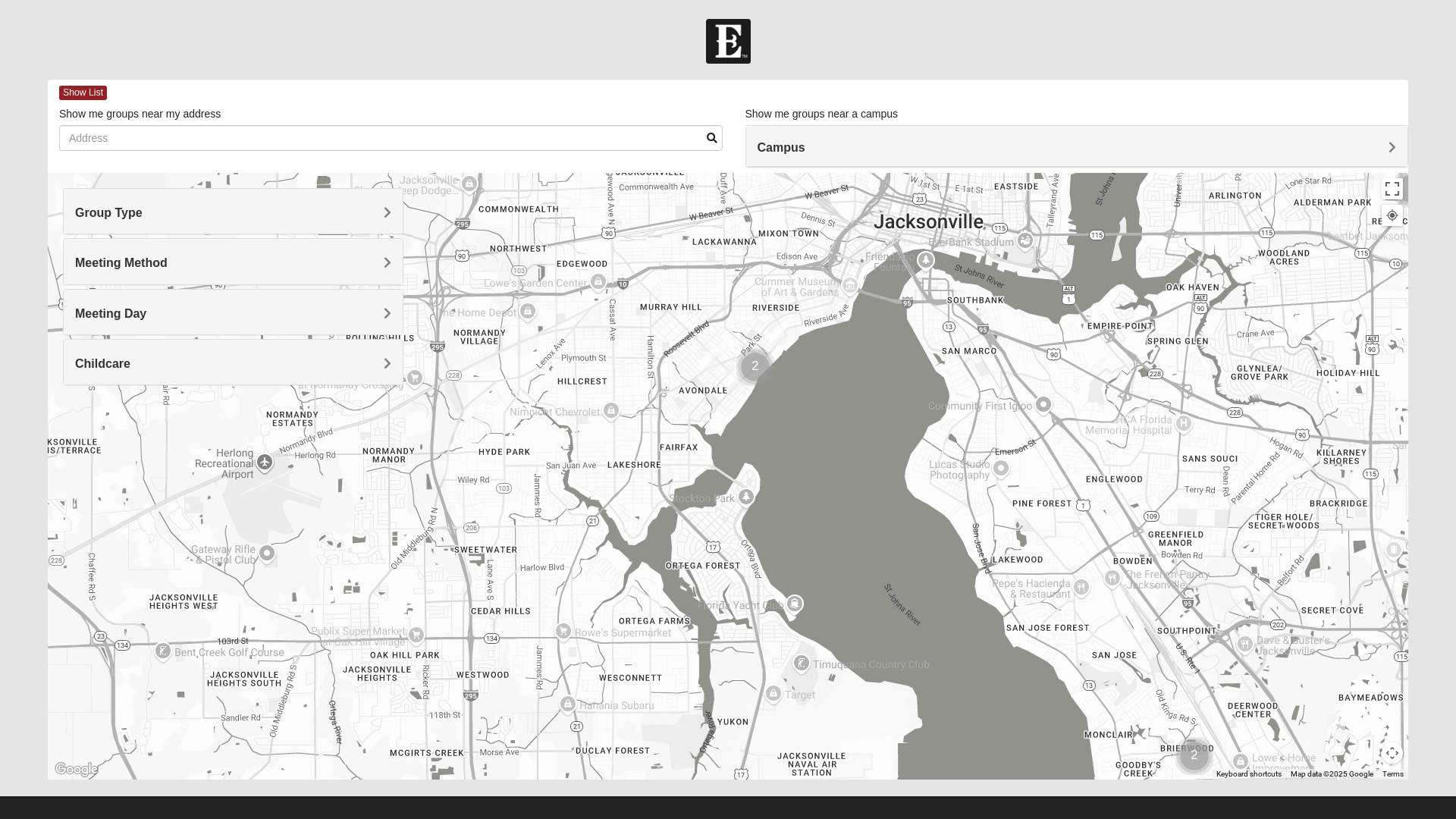
click at [782, 332] on img "Womens VanCuren 32205" at bounding box center [778, 333] width 30 height 37
click at [678, 292] on span "Learn More" at bounding box center [682, 299] width 64 height 16
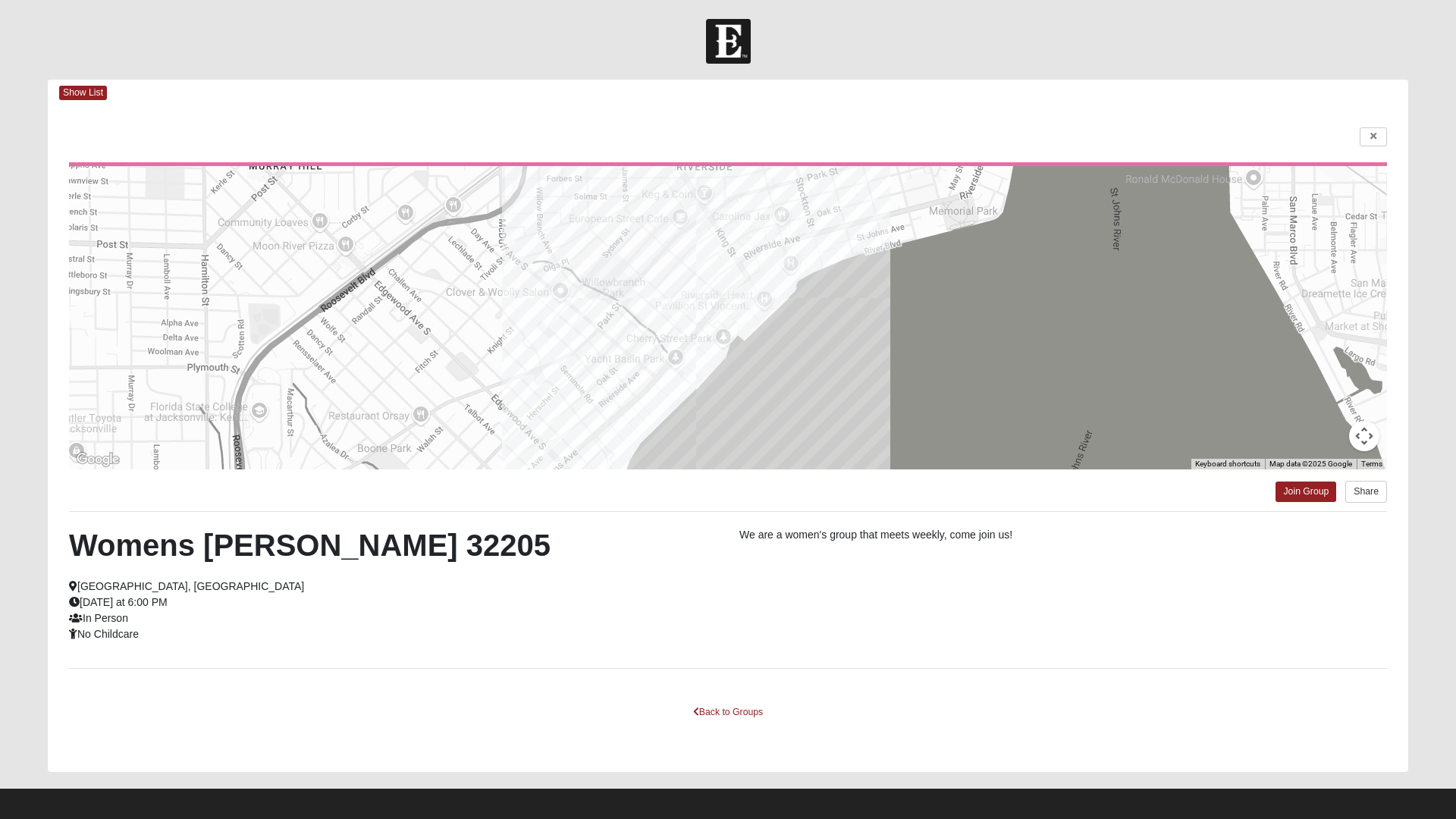
scroll to position [8, 0]
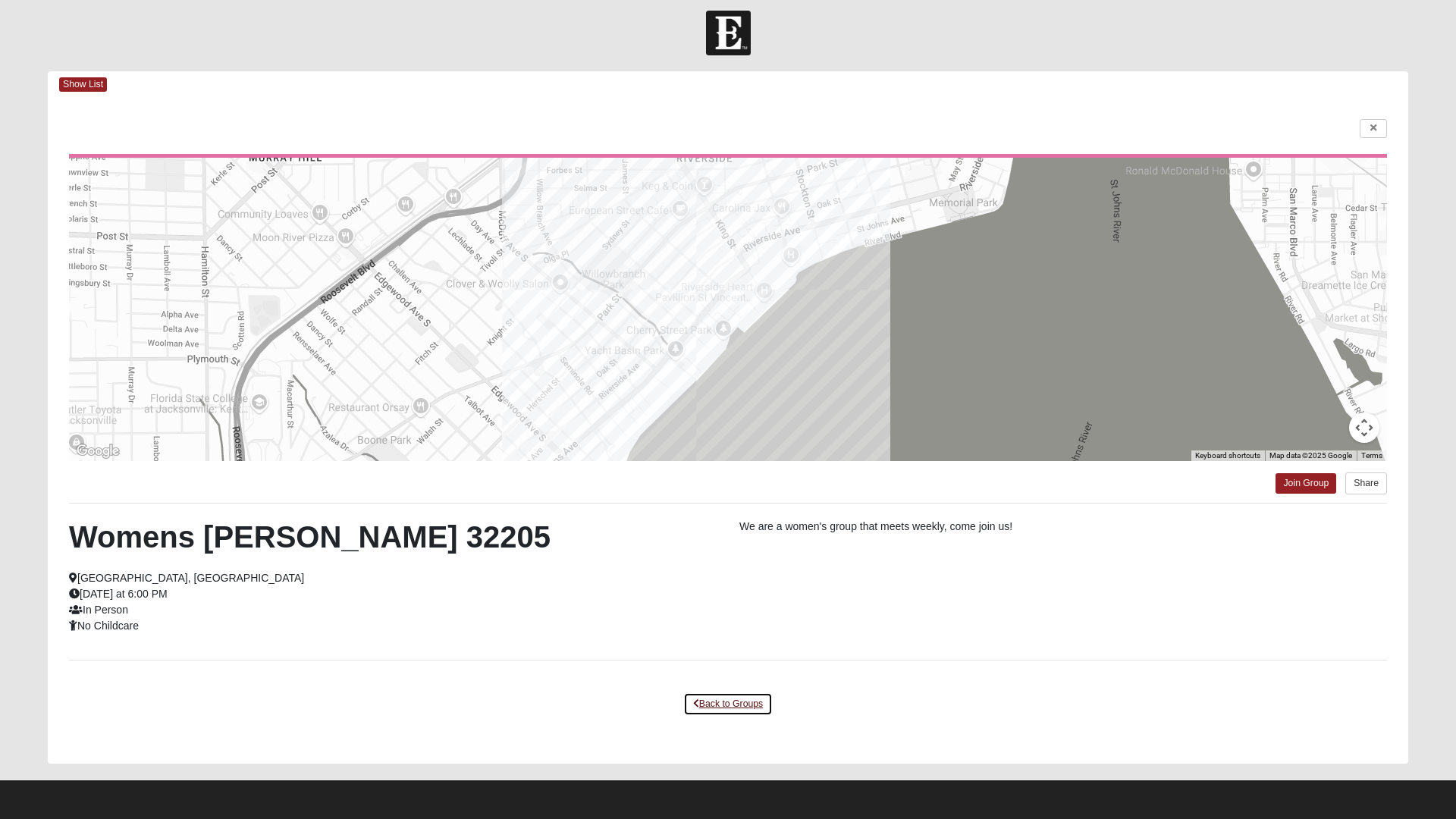
click at [707, 712] on link "Back to Groups" at bounding box center [728, 704] width 90 height 23
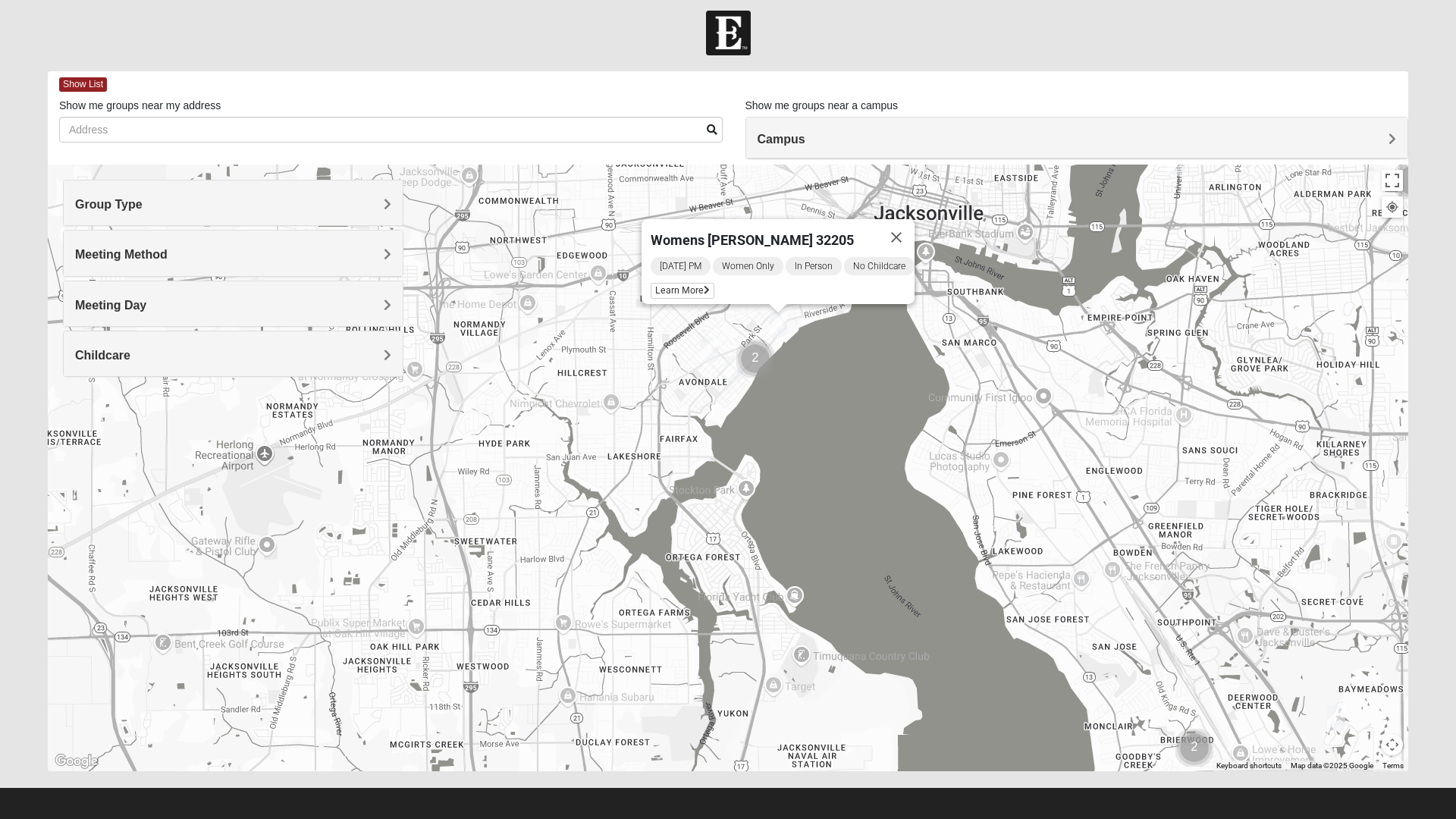
click at [733, 677] on div "Womens VanCuren 32205 Monday PM Women Only In Person No Childcare Learn More" at bounding box center [728, 468] width 1361 height 606
click at [707, 358] on img "Womens Ventura 32205" at bounding box center [709, 351] width 30 height 37
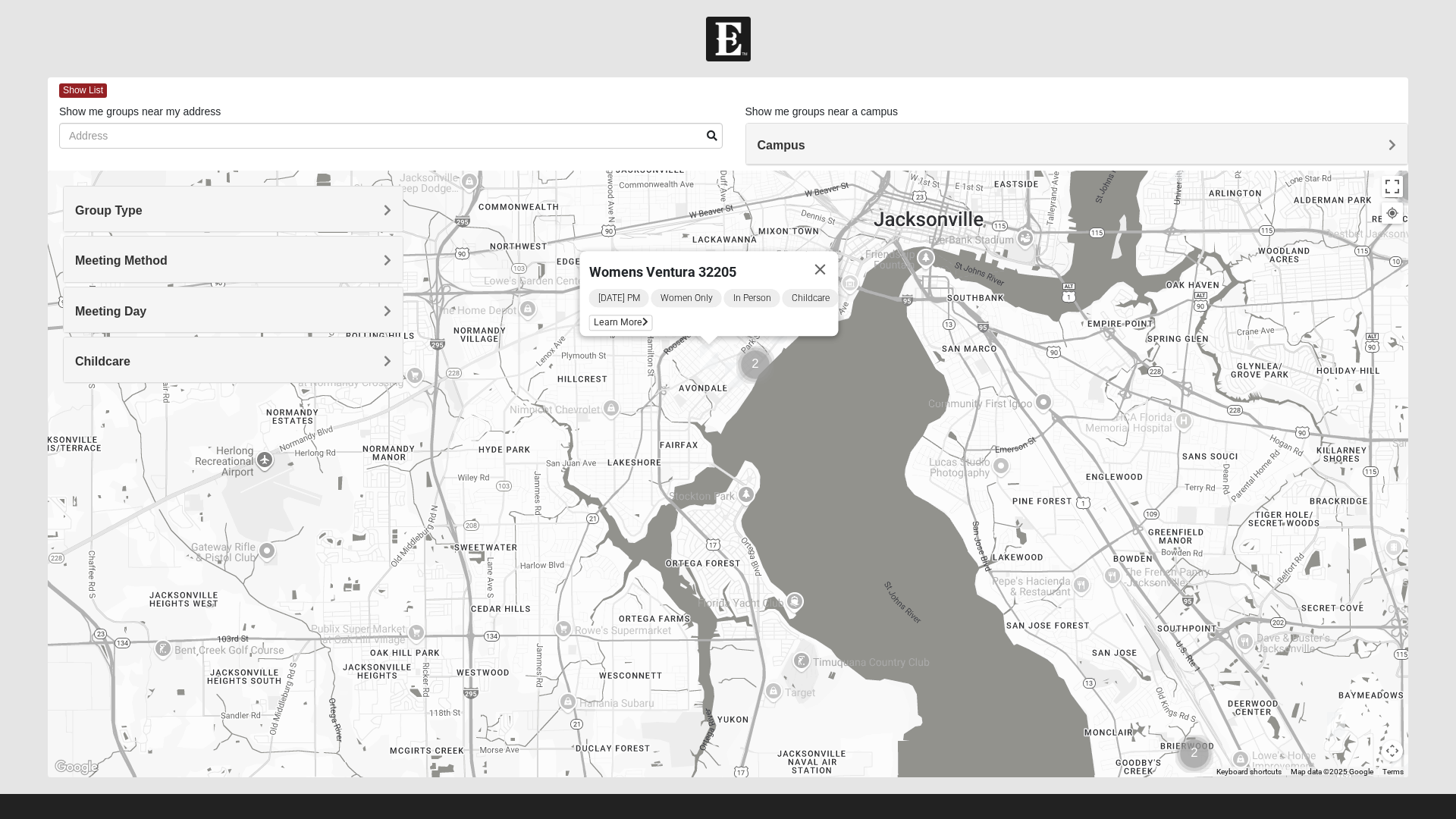
scroll to position [0, 0]
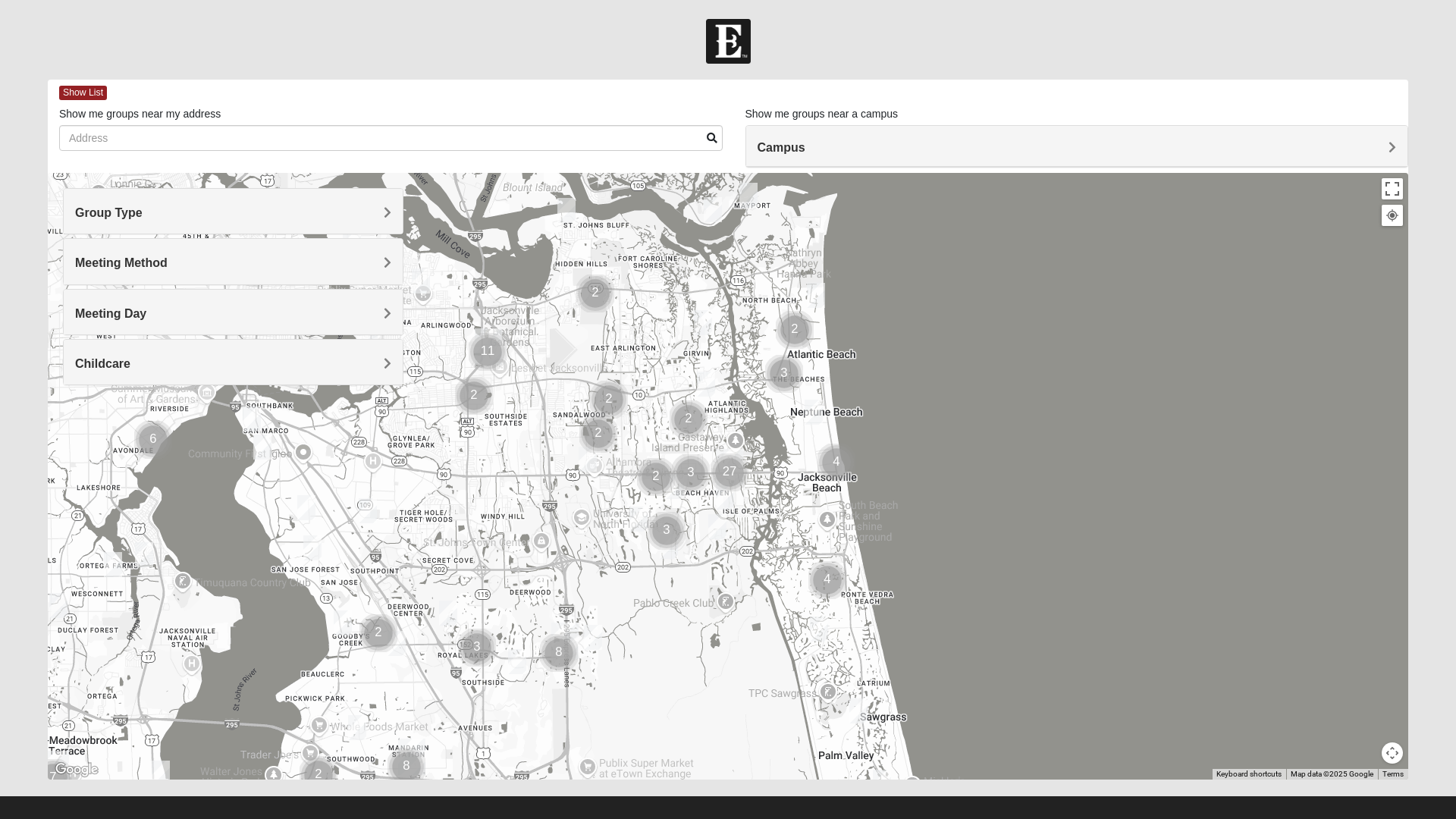
click at [179, 266] on h4 "Meeting Method" at bounding box center [234, 262] width 316 height 14
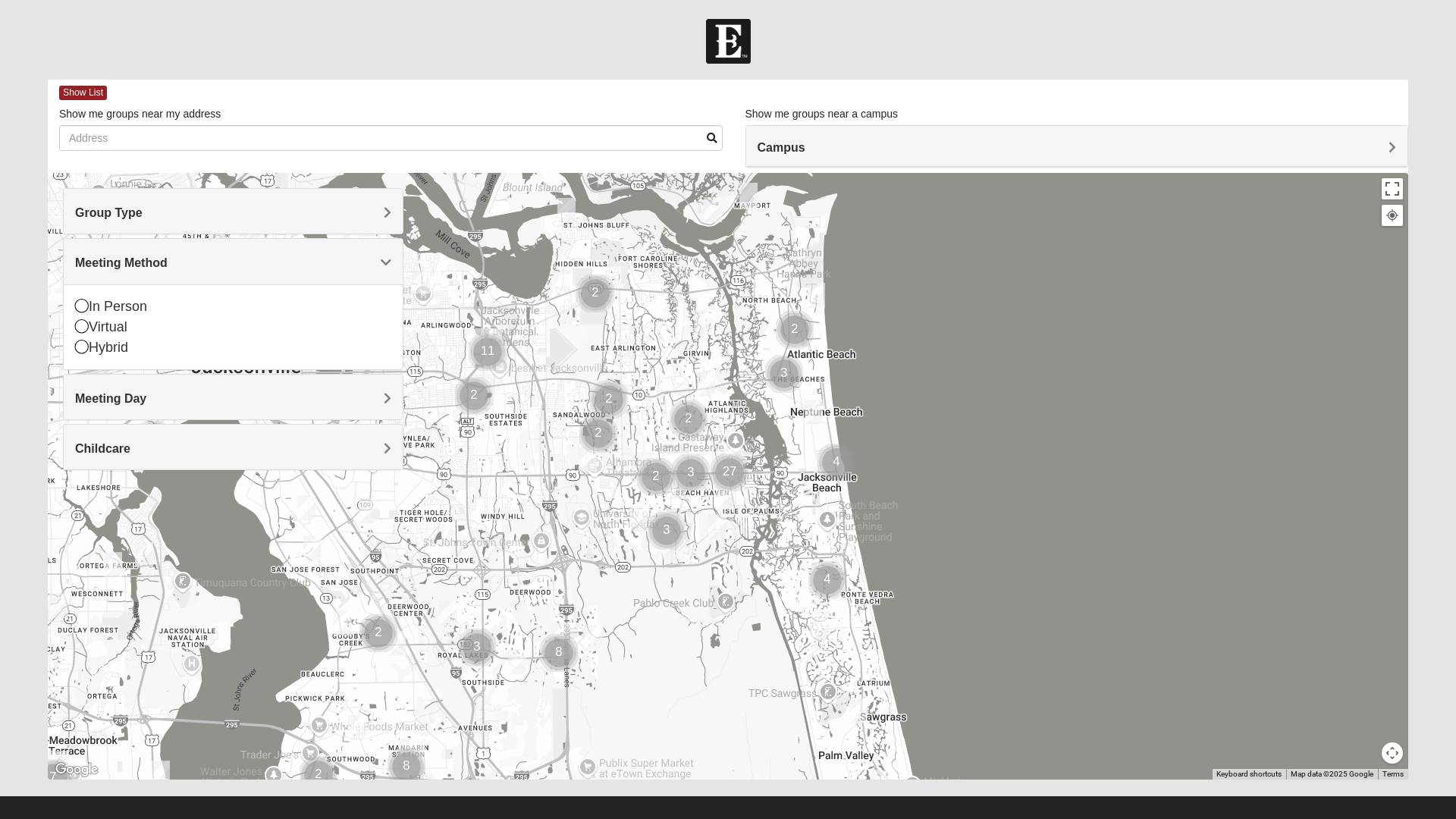
click at [171, 405] on div "Meeting Day" at bounding box center [233, 396] width 339 height 44
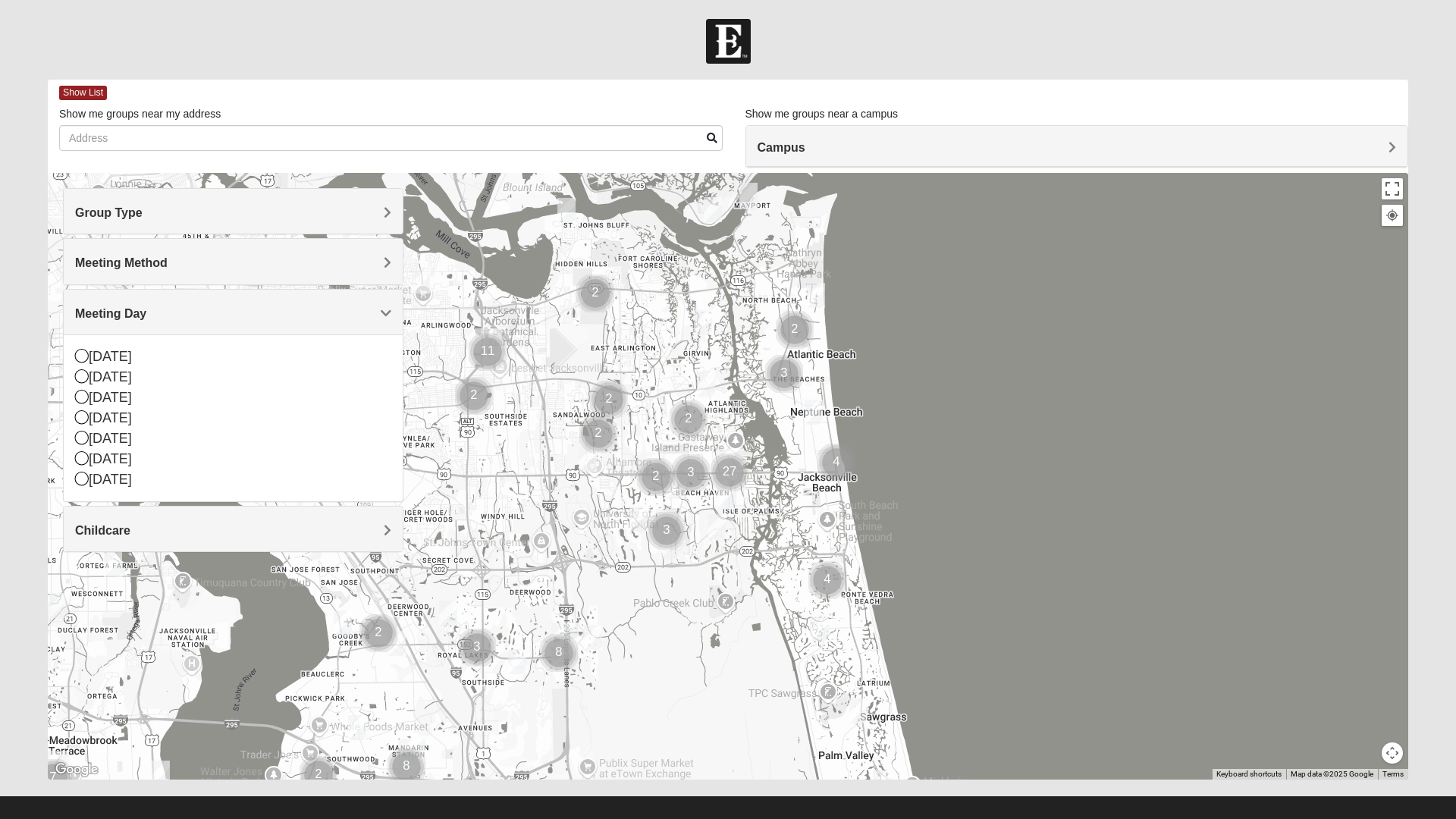
click at [219, 529] on h4 "Childcare" at bounding box center [234, 530] width 316 height 14
